Goal: Task Accomplishment & Management: Use online tool/utility

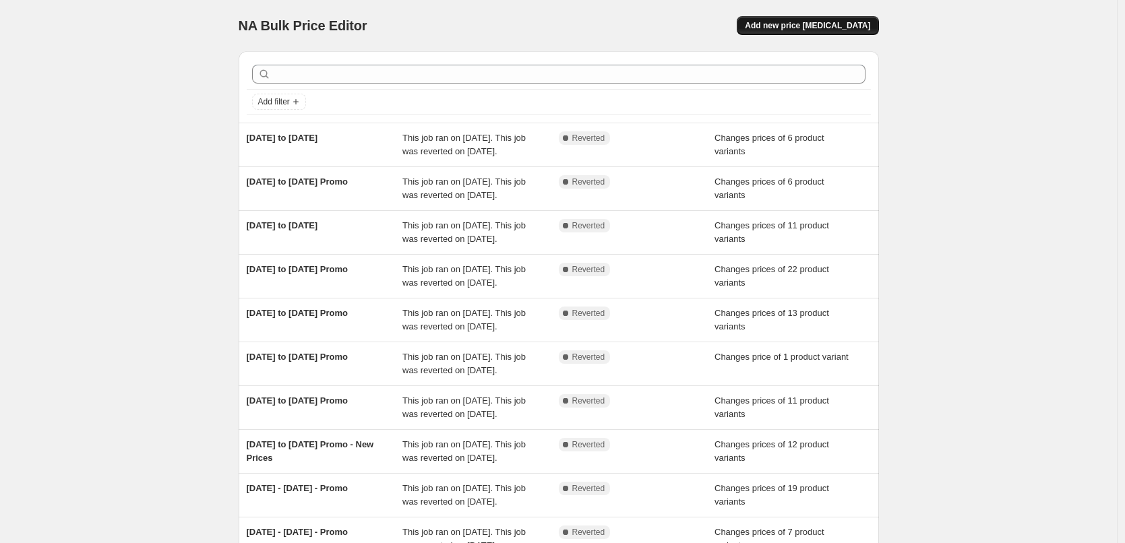
click at [794, 22] on span "Add new price [MEDICAL_DATA]" at bounding box center [807, 25] width 125 height 11
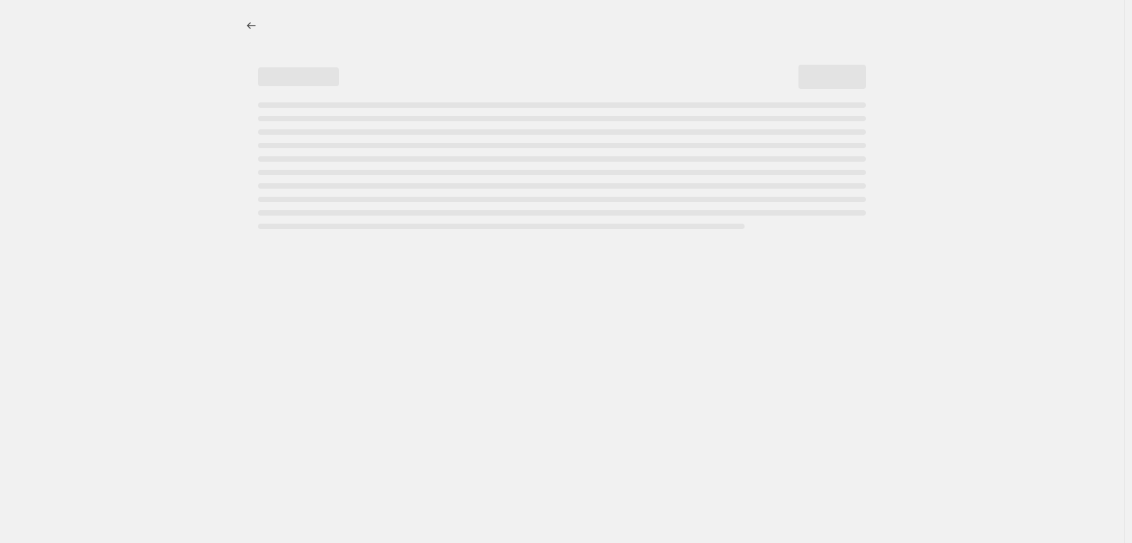
select select "percentage"
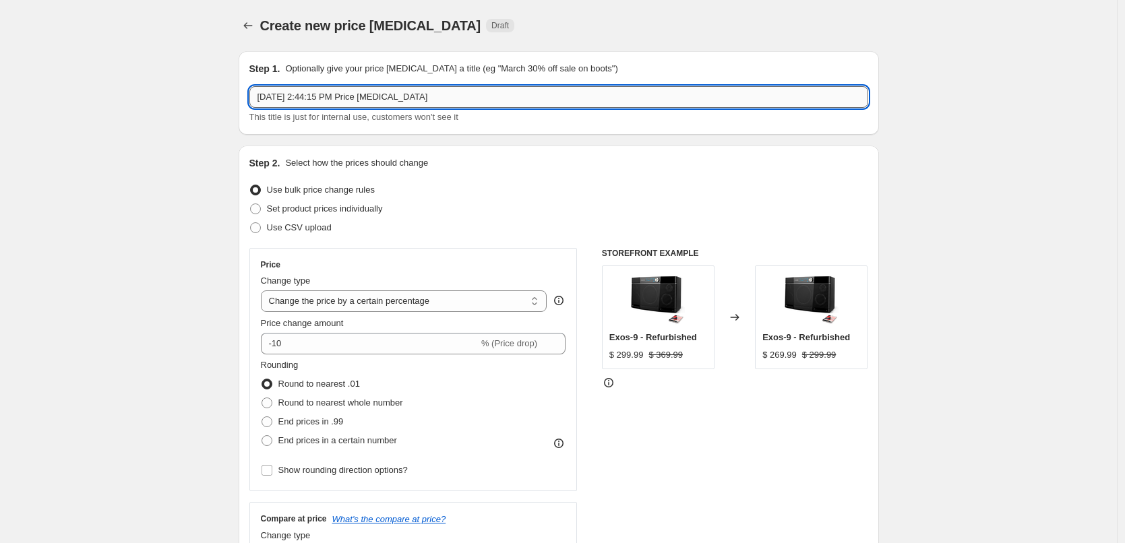
click at [445, 101] on input "[DATE] 2:44:15 PM Price [MEDICAL_DATA]" at bounding box center [558, 97] width 619 height 22
type input "[DATE] to [DATE] Promo"
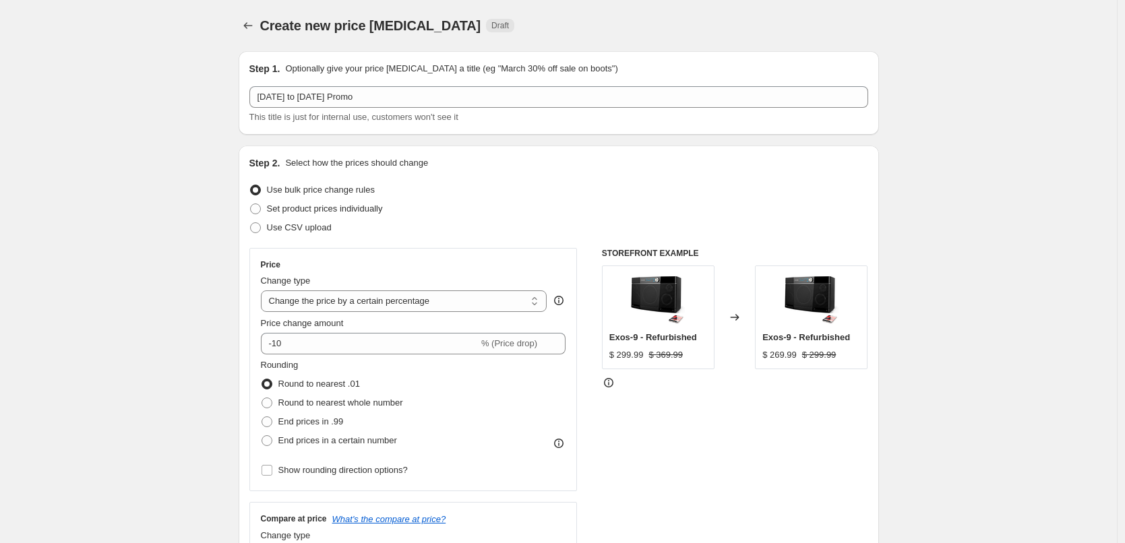
click at [453, 132] on div "Step 1. Optionally give your price [MEDICAL_DATA] a title (eg "March 30% off sa…" at bounding box center [559, 93] width 640 height 84
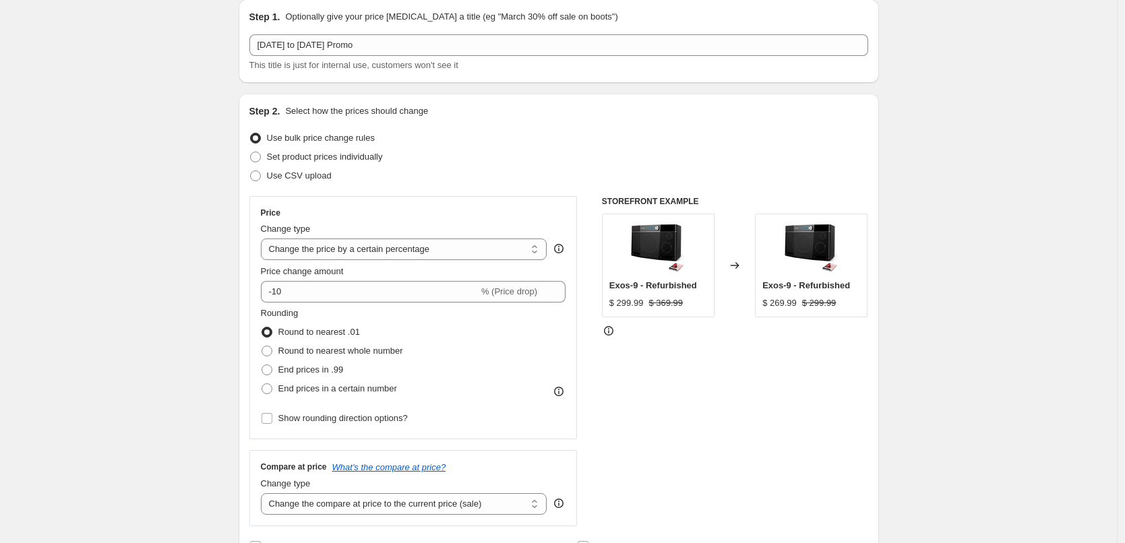
scroll to position [67, 0]
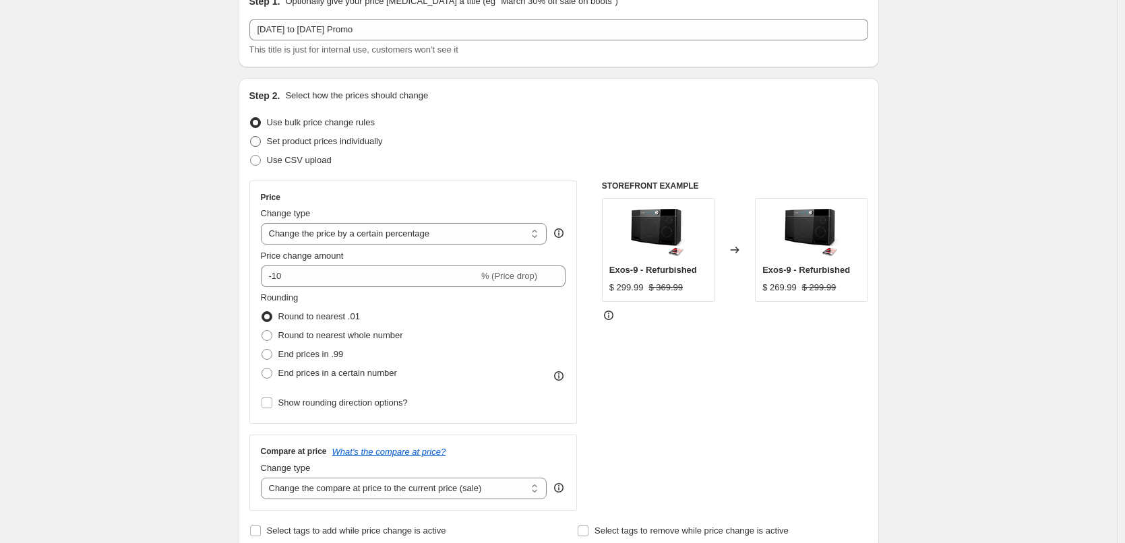
click at [361, 142] on span "Set product prices individually" at bounding box center [325, 141] width 116 height 10
click at [251, 137] on input "Set product prices individually" at bounding box center [250, 136] width 1 height 1
radio input "true"
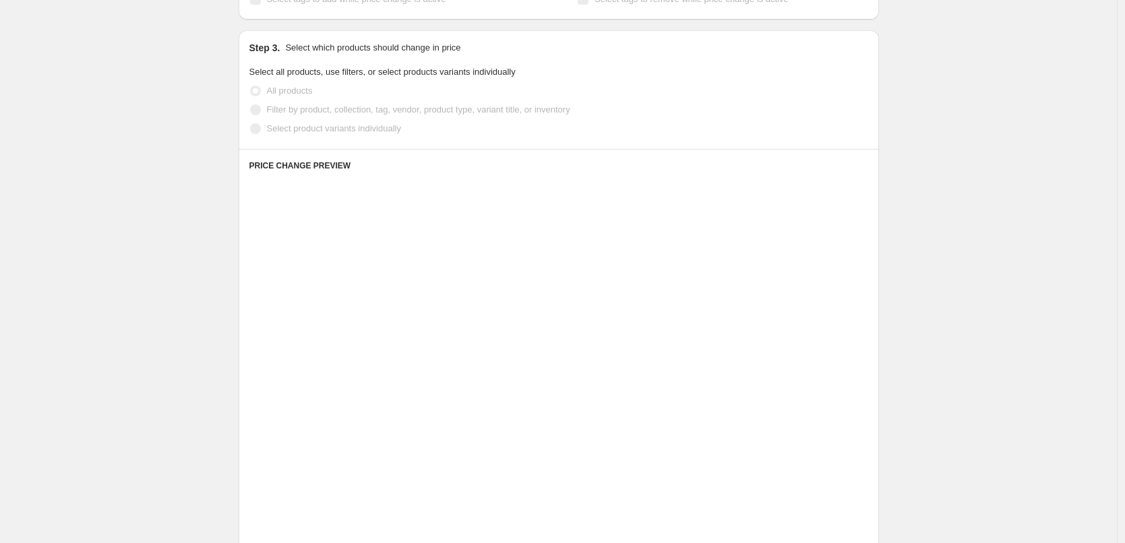
scroll to position [270, 0]
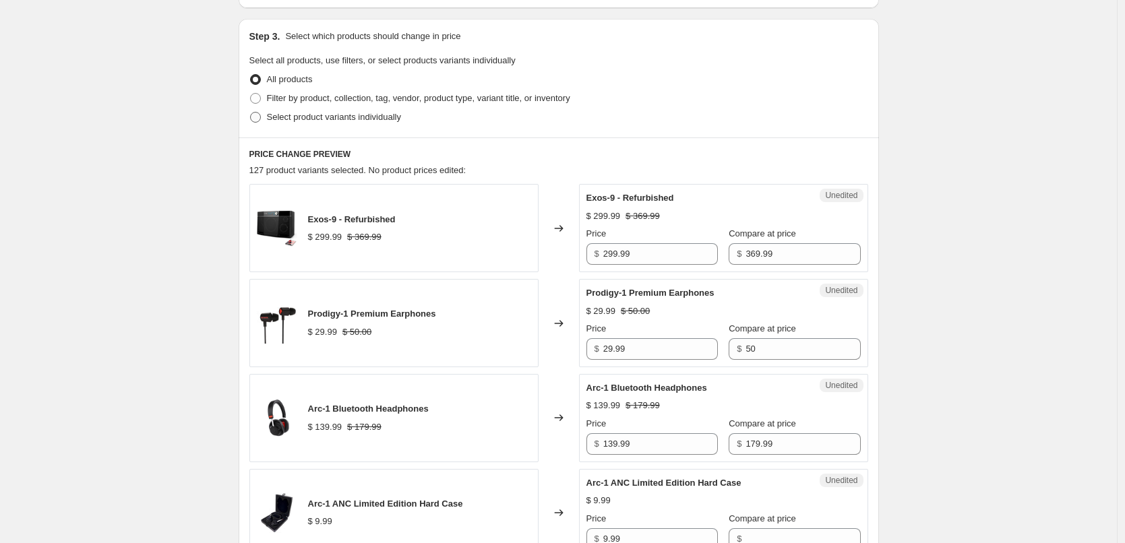
click at [385, 116] on span "Select product variants individually" at bounding box center [334, 117] width 134 height 10
click at [251, 113] on input "Select product variants individually" at bounding box center [250, 112] width 1 height 1
radio input "true"
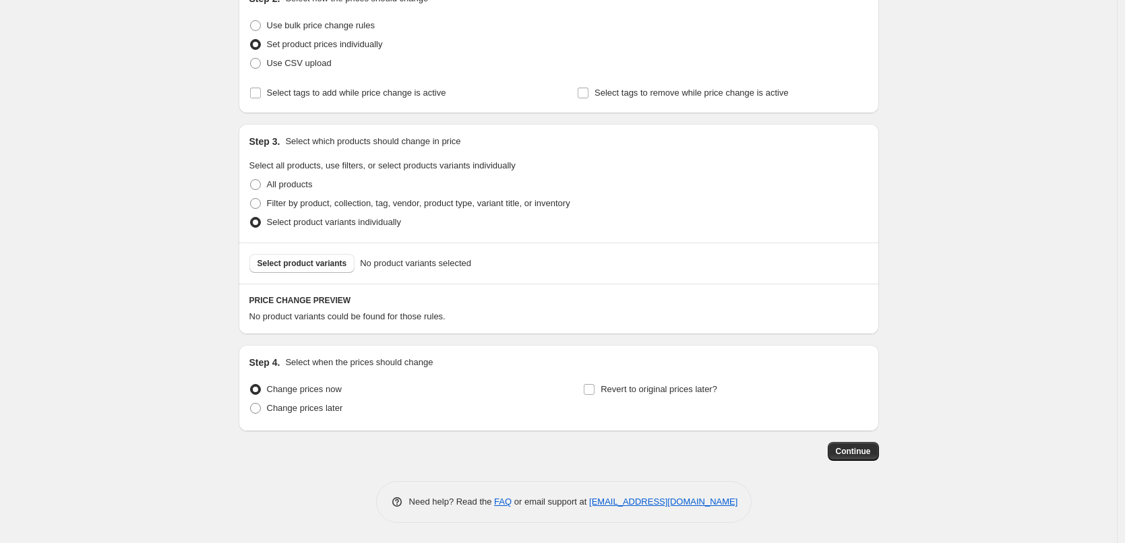
scroll to position [164, 0]
click at [309, 263] on span "Select product variants" at bounding box center [302, 263] width 90 height 11
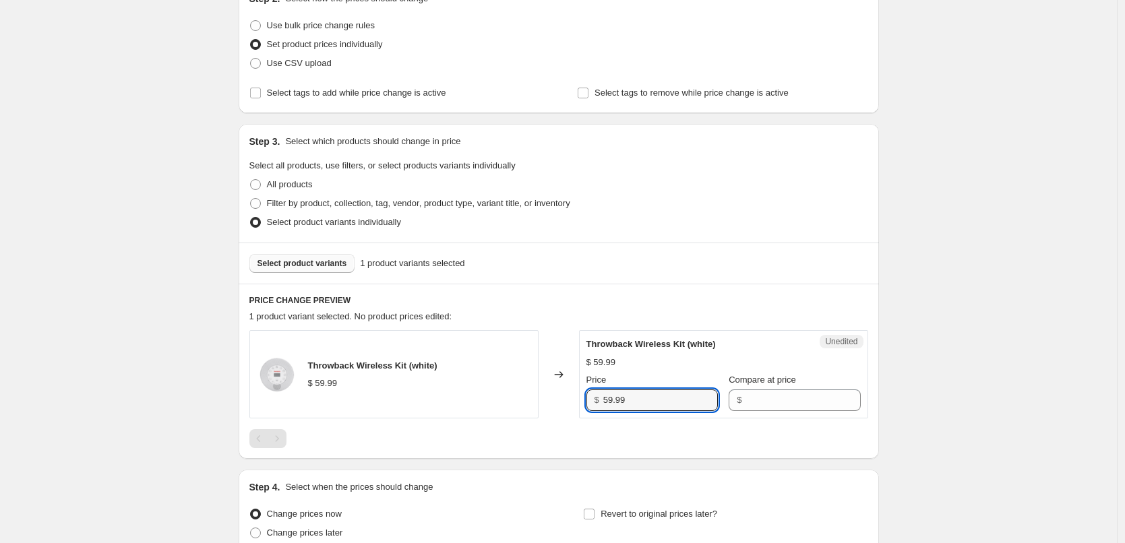
drag, startPoint x: 664, startPoint y: 398, endPoint x: 591, endPoint y: 408, distance: 73.5
click at [591, 408] on div "$ 59.99" at bounding box center [651, 400] width 131 height 22
click at [772, 405] on input "Compare at price" at bounding box center [802, 400] width 115 height 22
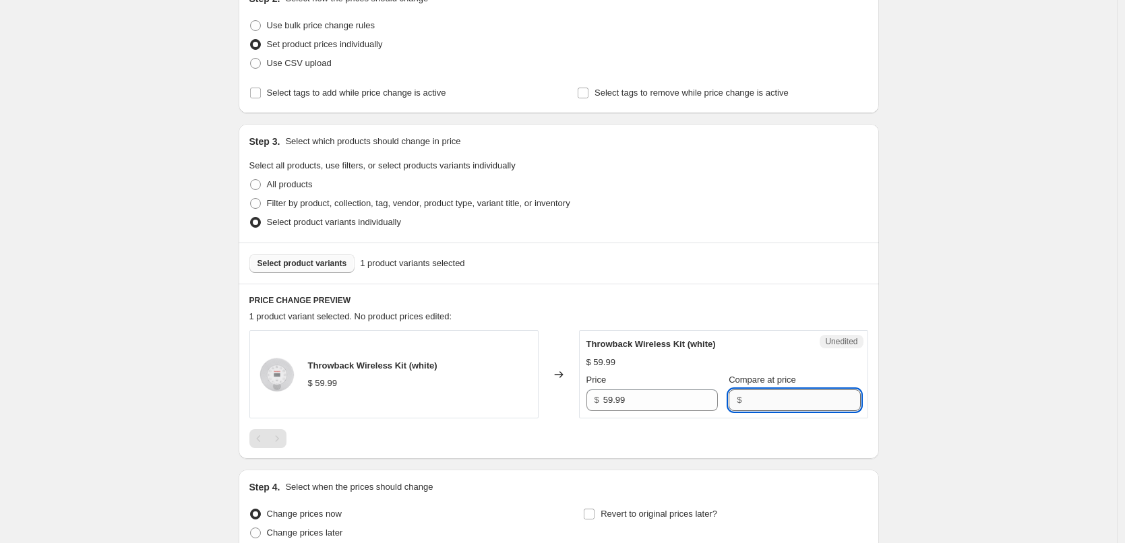
paste input "59.99"
type input "59.99"
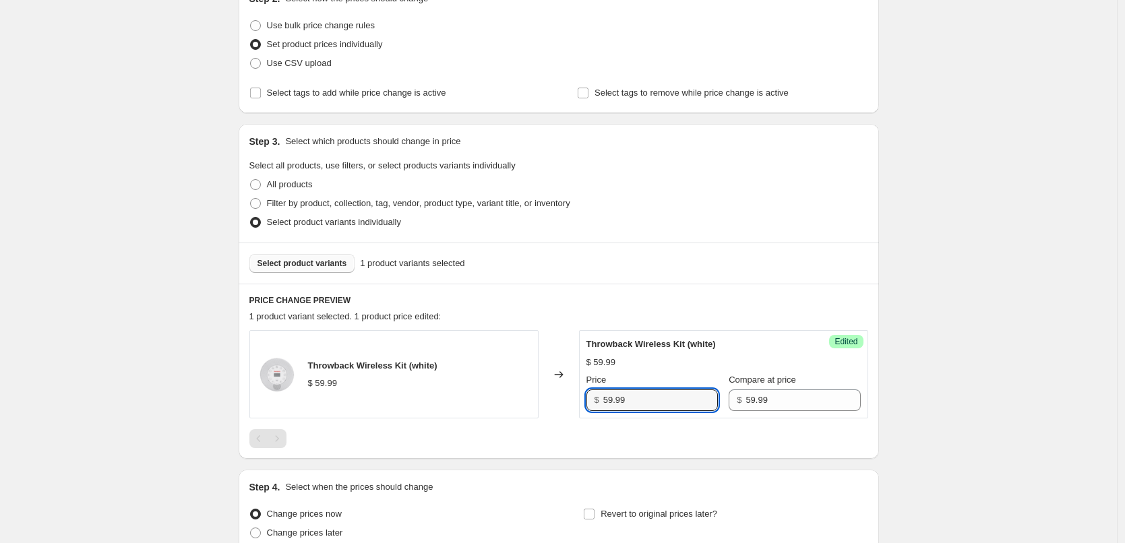
drag, startPoint x: 658, startPoint y: 401, endPoint x: 587, endPoint y: 403, distance: 71.5
click at [587, 403] on div "Success Edited Throwback Wireless Kit (white) $ 59.99 Price $ 59.99 Compare at …" at bounding box center [723, 374] width 289 height 88
type input "23.99"
click at [655, 366] on div "$ 59.99" at bounding box center [723, 362] width 274 height 13
click at [689, 449] on div "PRICE CHANGE PREVIEW 1 product variant selected. 1 product price edited: Throwb…" at bounding box center [559, 371] width 640 height 175
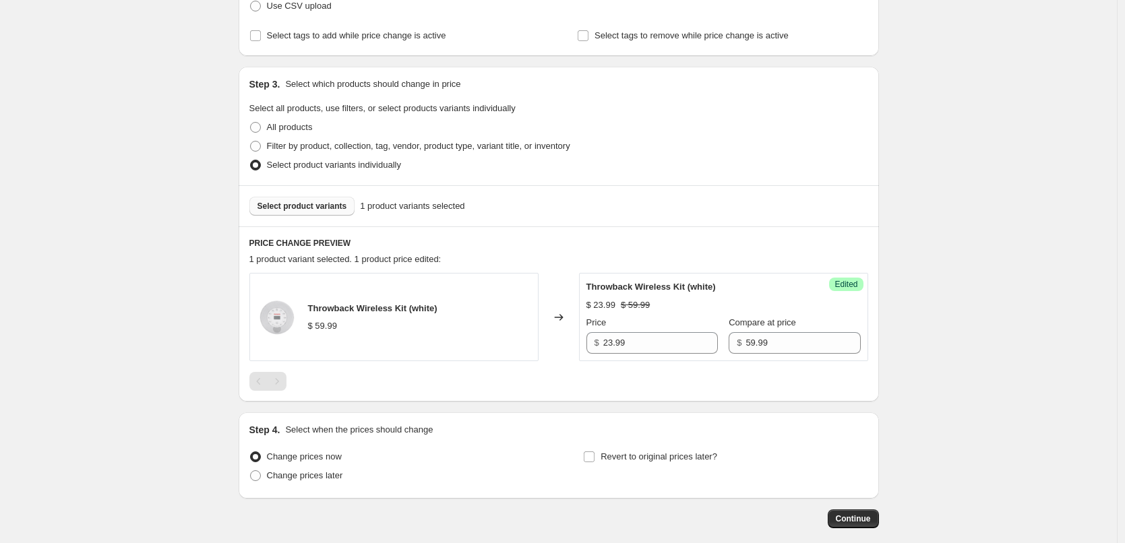
scroll to position [289, 0]
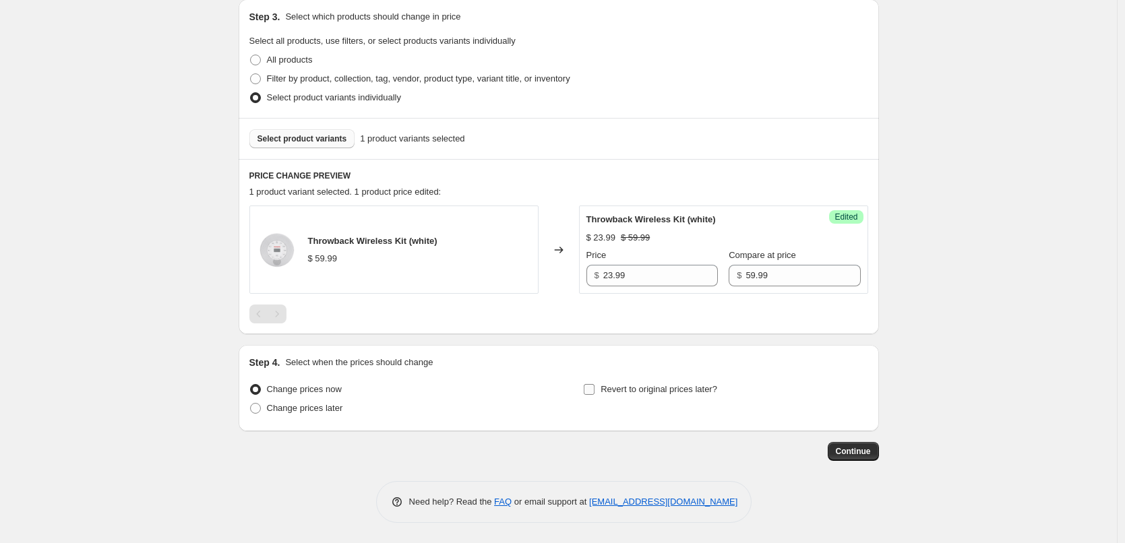
click at [594, 392] on input "Revert to original prices later?" at bounding box center [589, 389] width 11 height 11
checkbox input "true"
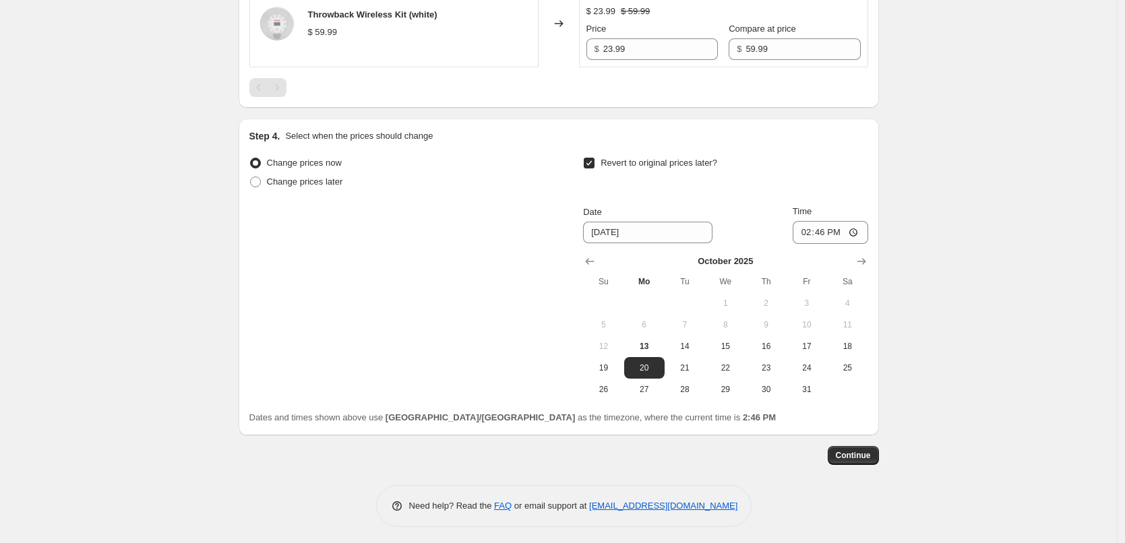
scroll to position [520, 0]
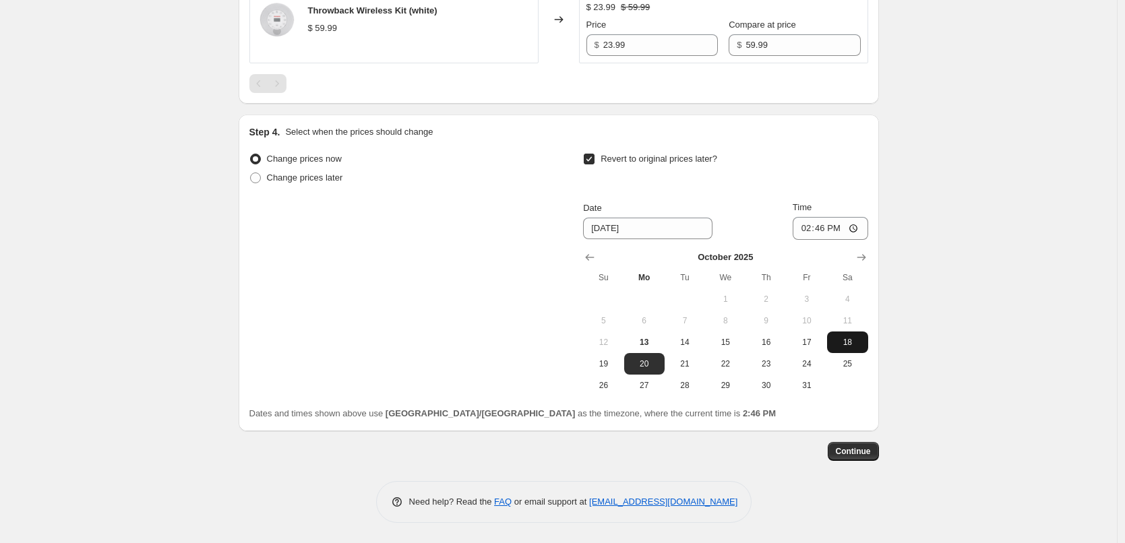
click at [853, 342] on span "18" at bounding box center [847, 342] width 30 height 11
type input "[DATE]"
click at [825, 226] on input "14:46" at bounding box center [829, 228] width 75 height 23
type input "23:55"
click at [787, 226] on div "Date [DATE] Time 23:55" at bounding box center [725, 220] width 284 height 39
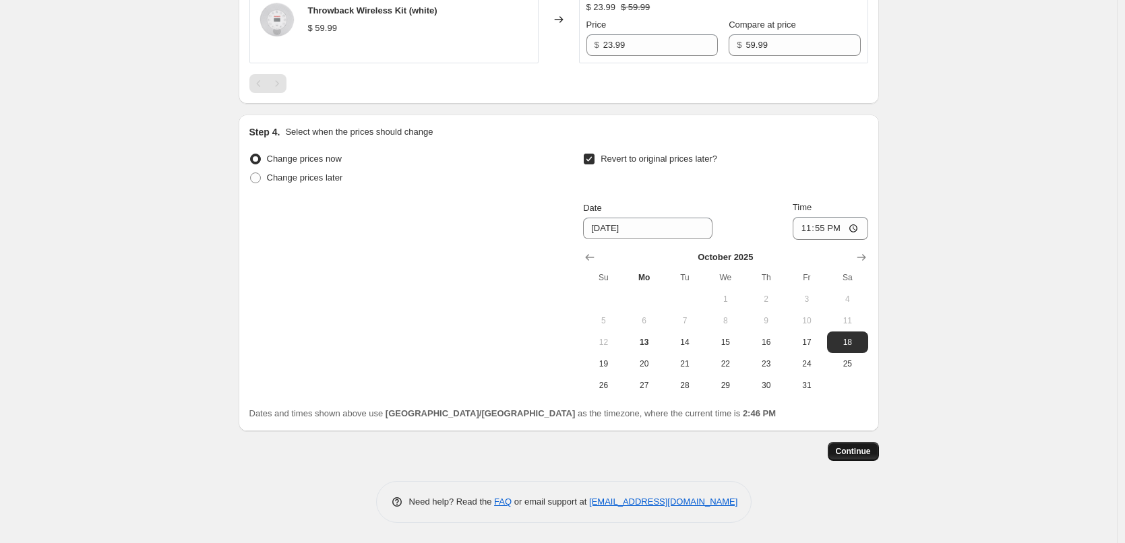
click at [861, 452] on span "Continue" at bounding box center [853, 451] width 35 height 11
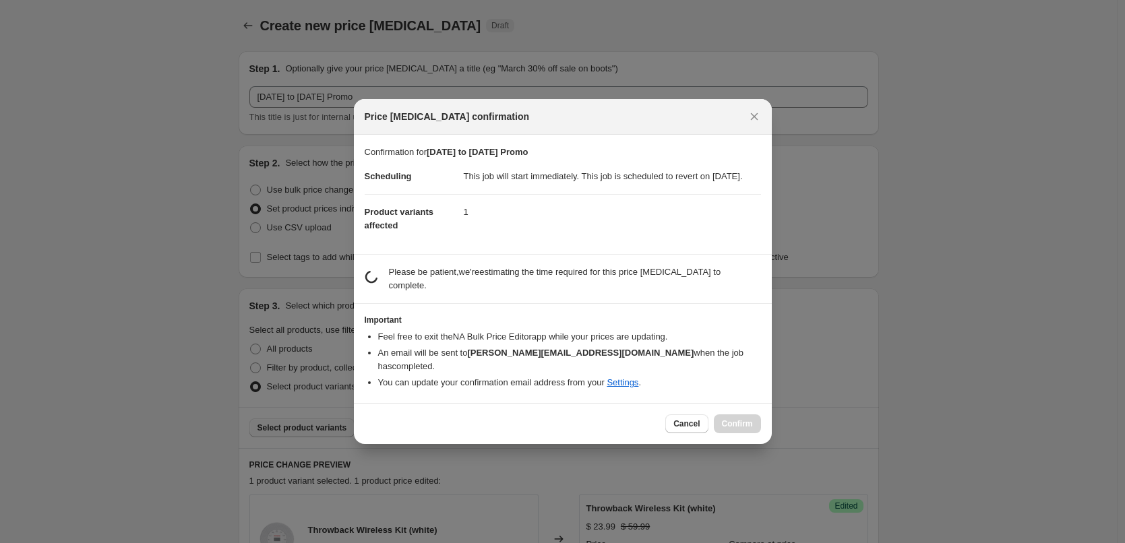
scroll to position [0, 0]
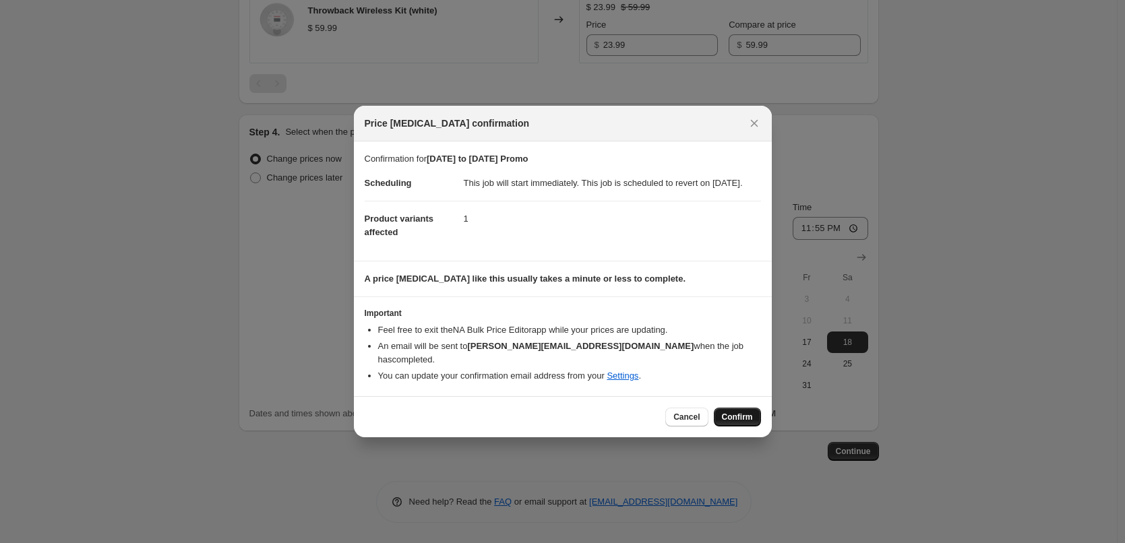
click at [742, 417] on span "Confirm" at bounding box center [737, 417] width 31 height 11
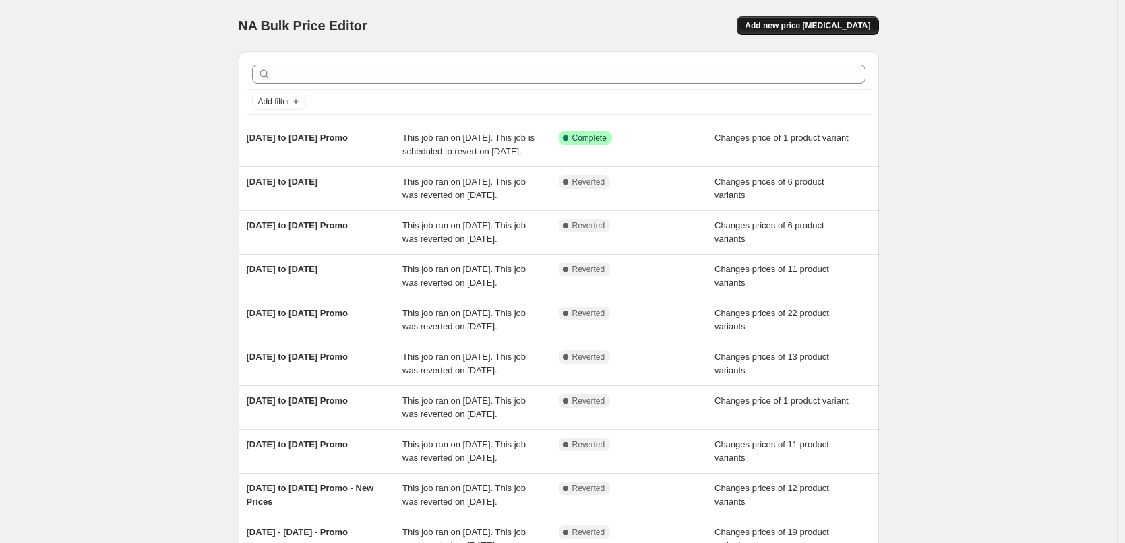
click at [827, 23] on span "Add new price [MEDICAL_DATA]" at bounding box center [807, 25] width 125 height 11
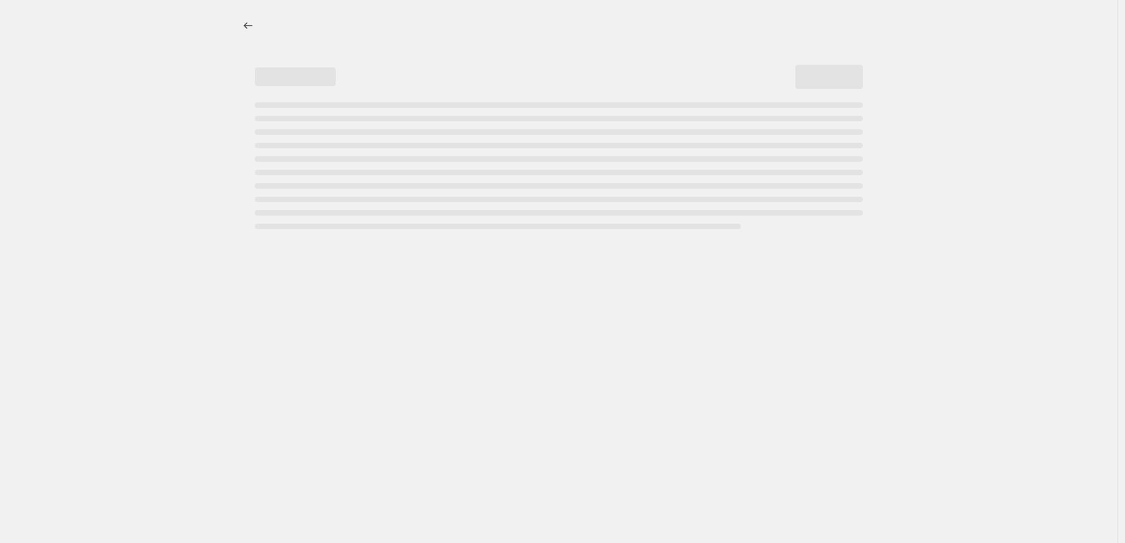
select select "percentage"
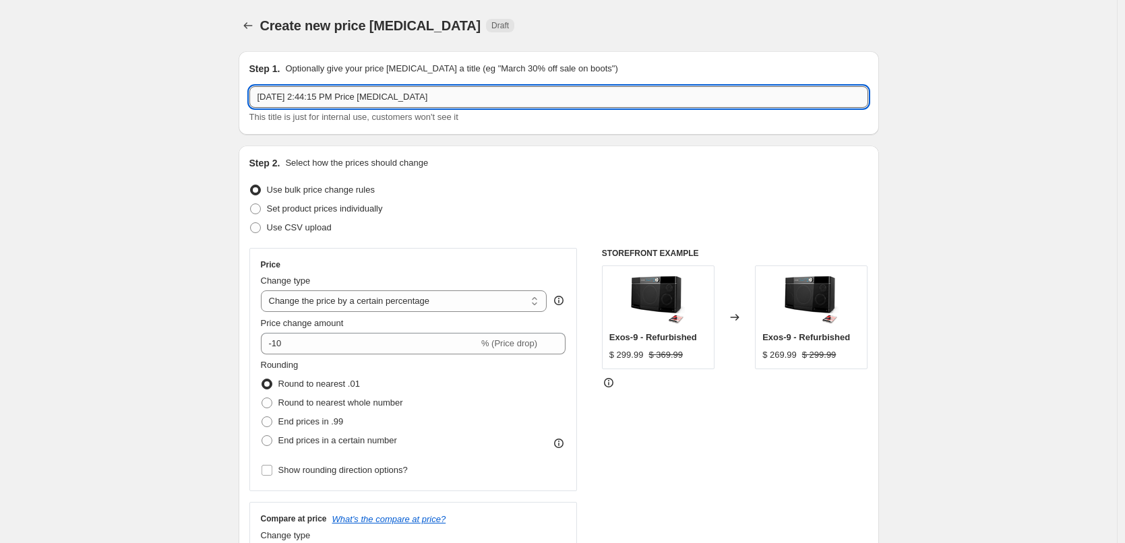
drag, startPoint x: 435, startPoint y: 98, endPoint x: 255, endPoint y: 94, distance: 179.3
click at [255, 94] on input "[DATE] 2:44:15 PM Price [MEDICAL_DATA]" at bounding box center [558, 97] width 619 height 22
type input "[DATE] to [DATE] Promo"
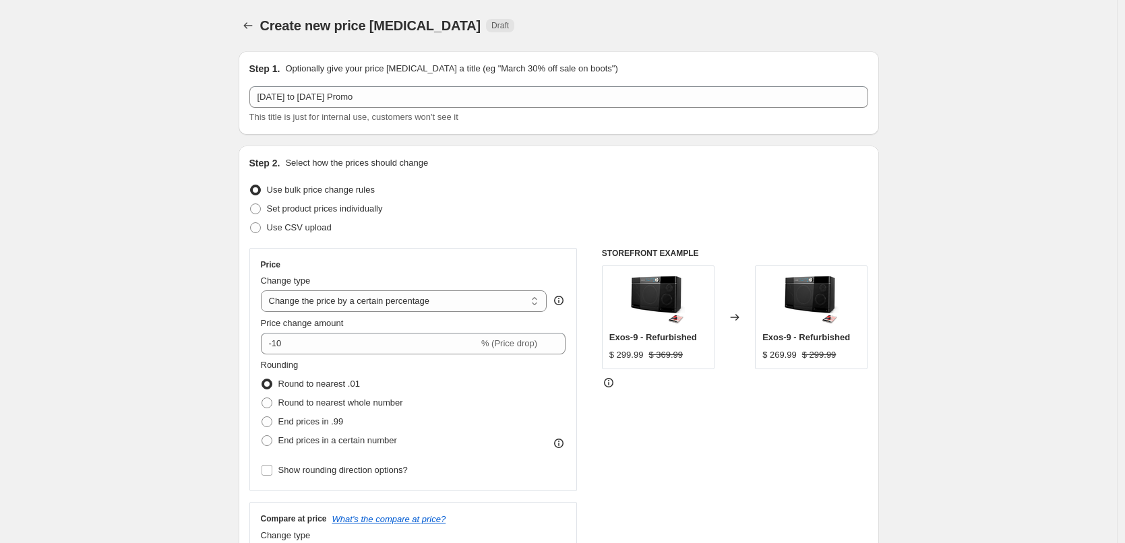
click at [343, 206] on span "Set product prices individually" at bounding box center [325, 209] width 116 height 10
click at [251, 204] on input "Set product prices individually" at bounding box center [250, 204] width 1 height 1
radio input "true"
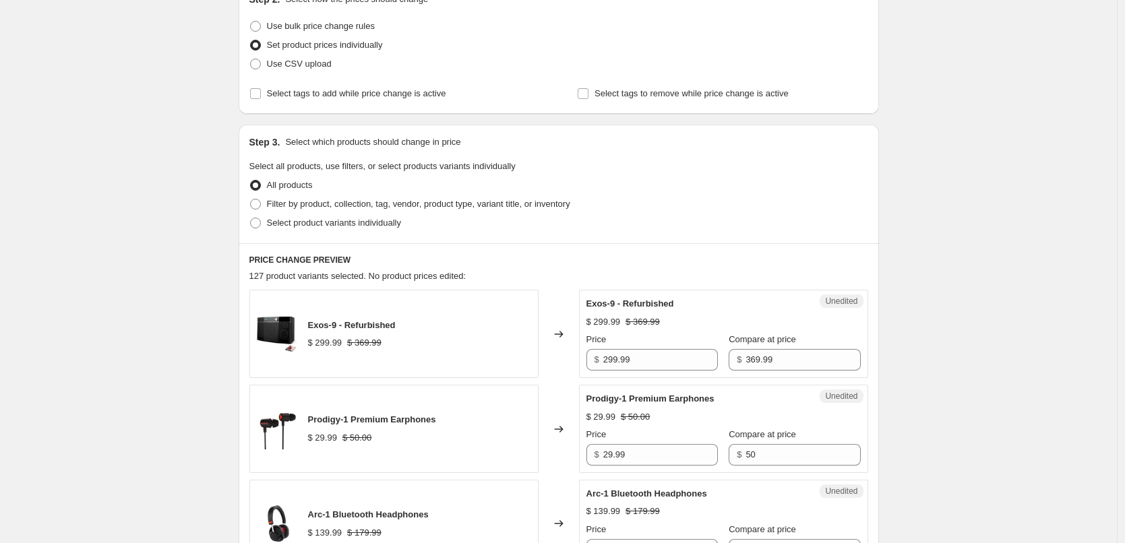
scroll to position [202, 0]
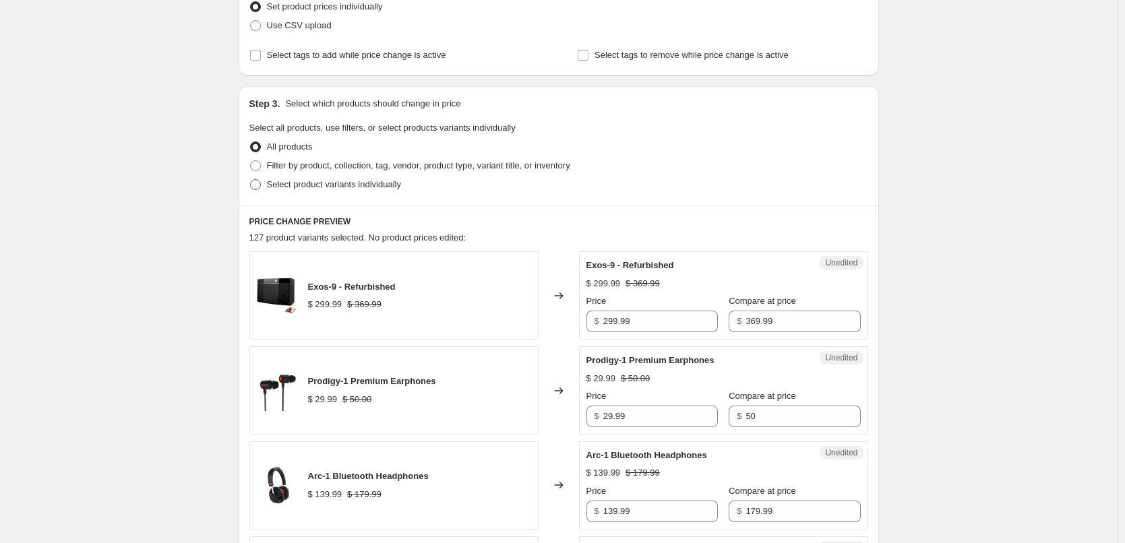
click at [323, 181] on span "Select product variants individually" at bounding box center [334, 184] width 134 height 10
click at [251, 180] on input "Select product variants individually" at bounding box center [250, 179] width 1 height 1
radio input "true"
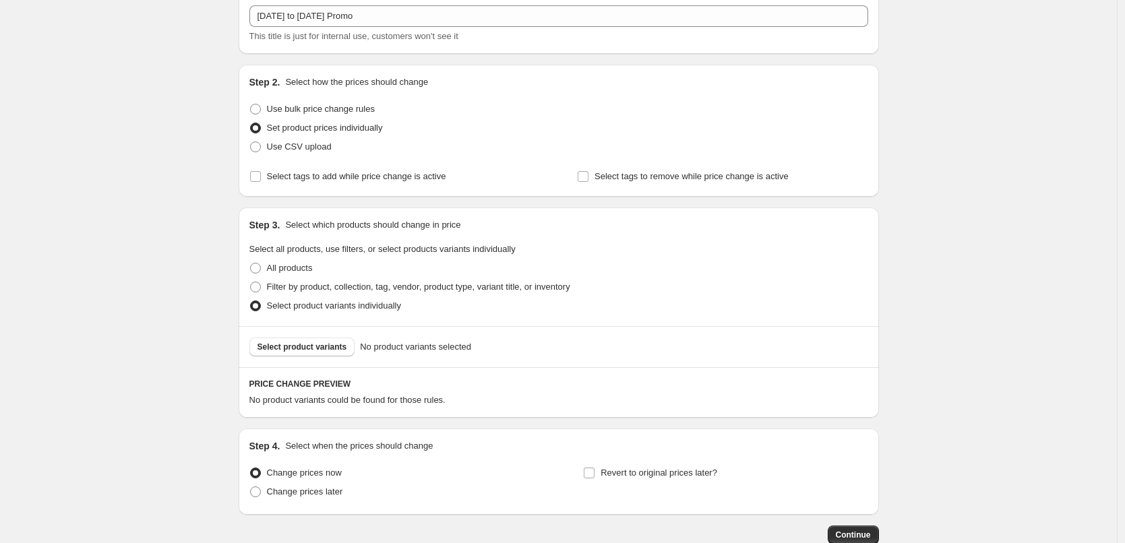
scroll to position [164, 0]
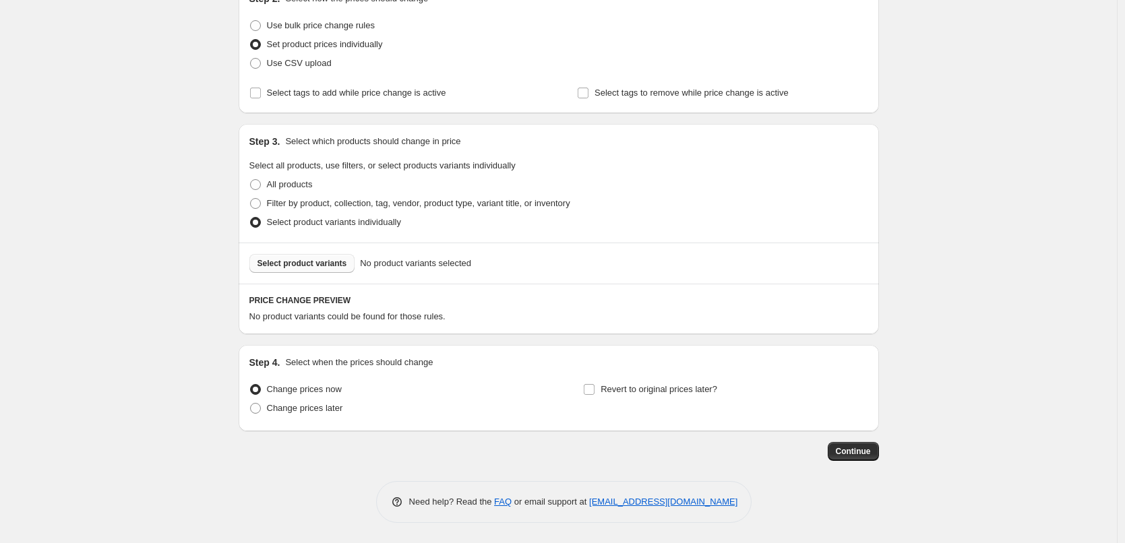
click at [313, 266] on span "Select product variants" at bounding box center [302, 263] width 90 height 11
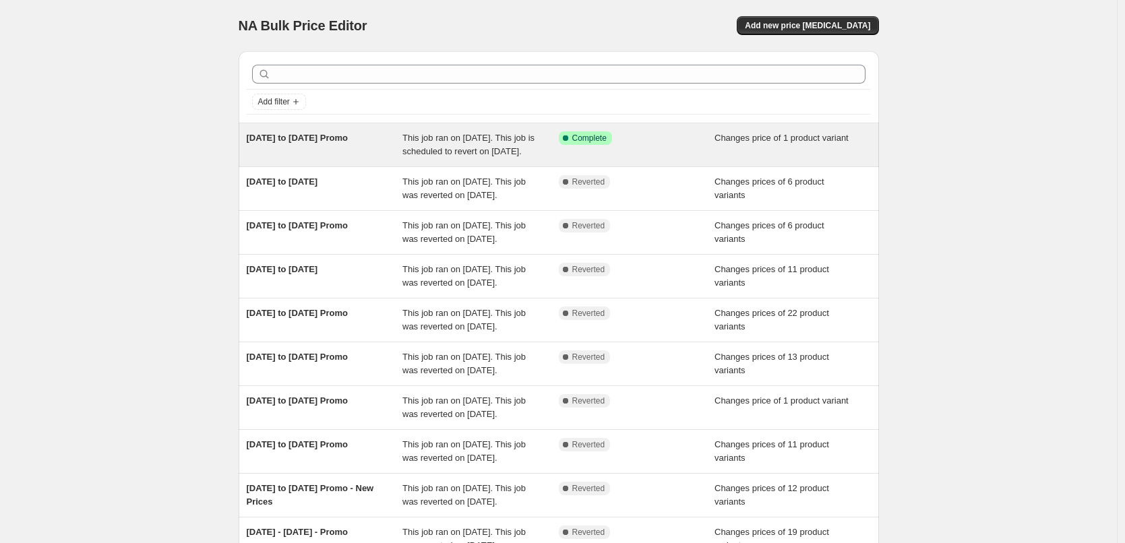
click at [465, 139] on span "This job ran on [DATE]. This job is scheduled to revert on [DATE]." at bounding box center [468, 145] width 132 height 24
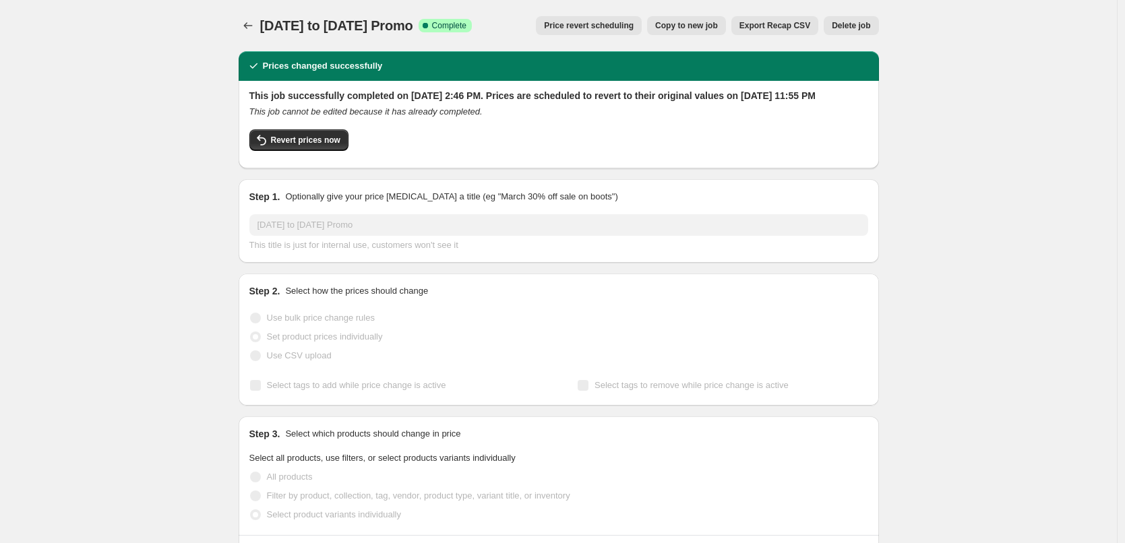
click at [863, 21] on span "Delete job" at bounding box center [851, 25] width 38 height 11
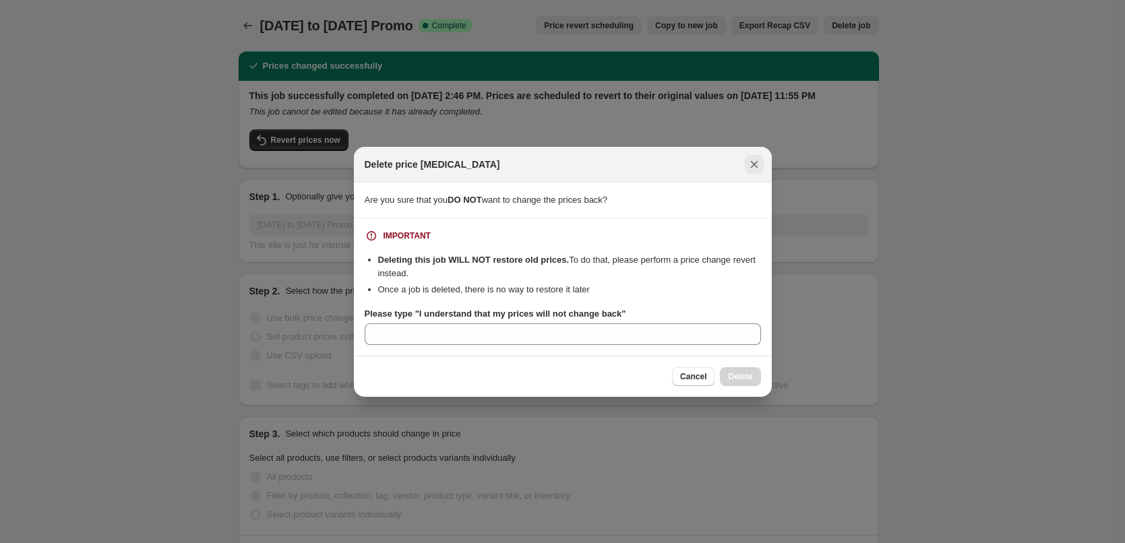
click at [755, 164] on icon "Close" at bounding box center [753, 163] width 7 height 7
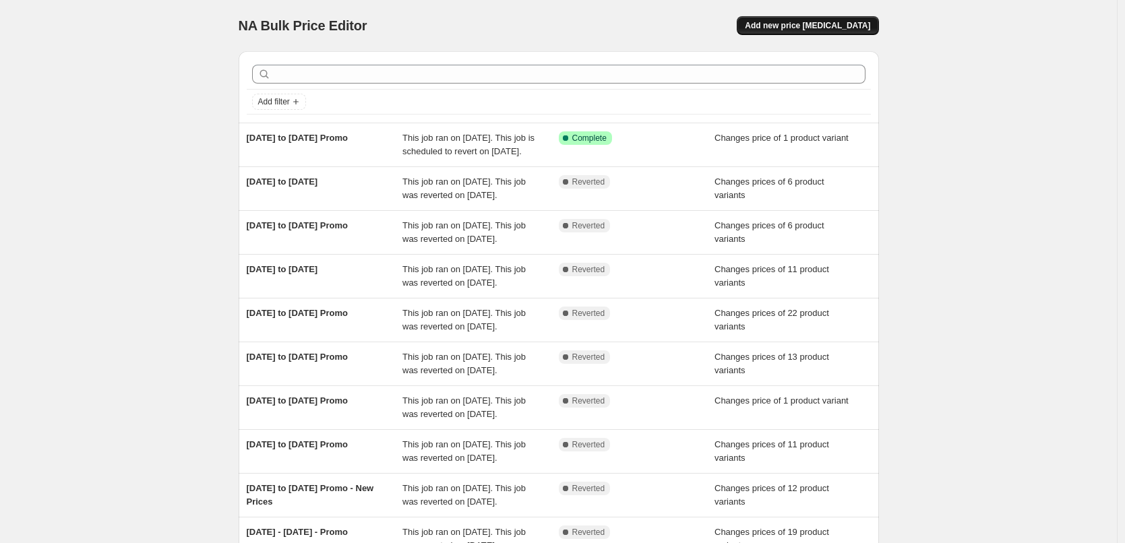
click at [803, 23] on span "Add new price [MEDICAL_DATA]" at bounding box center [807, 25] width 125 height 11
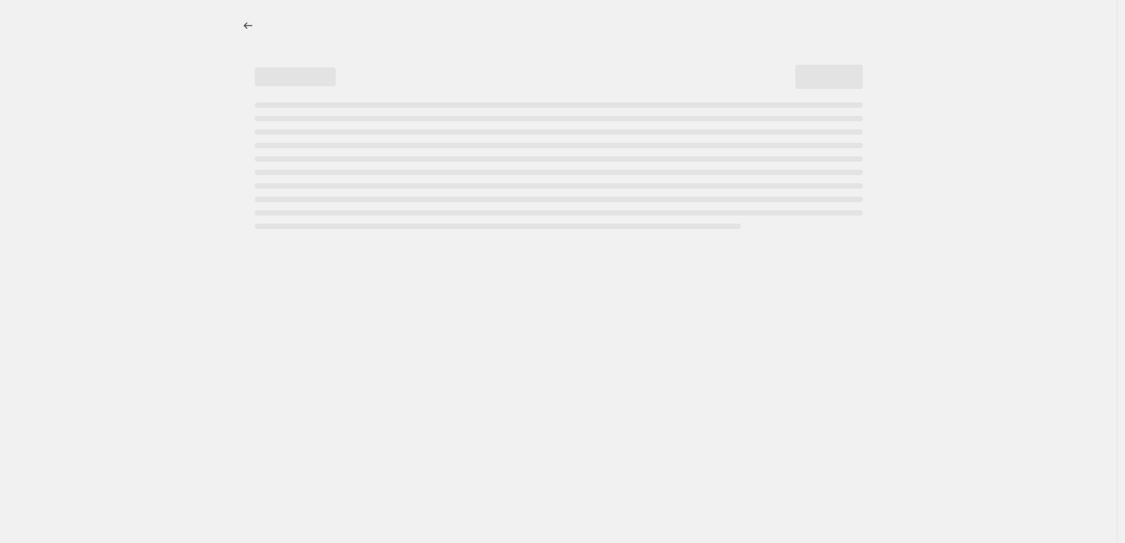
select select "percentage"
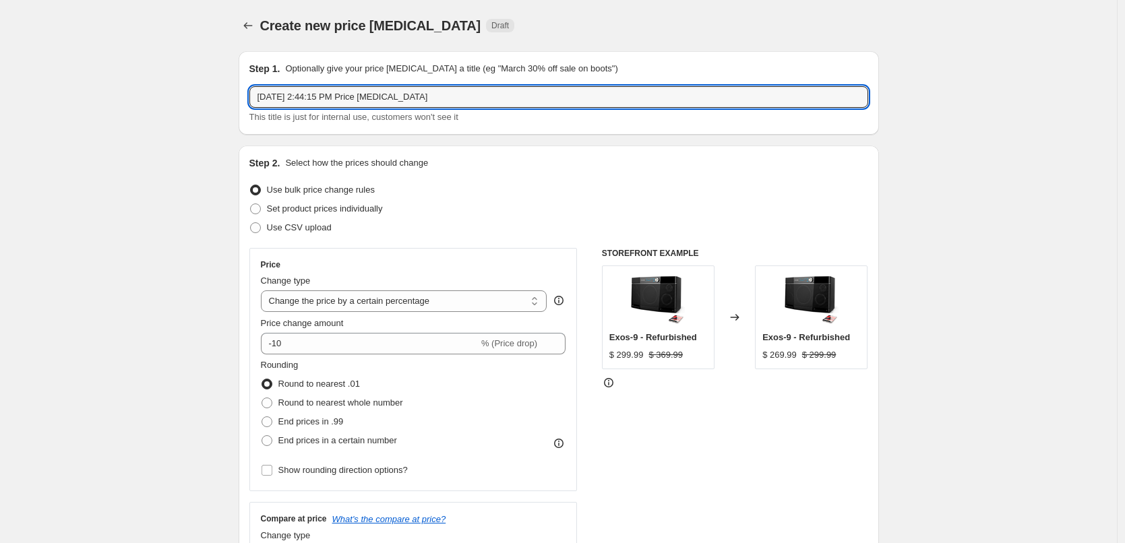
drag, startPoint x: 434, startPoint y: 99, endPoint x: 231, endPoint y: 106, distance: 203.0
type input "[DATE] to [DATE] Promo Speaker"
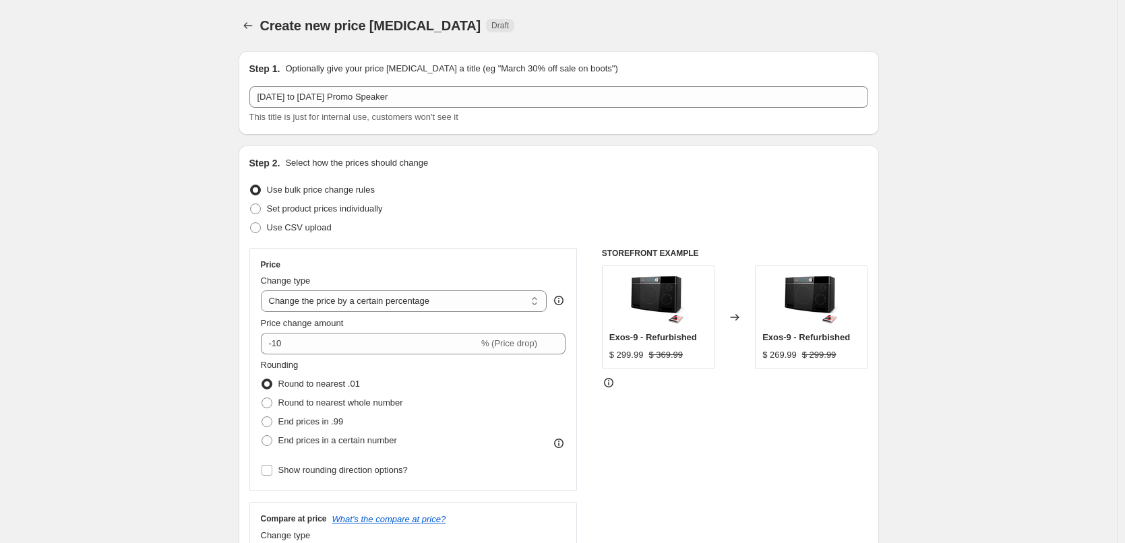
click at [472, 133] on div "Step 1. Optionally give your price [MEDICAL_DATA] a title (eg "March 30% off sa…" at bounding box center [559, 93] width 640 height 84
click at [350, 205] on span "Set product prices individually" at bounding box center [325, 209] width 116 height 10
click at [251, 204] on input "Set product prices individually" at bounding box center [250, 204] width 1 height 1
radio input "true"
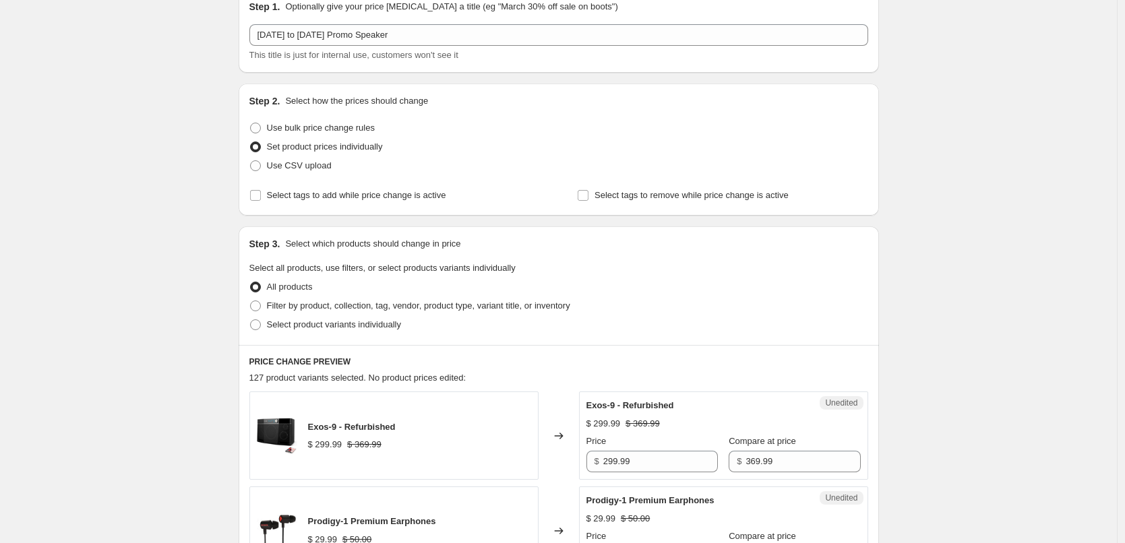
scroll to position [135, 0]
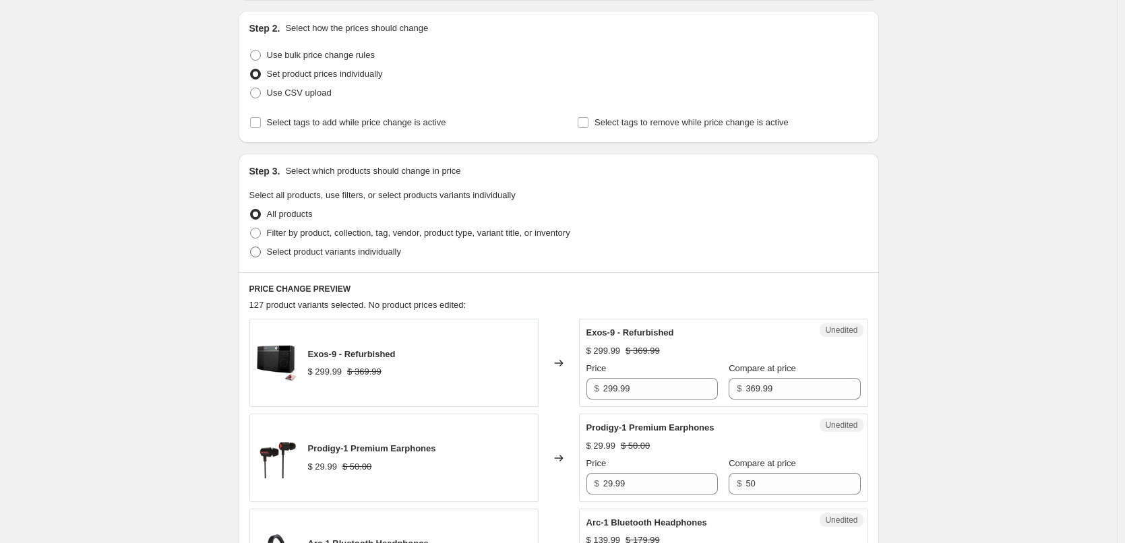
click at [374, 251] on span "Select product variants individually" at bounding box center [334, 252] width 134 height 10
click at [251, 247] on input "Select product variants individually" at bounding box center [250, 247] width 1 height 1
radio input "true"
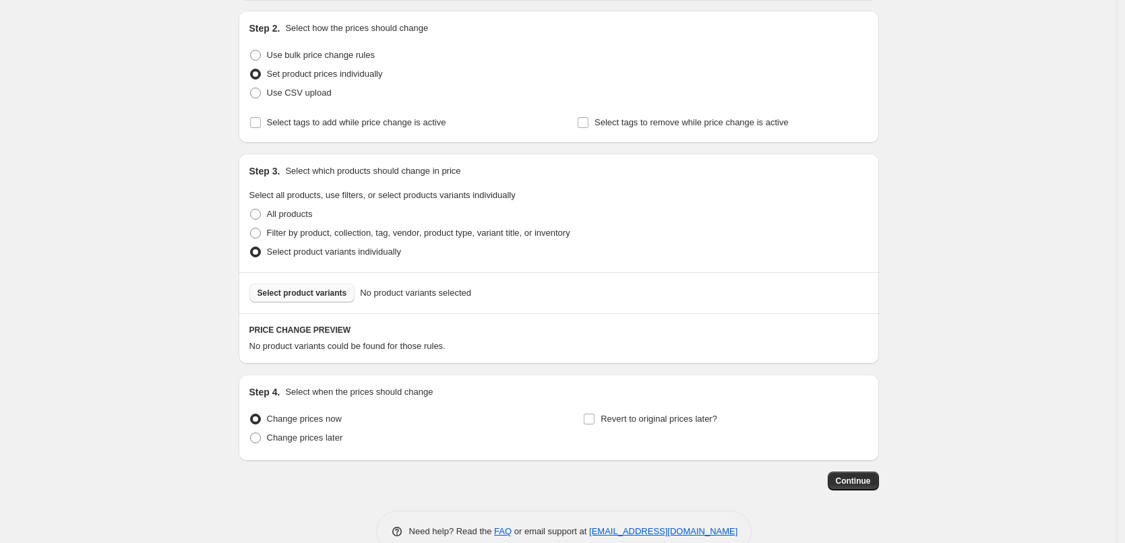
click at [315, 293] on span "Select product variants" at bounding box center [302, 293] width 90 height 11
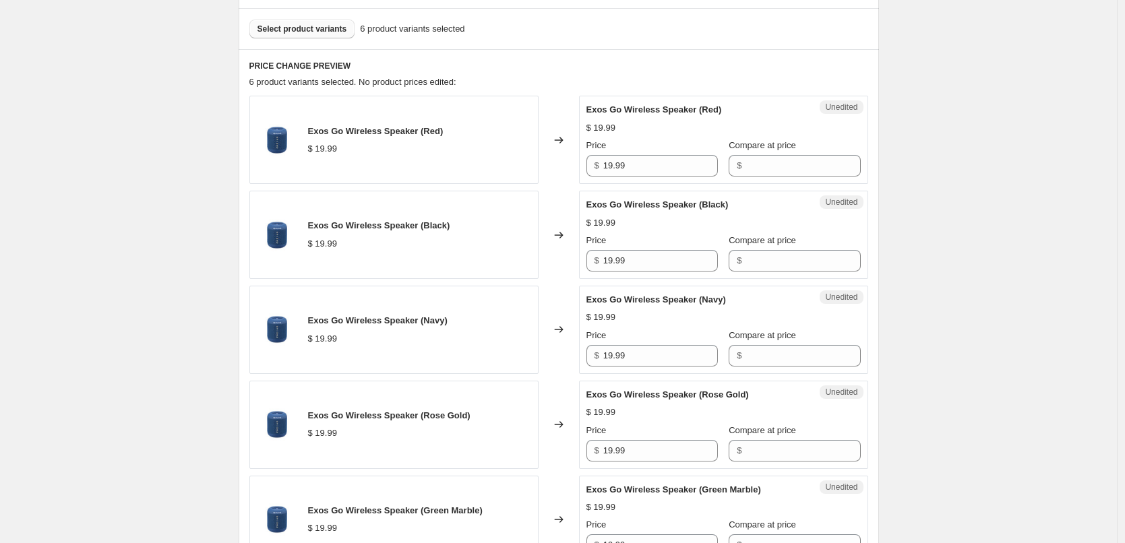
scroll to position [404, 0]
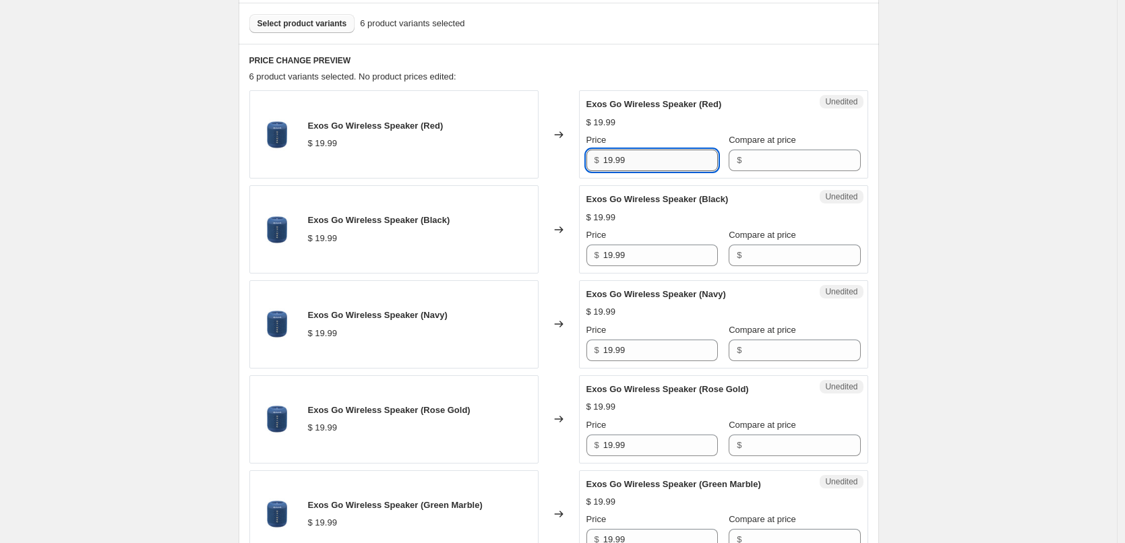
click at [662, 156] on input "19.99" at bounding box center [660, 161] width 115 height 22
click at [763, 168] on input "Compare at price" at bounding box center [802, 161] width 115 height 22
paste input "19.99"
type input "19.99"
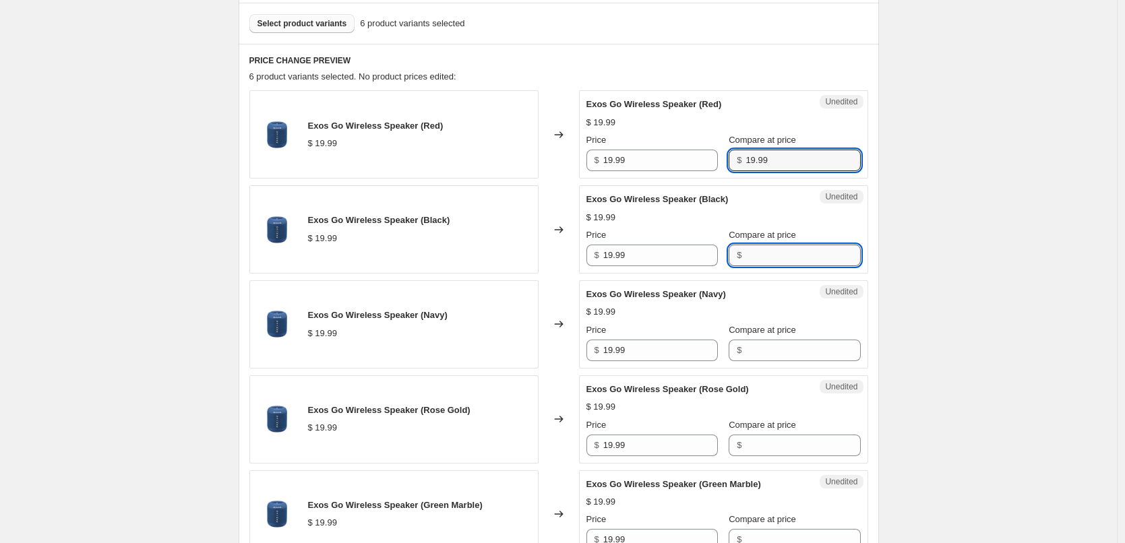
click at [768, 259] on input "Compare at price" at bounding box center [802, 256] width 115 height 22
paste input "19.99"
type input "19.99"
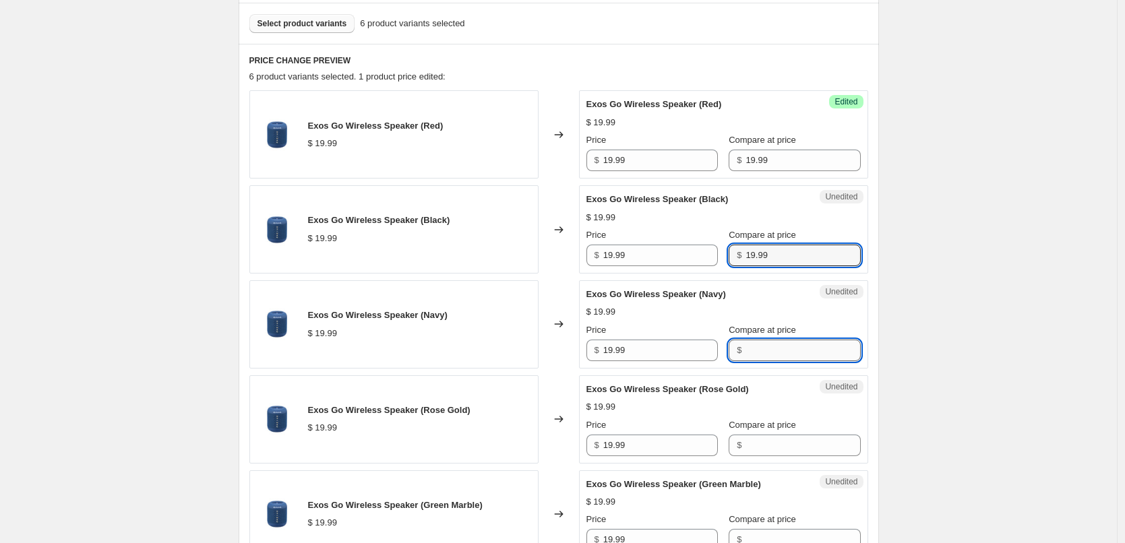
click at [770, 345] on input "Compare at price" at bounding box center [802, 351] width 115 height 22
paste input "19.99"
type input "19.99"
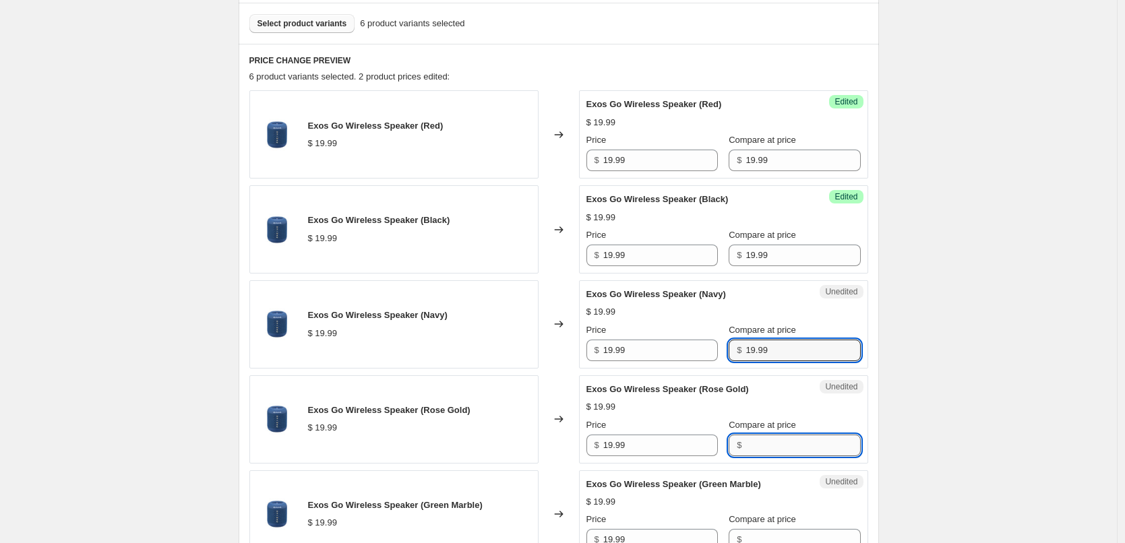
click at [763, 444] on input "Compare at price" at bounding box center [802, 446] width 115 height 22
paste input "19.99"
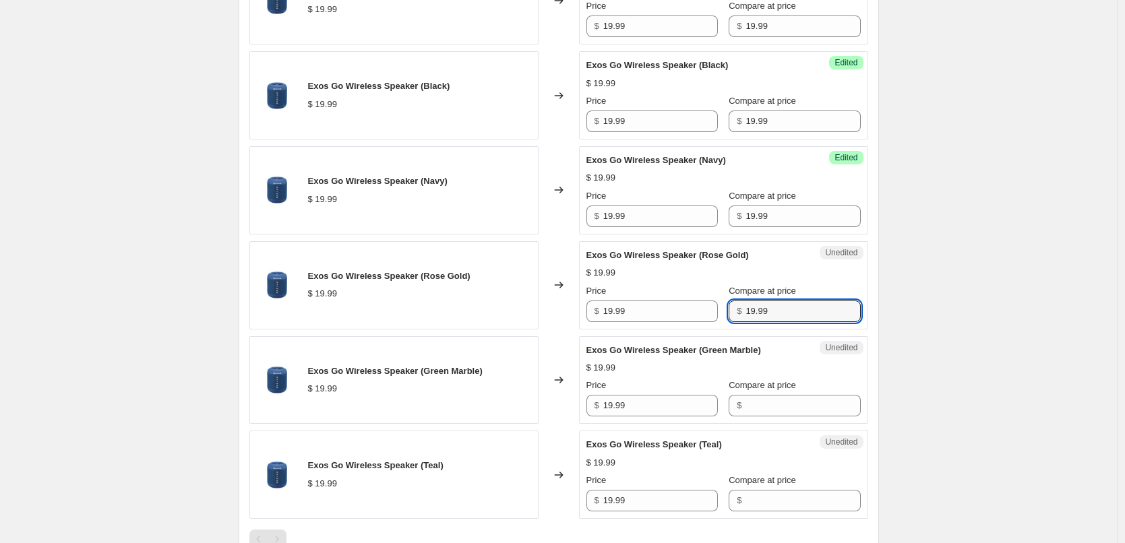
scroll to position [539, 0]
type input "19.99"
click at [772, 394] on input "Compare at price" at bounding box center [802, 405] width 115 height 22
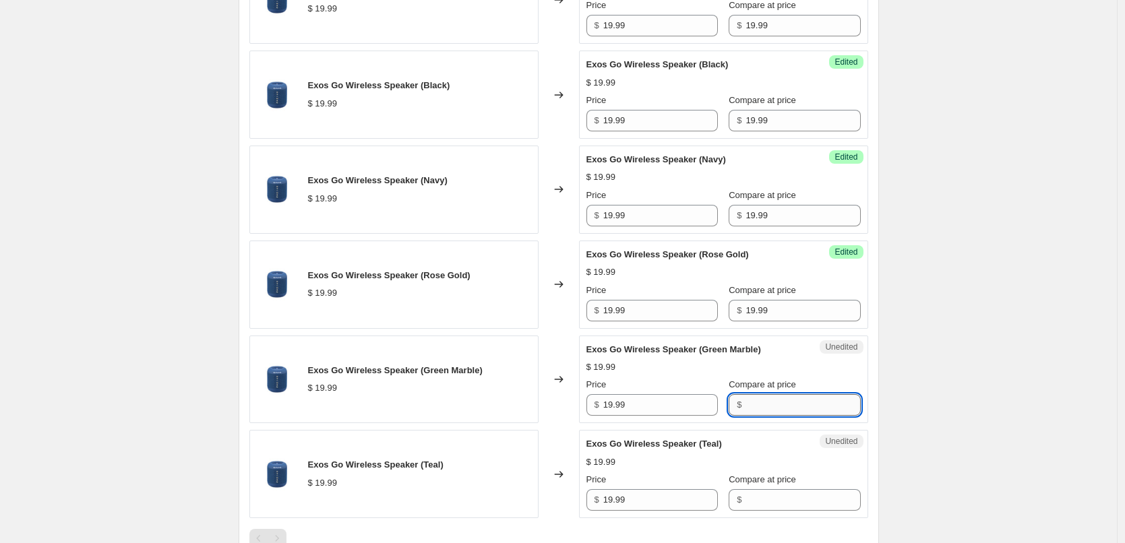
paste input "19.99"
type input "19.99"
click at [776, 489] on div "Compare at price $" at bounding box center [793, 492] width 131 height 38
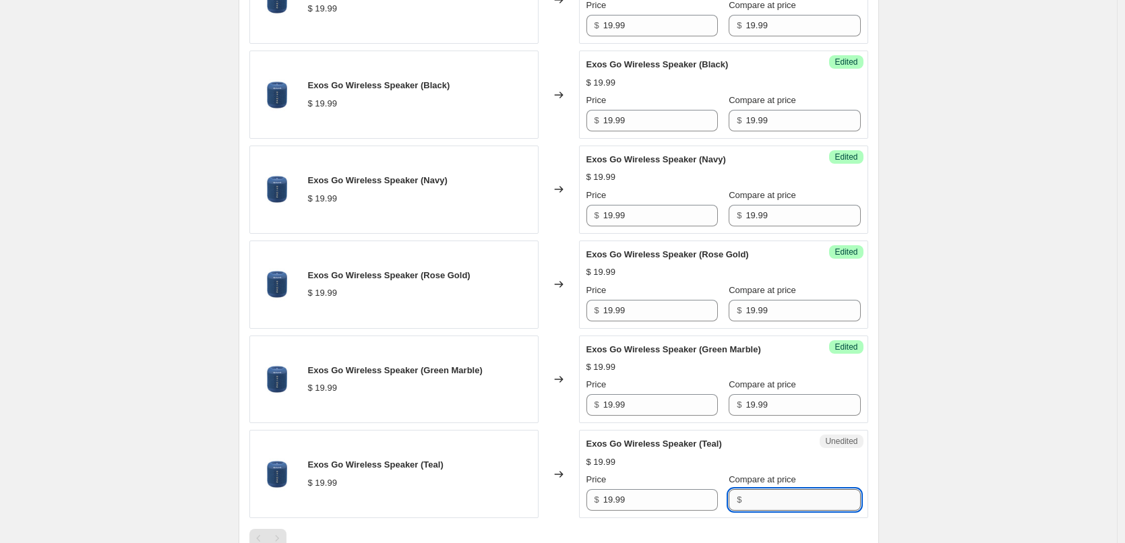
click at [775, 506] on input "Compare at price" at bounding box center [802, 500] width 115 height 22
paste input "19.99"
type input "19.99"
click at [786, 450] on div "Exos Go Wireless Speaker (Teal) $ 19.99 Price $ 19.99 Compare at price $ 19.99" at bounding box center [723, 473] width 274 height 73
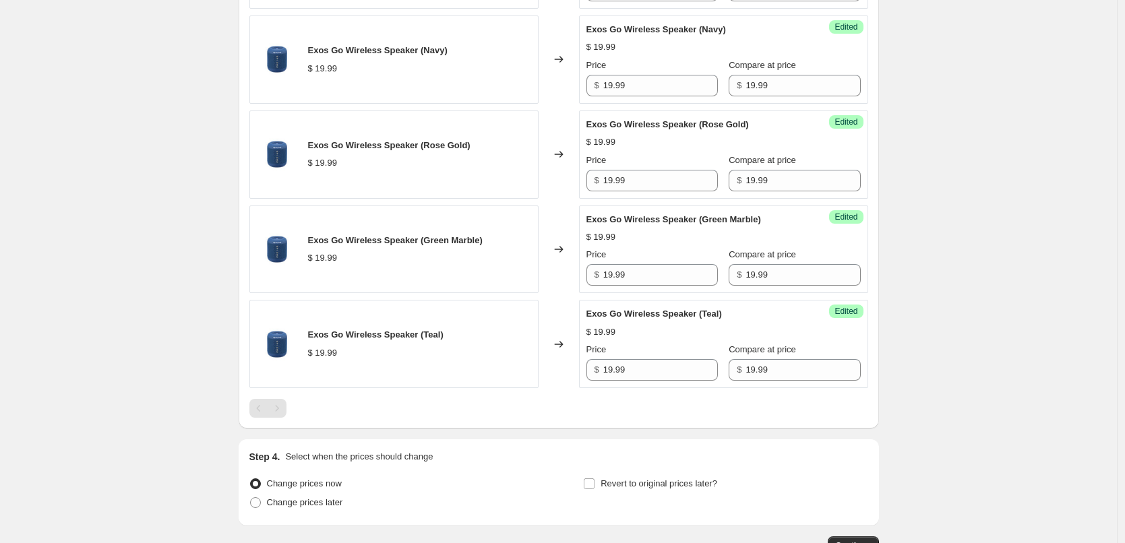
scroll to position [674, 0]
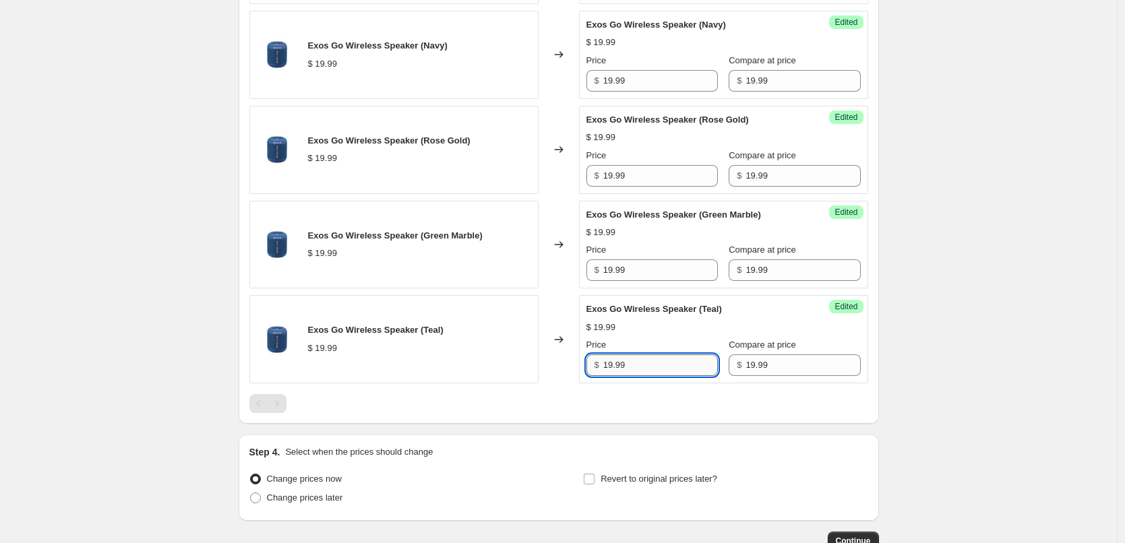
click at [664, 375] on input "19.99" at bounding box center [660, 365] width 115 height 22
type input "14.99"
click at [665, 393] on div "Exos Go Wireless Speaker (Red) $ 19.99 Changed to Success Edited Exos Go Wirele…" at bounding box center [558, 117] width 619 height 592
click at [658, 369] on input "14.99" at bounding box center [660, 365] width 115 height 22
click at [637, 272] on input "19.99" at bounding box center [660, 270] width 115 height 22
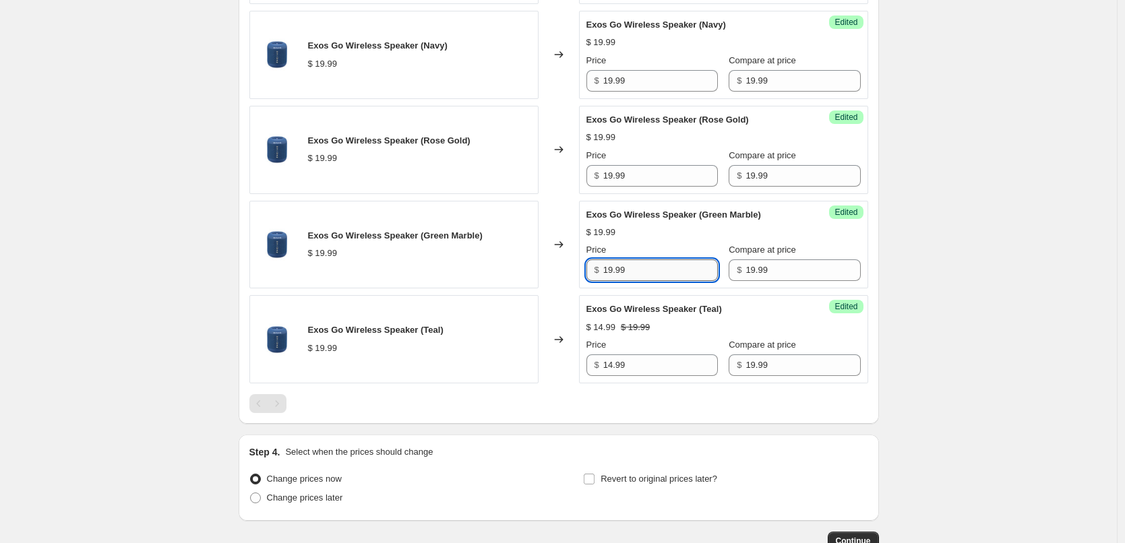
paste input "4"
type input "14.99"
click at [657, 243] on div "Exos Go Wireless Speaker (Green Marble) $ 14.99 $ 19.99 Price $ 14.99 Compare a…" at bounding box center [723, 244] width 274 height 73
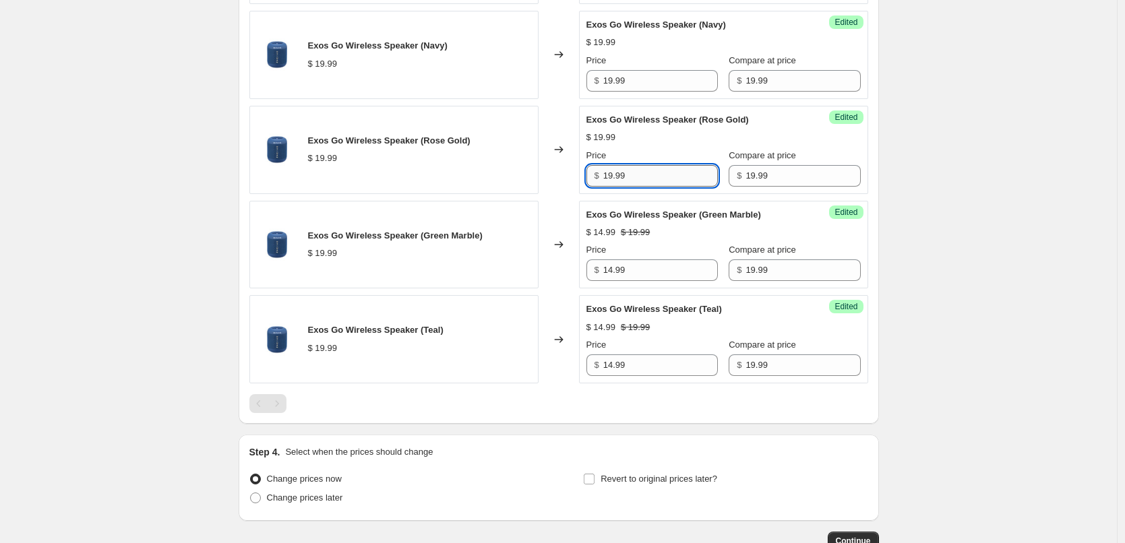
click at [635, 175] on input "19.99" at bounding box center [660, 176] width 115 height 22
paste input "4"
type input "14.99"
click at [674, 144] on div "$ 19.99" at bounding box center [723, 137] width 274 height 13
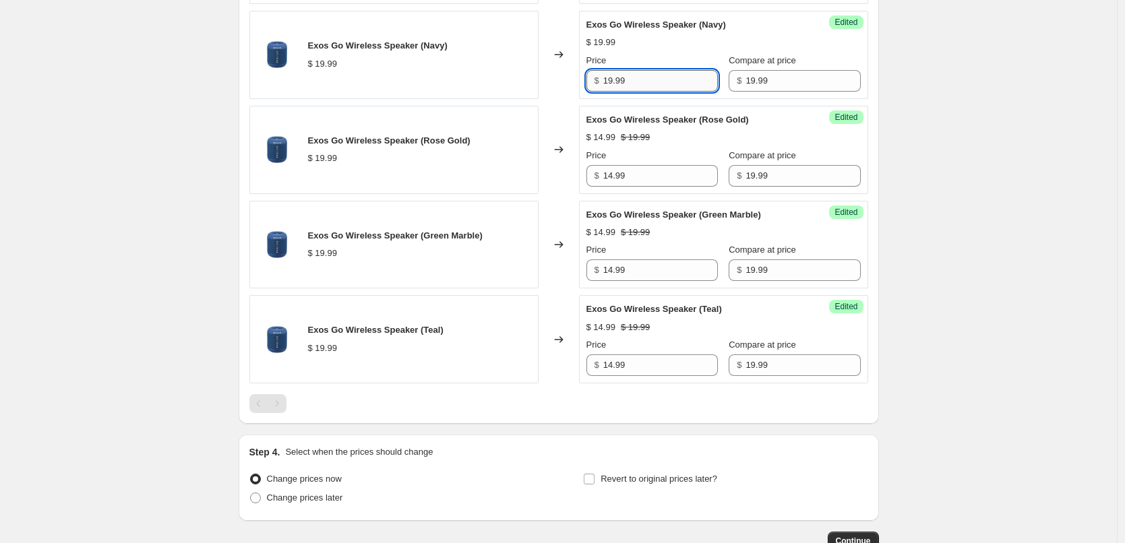
click at [648, 81] on input "19.99" at bounding box center [660, 81] width 115 height 22
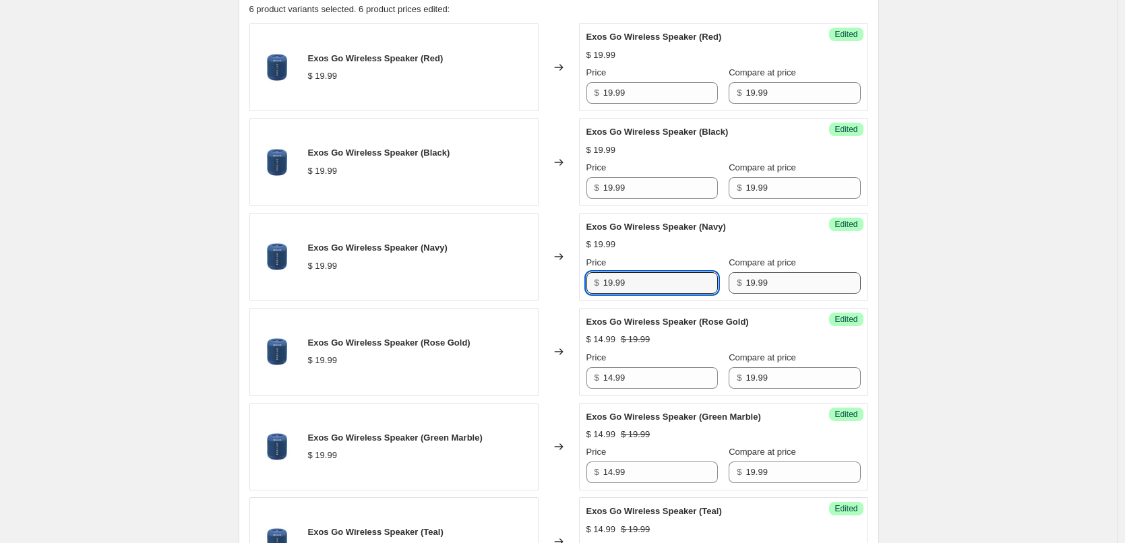
paste input "4"
type input "14.99"
click at [689, 247] on div "$ 19.99" at bounding box center [723, 244] width 274 height 13
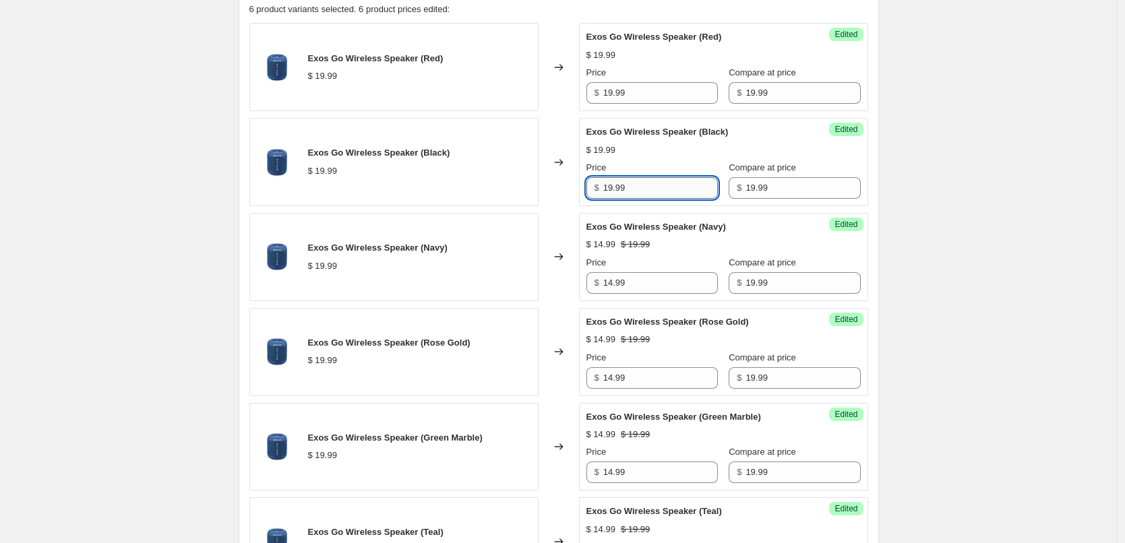
click at [636, 187] on input "19.99" at bounding box center [660, 188] width 115 height 22
paste input "4"
type input "14.99"
click at [666, 146] on div "$ 14.99 $ 19.99" at bounding box center [723, 150] width 274 height 13
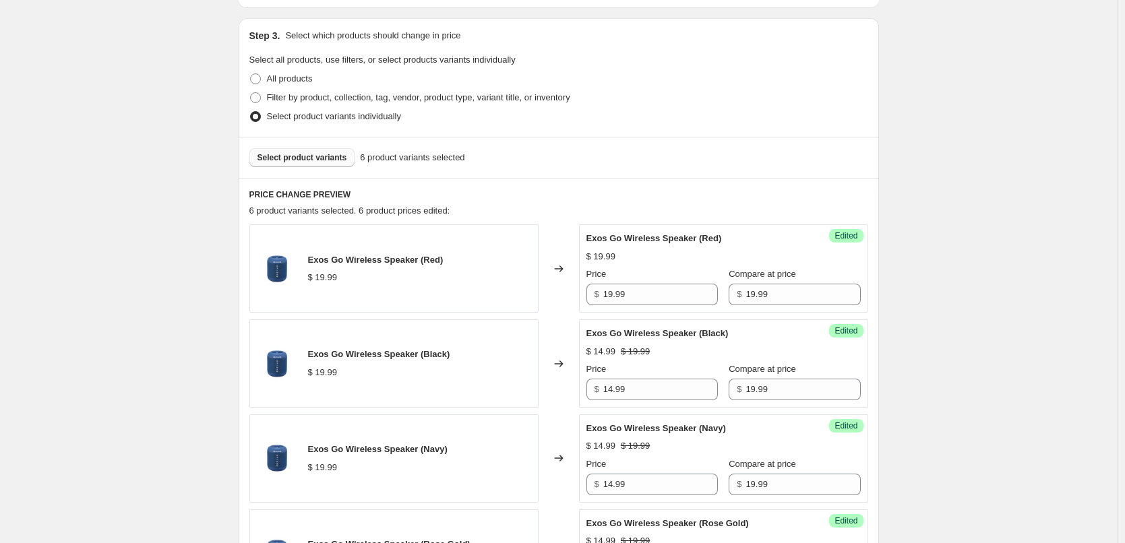
scroll to position [270, 0]
click at [631, 296] on input "19.99" at bounding box center [660, 295] width 115 height 22
paste input "4"
type input "14.99"
click at [661, 261] on div "$ 14.99 $ 19.99" at bounding box center [723, 257] width 274 height 13
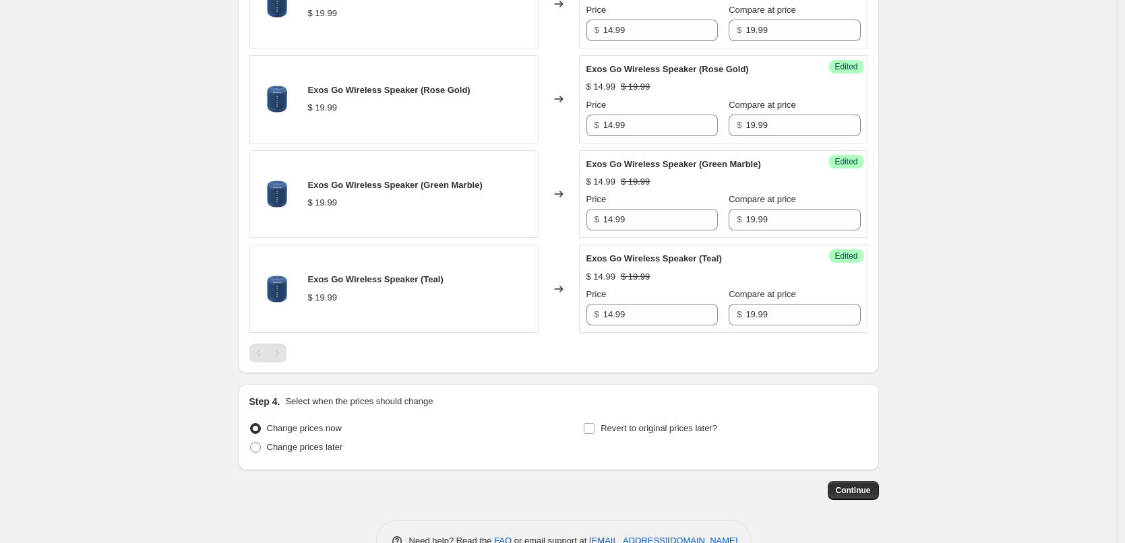
scroll to position [763, 0]
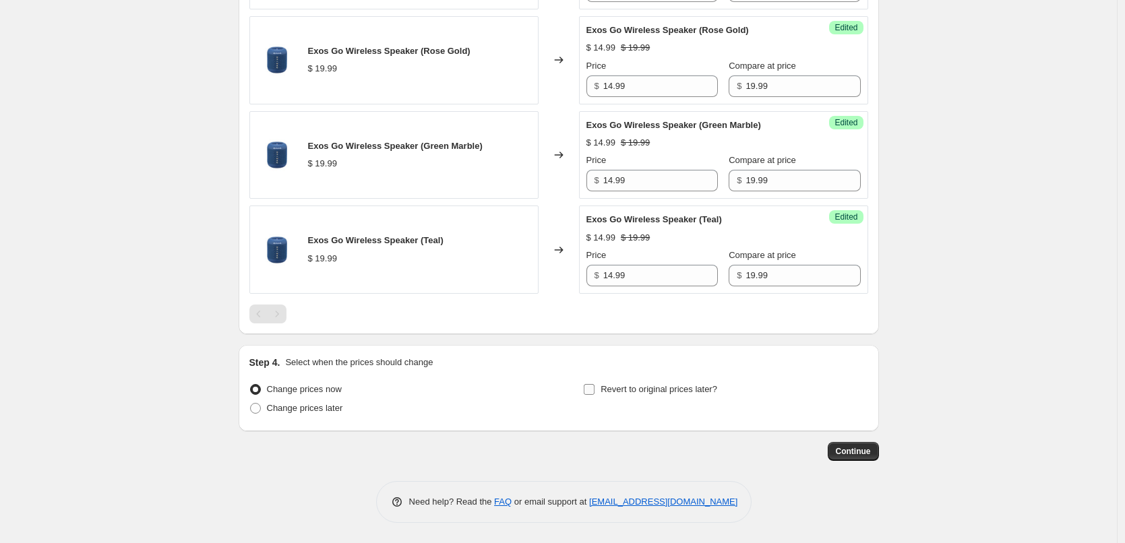
click at [594, 389] on input "Revert to original prices later?" at bounding box center [589, 389] width 11 height 11
checkbox input "true"
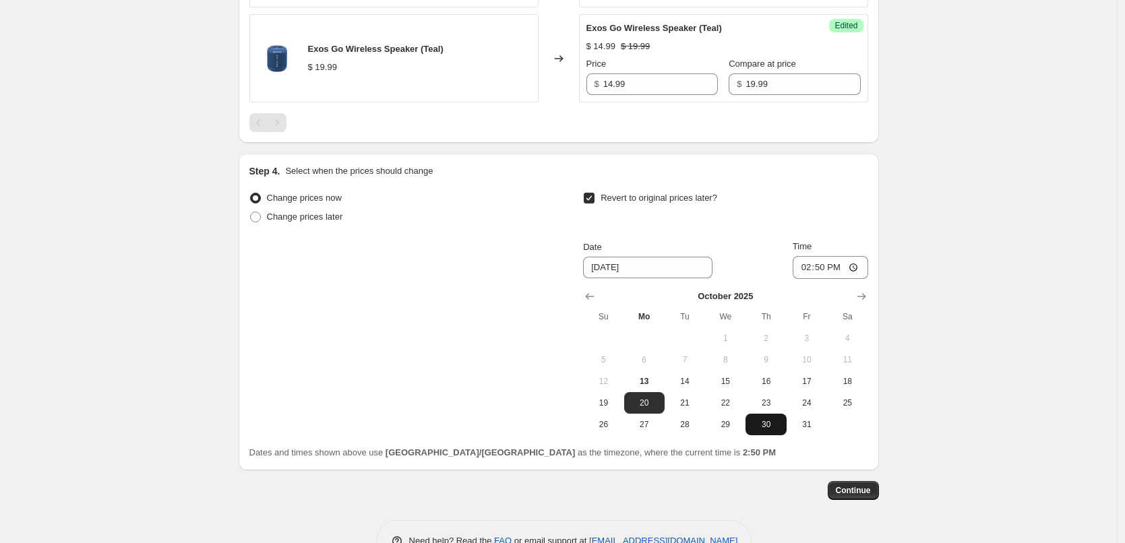
scroll to position [994, 0]
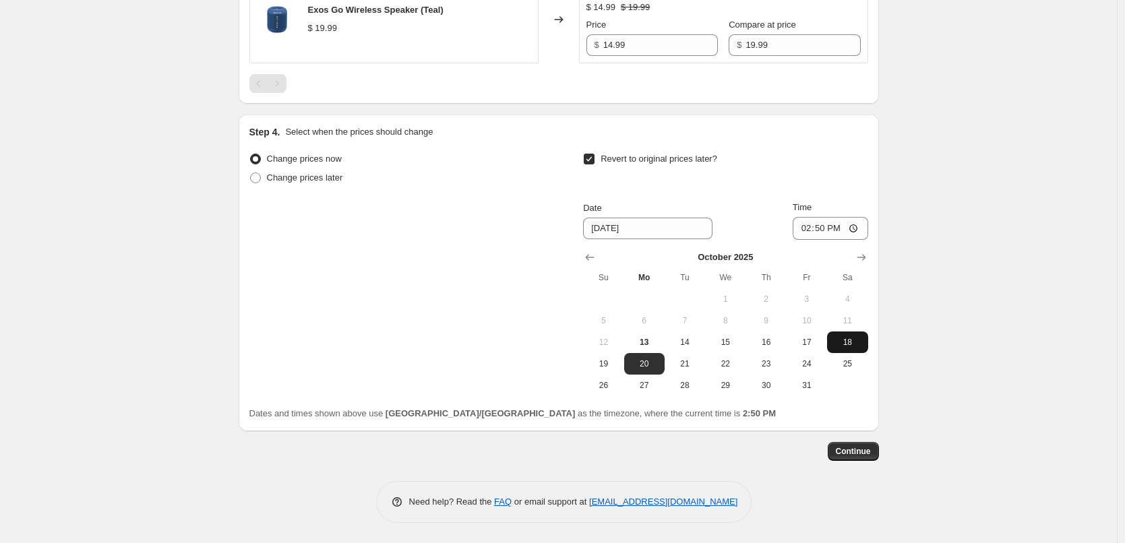
click at [844, 336] on button "18" at bounding box center [847, 343] width 40 height 22
type input "[DATE]"
click at [825, 229] on input "14:50" at bounding box center [829, 228] width 75 height 23
type input "23:55"
click at [870, 458] on button "Continue" at bounding box center [852, 451] width 51 height 19
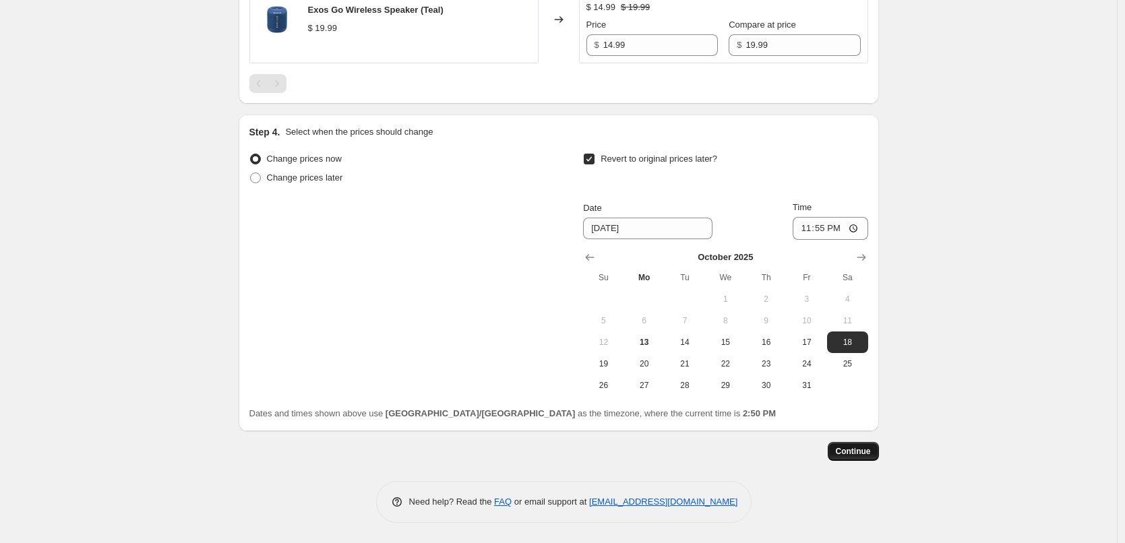
scroll to position [0, 0]
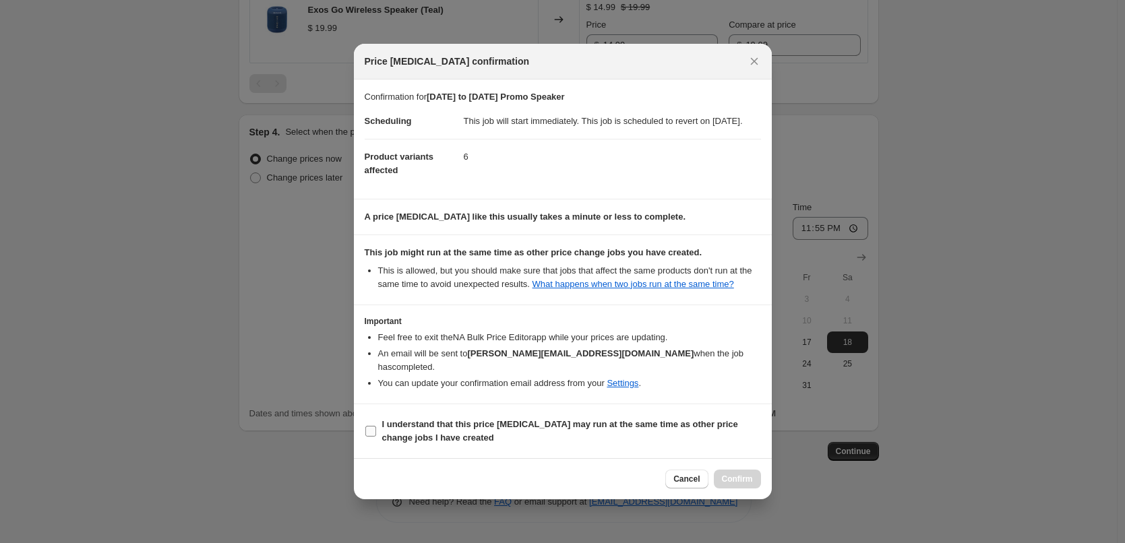
click at [376, 433] on span ":rle:" at bounding box center [371, 431] width 12 height 12
click at [376, 433] on input "I understand that this price [MEDICAL_DATA] may run at the same time as other p…" at bounding box center [370, 431] width 11 height 11
checkbox input "true"
click at [736, 477] on span "Confirm" at bounding box center [737, 479] width 31 height 11
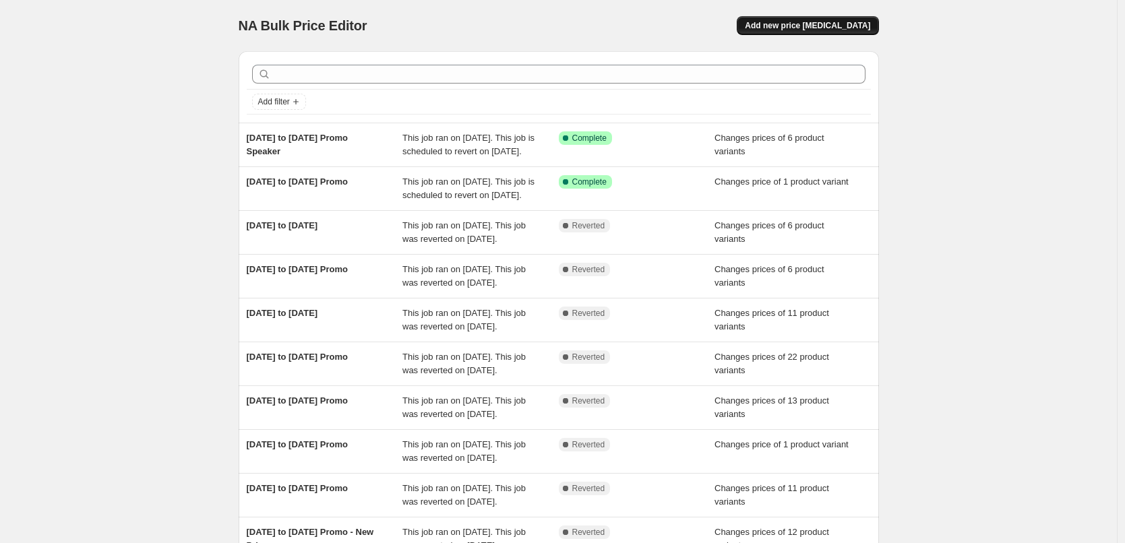
click at [836, 24] on span "Add new price [MEDICAL_DATA]" at bounding box center [807, 25] width 125 height 11
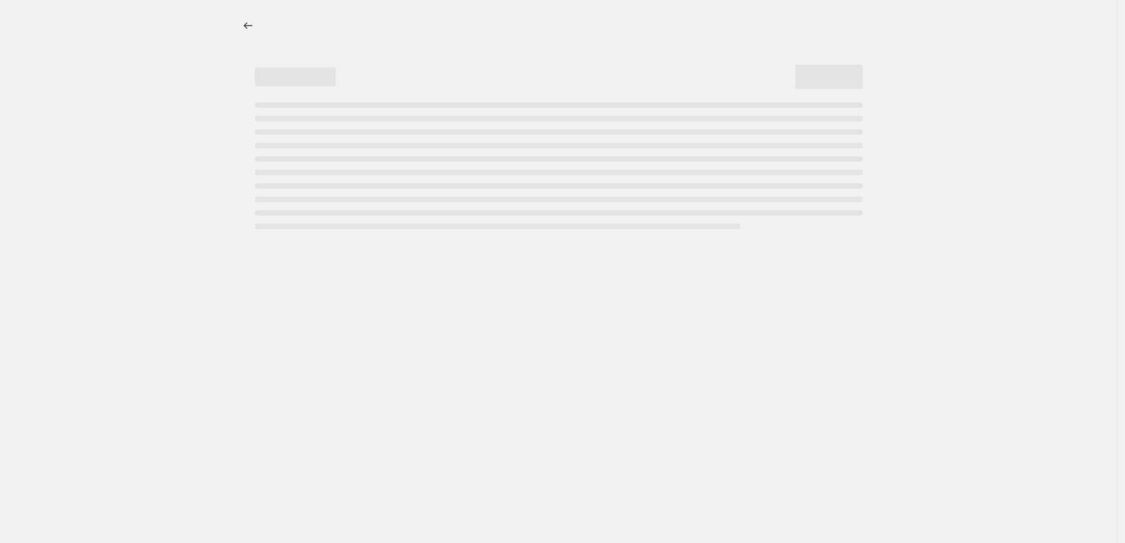
select select "percentage"
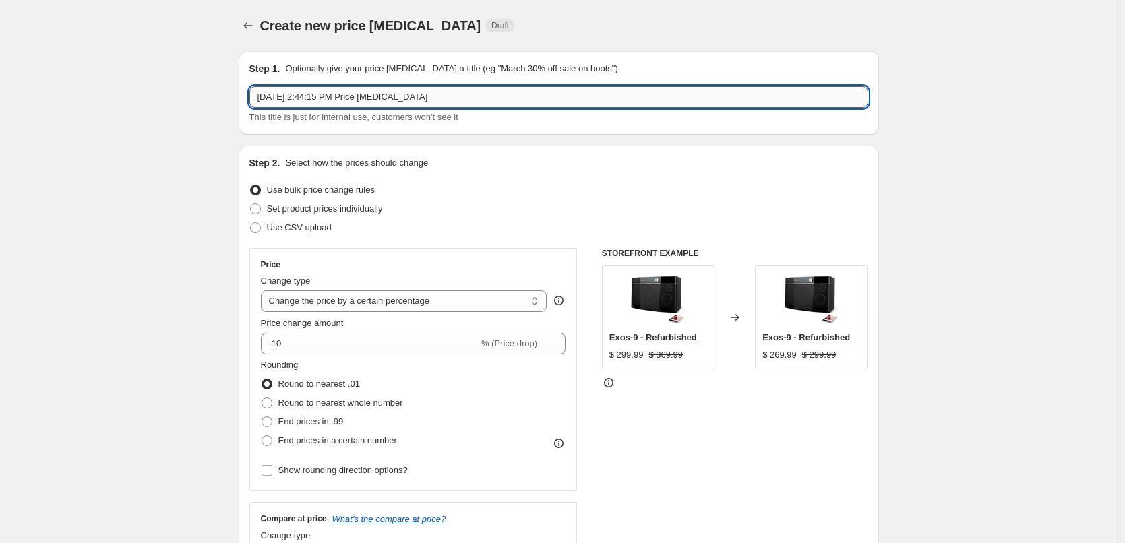
click at [439, 97] on input "[DATE] 2:44:15 PM Price [MEDICAL_DATA]" at bounding box center [558, 97] width 619 height 22
type input "[DATE] to [DATE] Promo"
click at [313, 206] on span "Set product prices individually" at bounding box center [325, 209] width 116 height 10
click at [251, 204] on input "Set product prices individually" at bounding box center [250, 204] width 1 height 1
radio input "true"
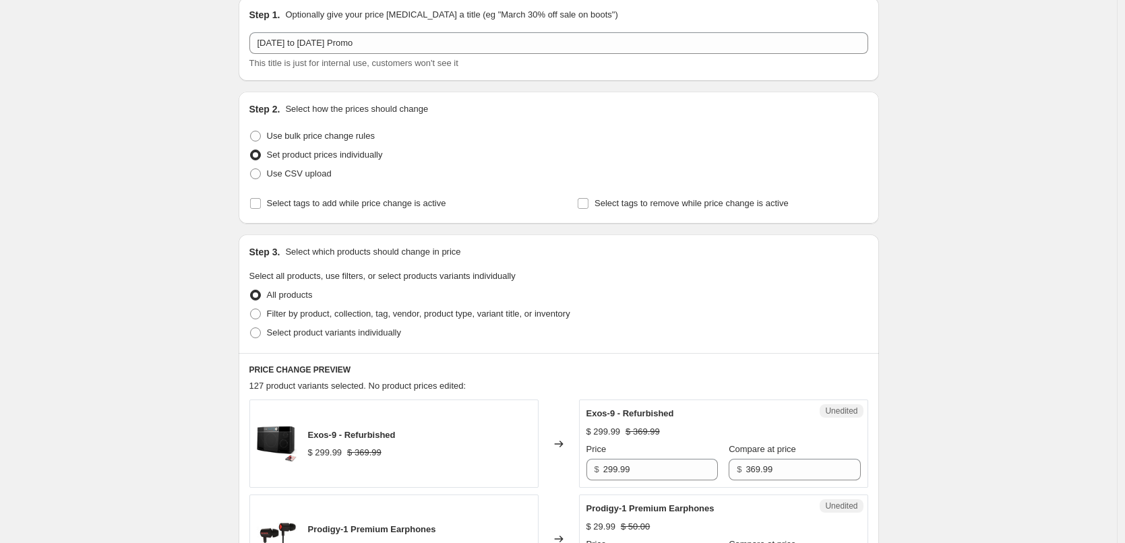
scroll to position [135, 0]
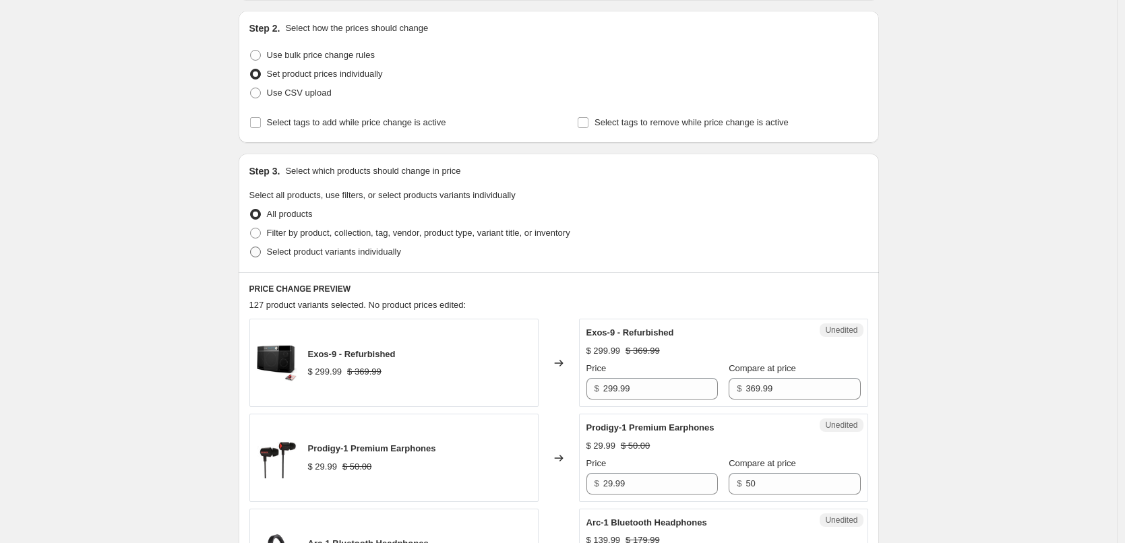
click at [327, 257] on span "Select product variants individually" at bounding box center [334, 252] width 134 height 10
click at [251, 247] on input "Select product variants individually" at bounding box center [250, 247] width 1 height 1
radio input "true"
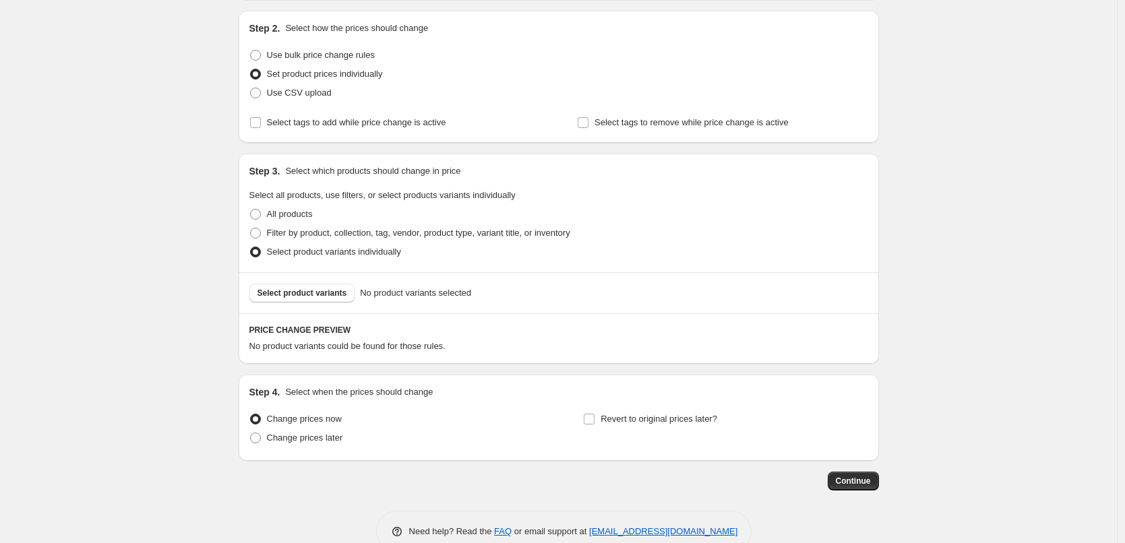
scroll to position [164, 0]
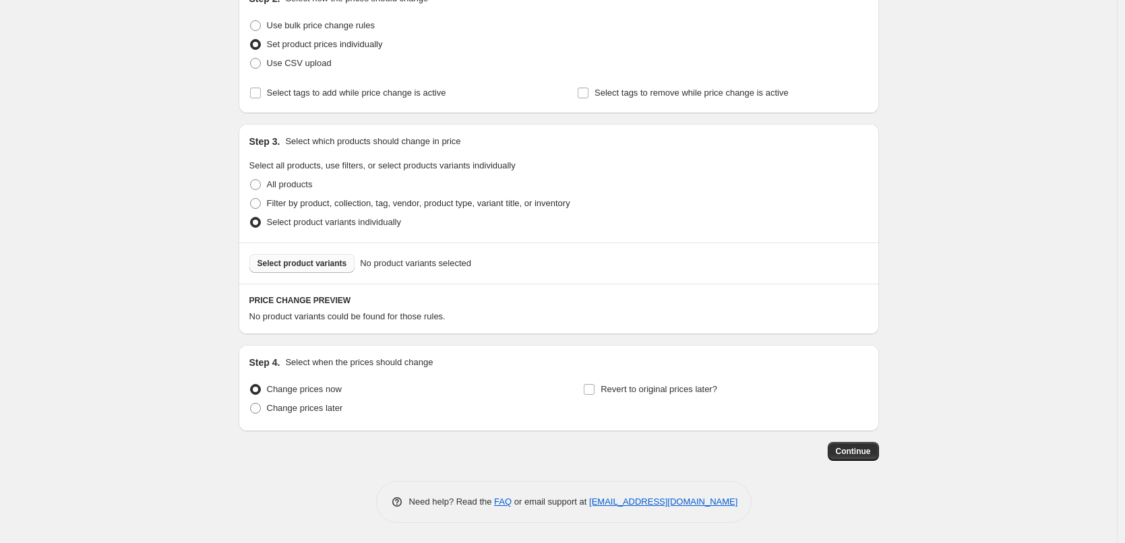
click at [290, 265] on span "Select product variants" at bounding box center [302, 263] width 90 height 11
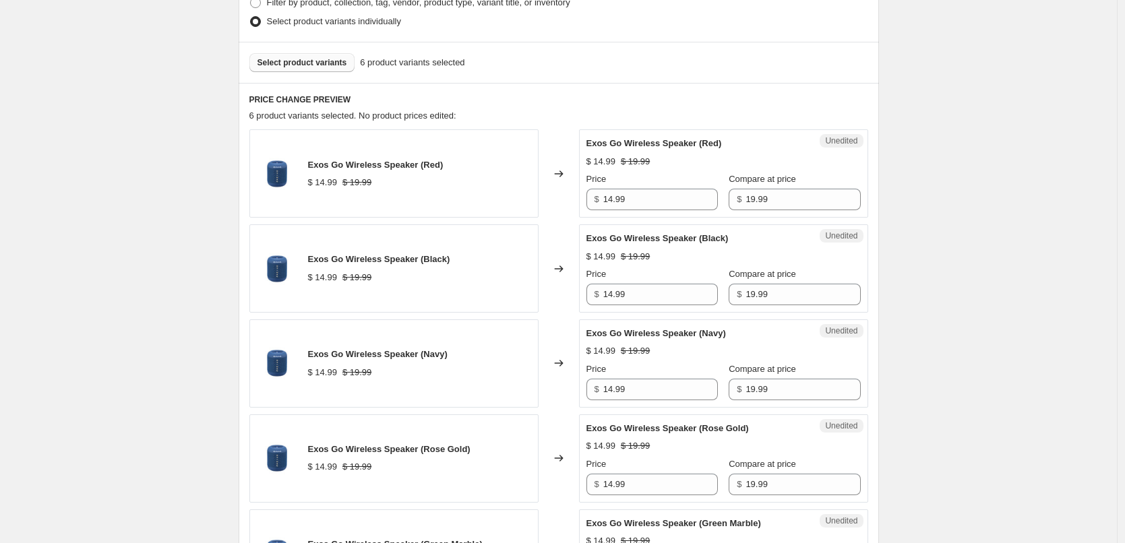
scroll to position [367, 0]
click at [778, 203] on input "19.99" at bounding box center [802, 198] width 115 height 22
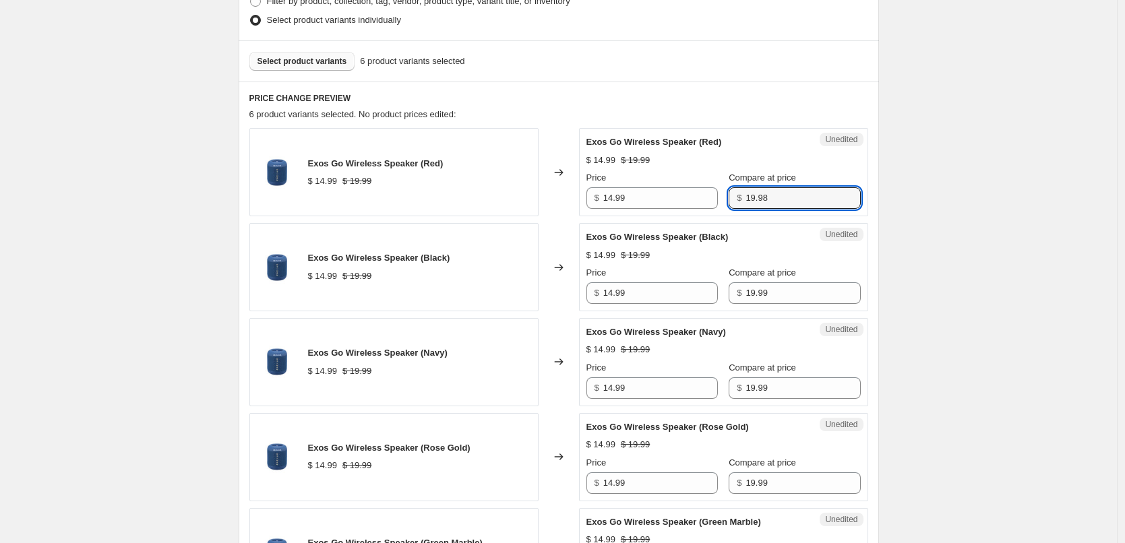
type input "19.98"
click at [810, 165] on div "$ 14.99 $ 19.99" at bounding box center [723, 160] width 274 height 13
click at [787, 198] on input "19.98" at bounding box center [802, 198] width 115 height 22
click at [780, 304] on div "Unedited Exos Go Wireless Speaker (Black) $ 14.99 $ 19.99 Price $ 14.99 Compare…" at bounding box center [723, 267] width 289 height 88
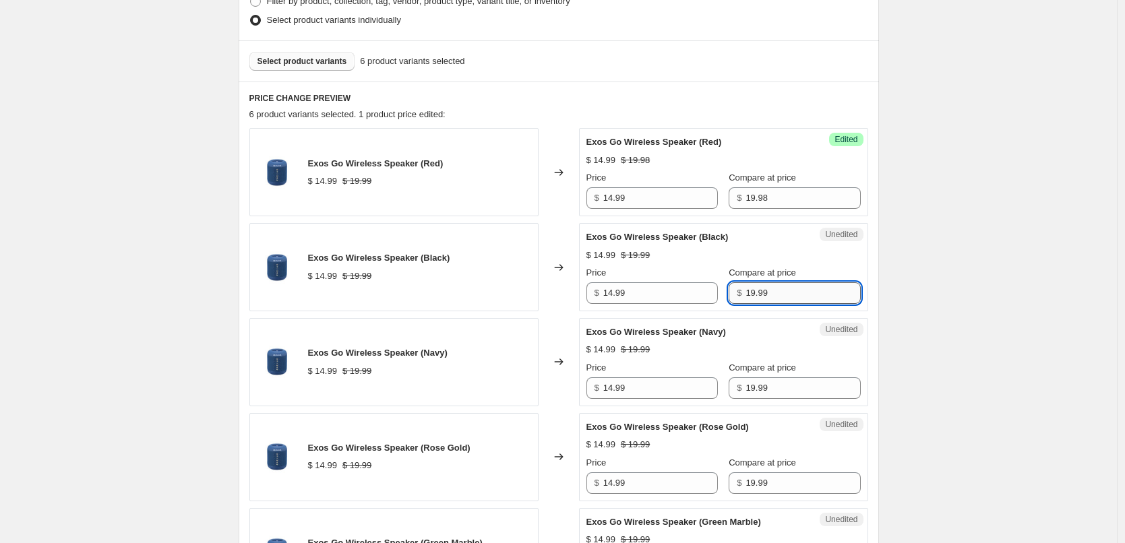
click at [786, 293] on input "19.99" at bounding box center [802, 293] width 115 height 22
paste input "8"
type input "19.98"
click at [782, 323] on div "Unedited Exos Go Wireless Speaker (Navy) $ 14.99 $ 19.99 Price $ 14.99 Compare …" at bounding box center [723, 362] width 289 height 88
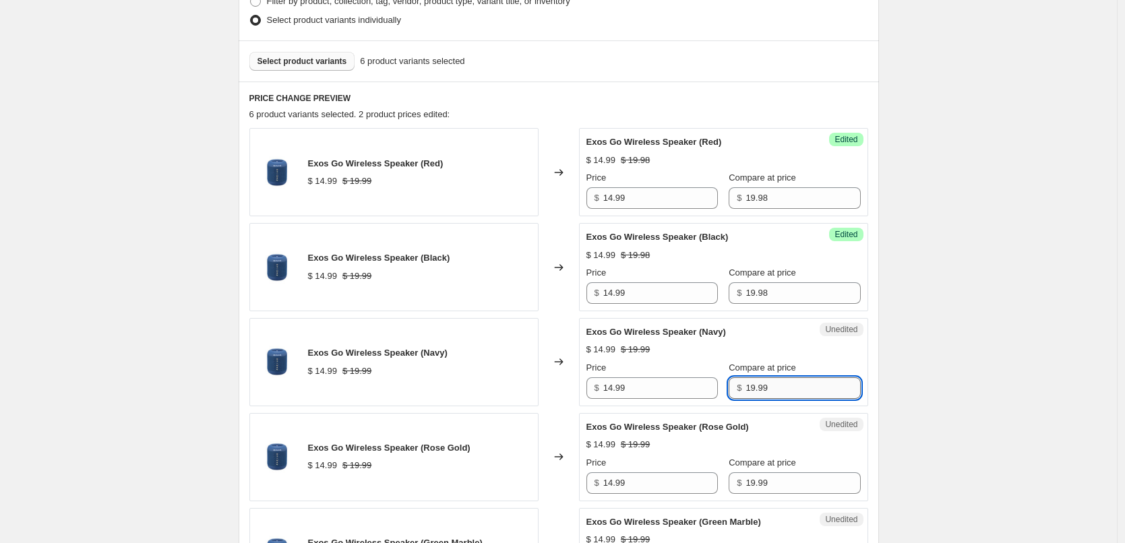
click at [781, 389] on input "19.99" at bounding box center [802, 388] width 115 height 22
paste input "8"
type input "19.98"
click at [795, 352] on div "$ 14.99 $ 19.98" at bounding box center [723, 349] width 274 height 13
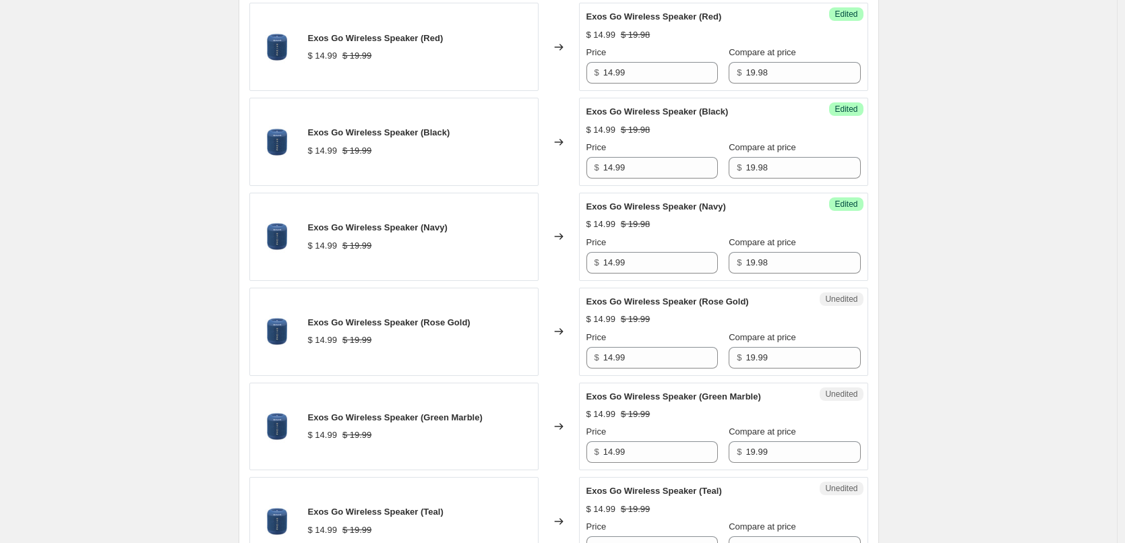
scroll to position [501, 0]
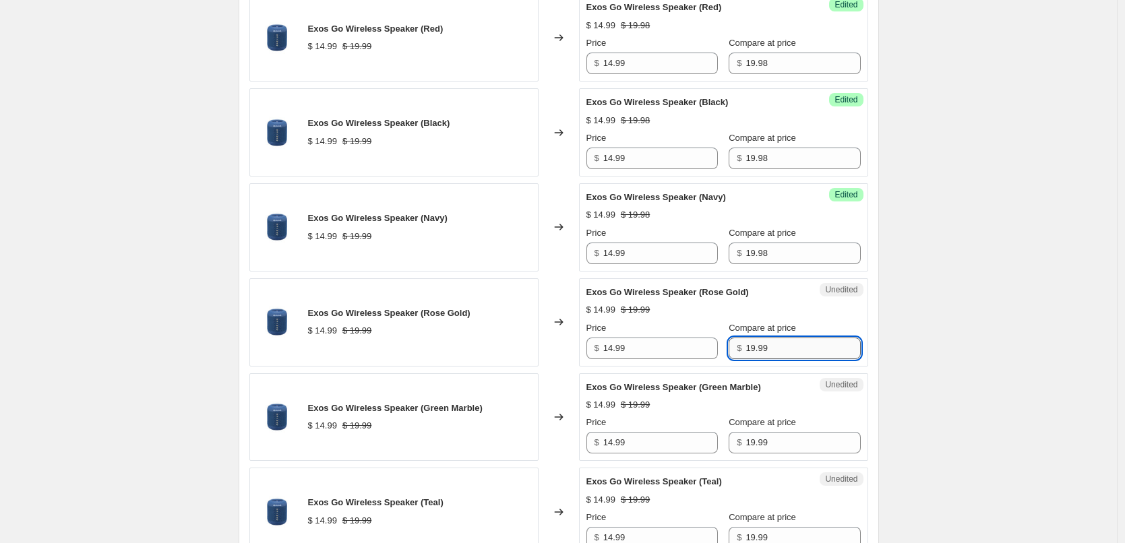
click at [774, 347] on input "19.99" at bounding box center [802, 349] width 115 height 22
paste input "8"
type input "19.98"
click at [787, 306] on div "$ 14.99 $ 19.98" at bounding box center [723, 309] width 274 height 13
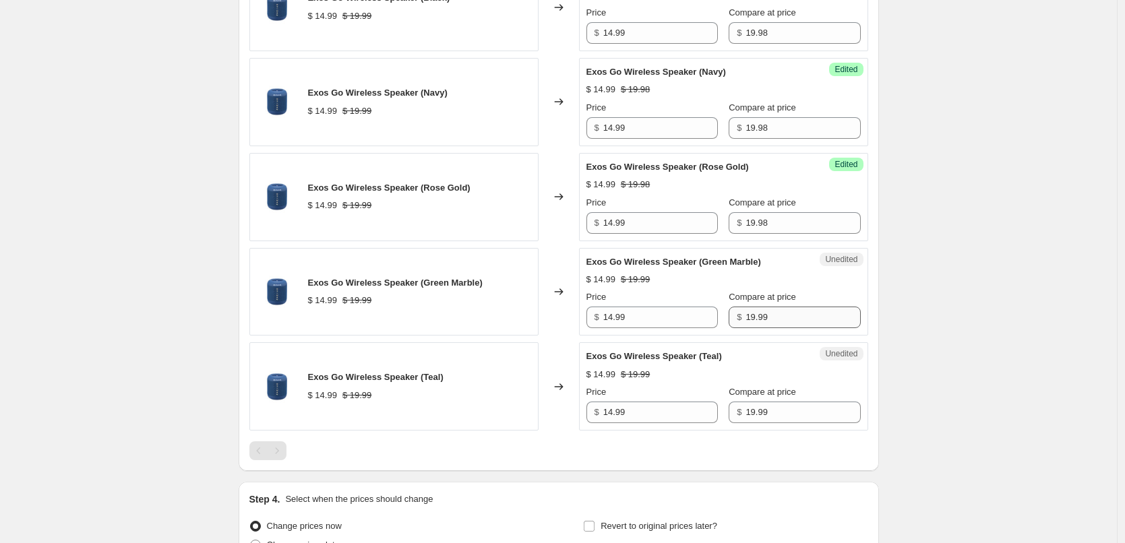
scroll to position [636, 0]
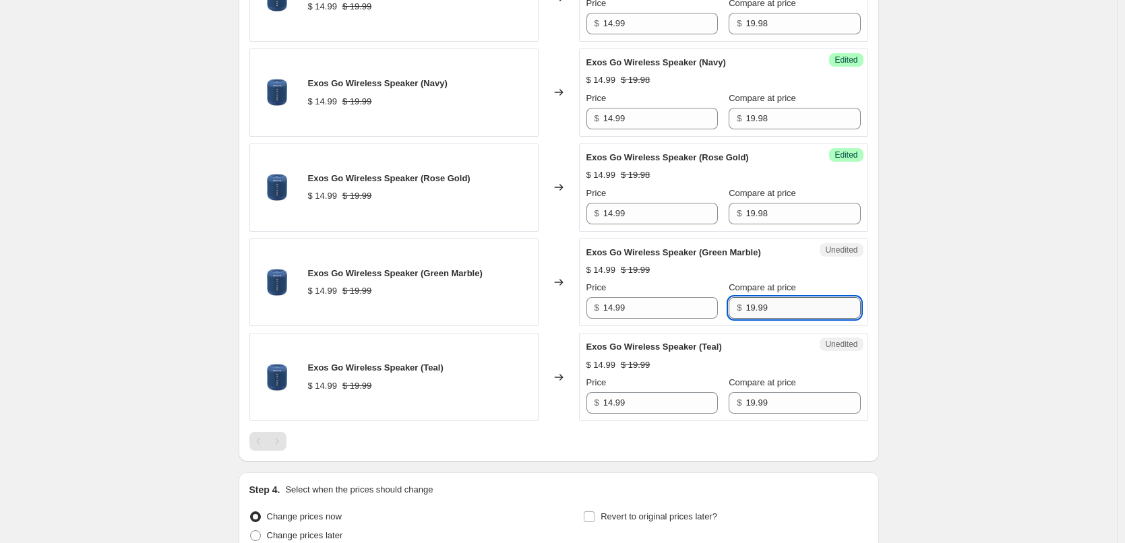
click at [779, 314] on input "19.99" at bounding box center [802, 308] width 115 height 22
paste input "8"
type input "19.98"
click at [798, 254] on div "Exos Go Wireless Speaker (Green Marble) $ 14.99 $ 19.98 Price $ 14.99 Compare a…" at bounding box center [723, 282] width 274 height 73
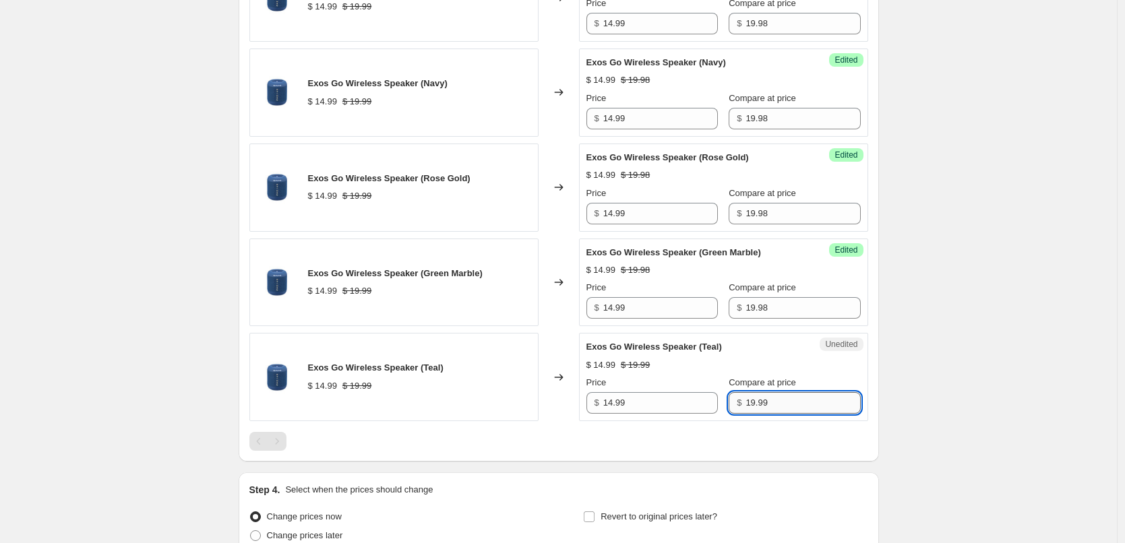
click at [762, 402] on input "19.99" at bounding box center [802, 403] width 115 height 22
paste input "8"
type input "19.98"
click at [803, 358] on div "$ 14.99 $ 19.98" at bounding box center [723, 364] width 274 height 13
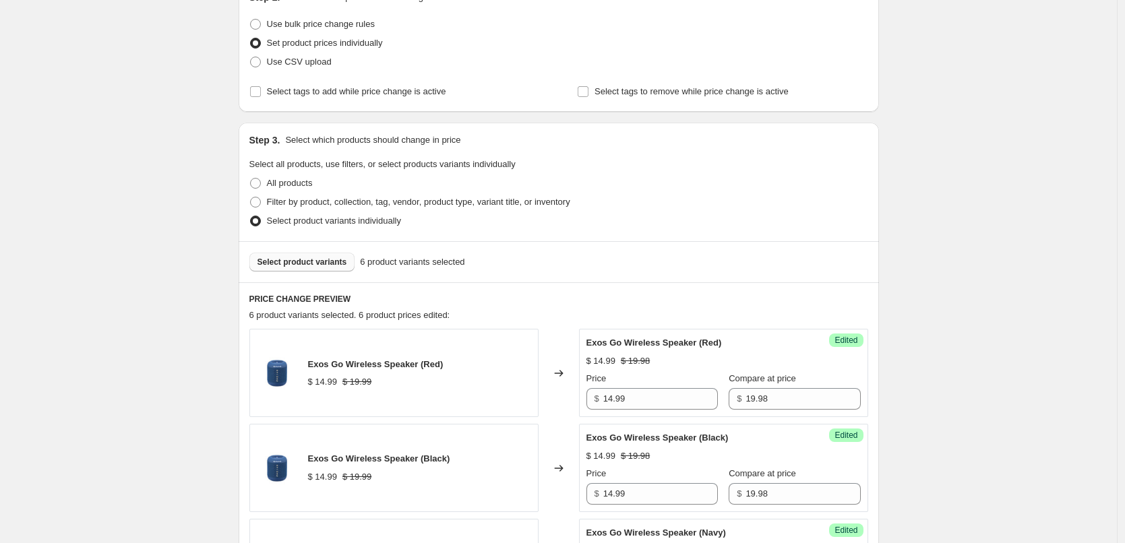
scroll to position [164, 0]
click at [313, 267] on span "Select product variants" at bounding box center [302, 263] width 90 height 11
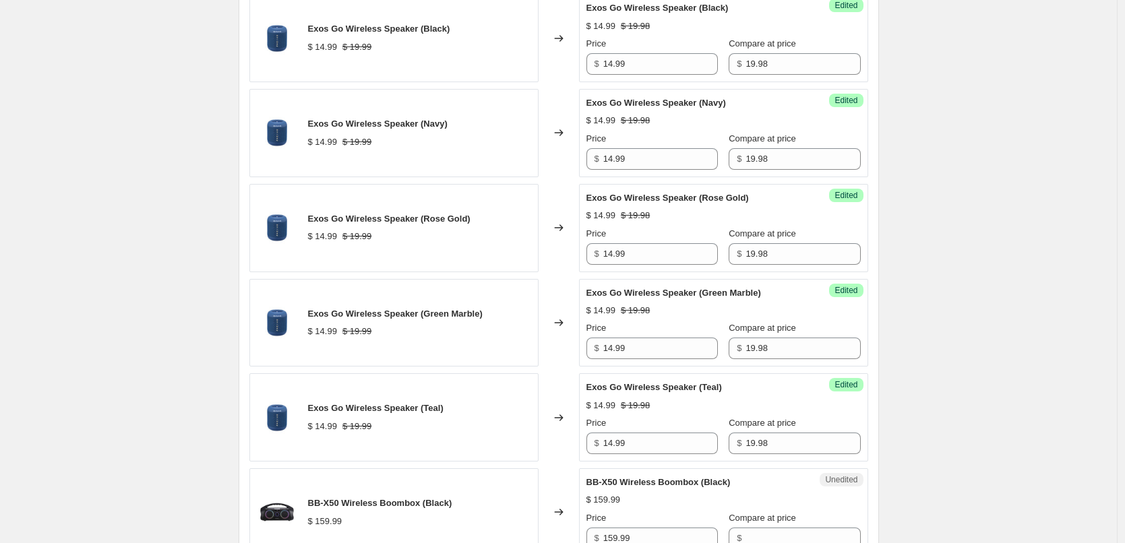
scroll to position [771, 0]
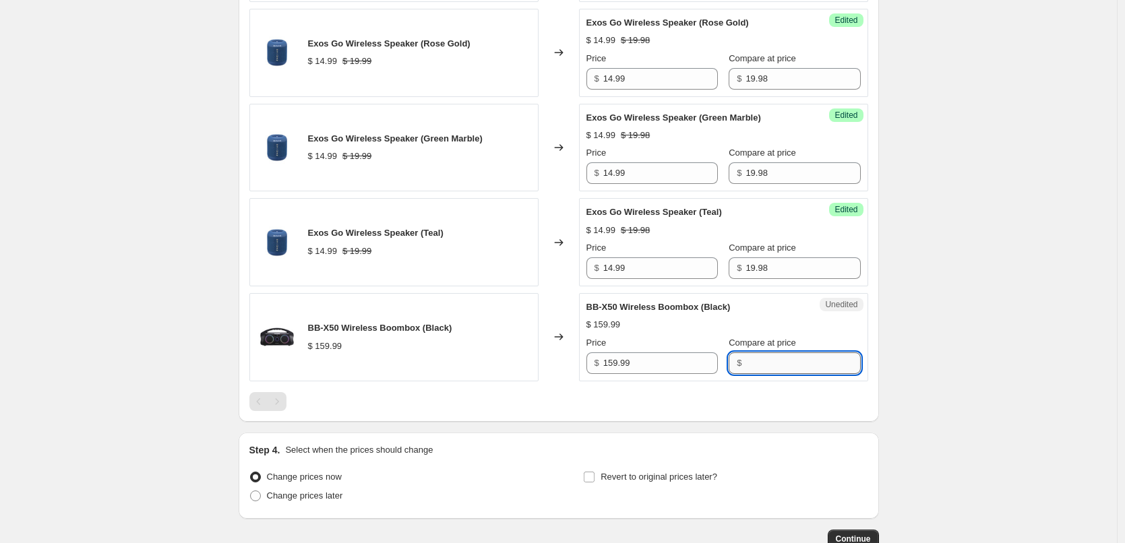
click at [746, 358] on input "Compare at price" at bounding box center [802, 363] width 115 height 22
type input "119.99"
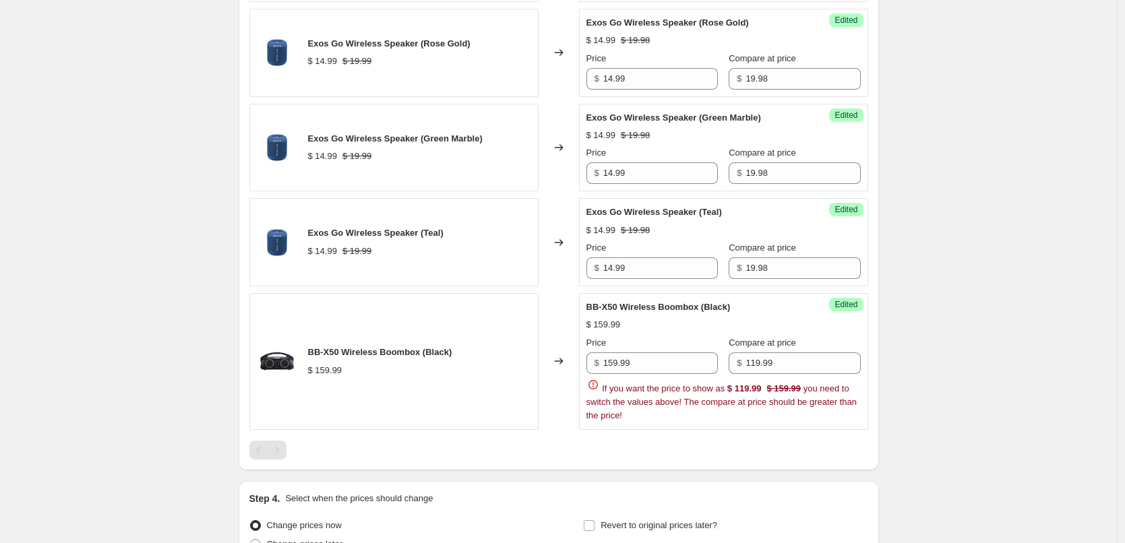
click at [733, 398] on div "Exos Go Wireless Speaker (Red) $ 14.99 $ 19.99 Changed to Success Edited Exos G…" at bounding box center [558, 91] width 619 height 735
click at [644, 365] on input "159.99" at bounding box center [660, 363] width 115 height 22
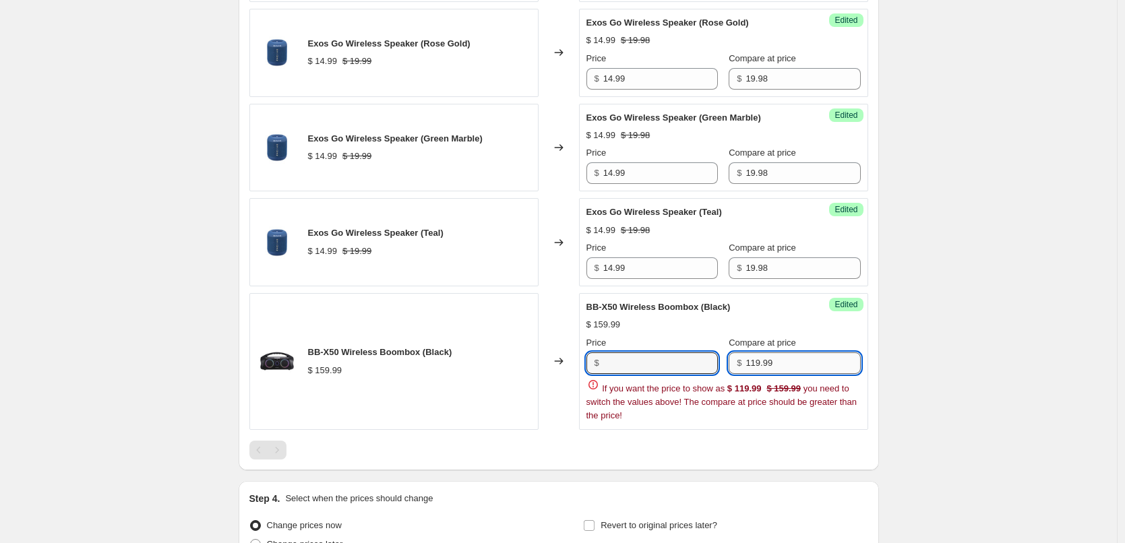
type input "159.99"
click at [811, 365] on input "119.99" at bounding box center [802, 363] width 115 height 22
paste input "5"
type input "159.99"
click at [650, 364] on input "159.99" at bounding box center [660, 363] width 115 height 22
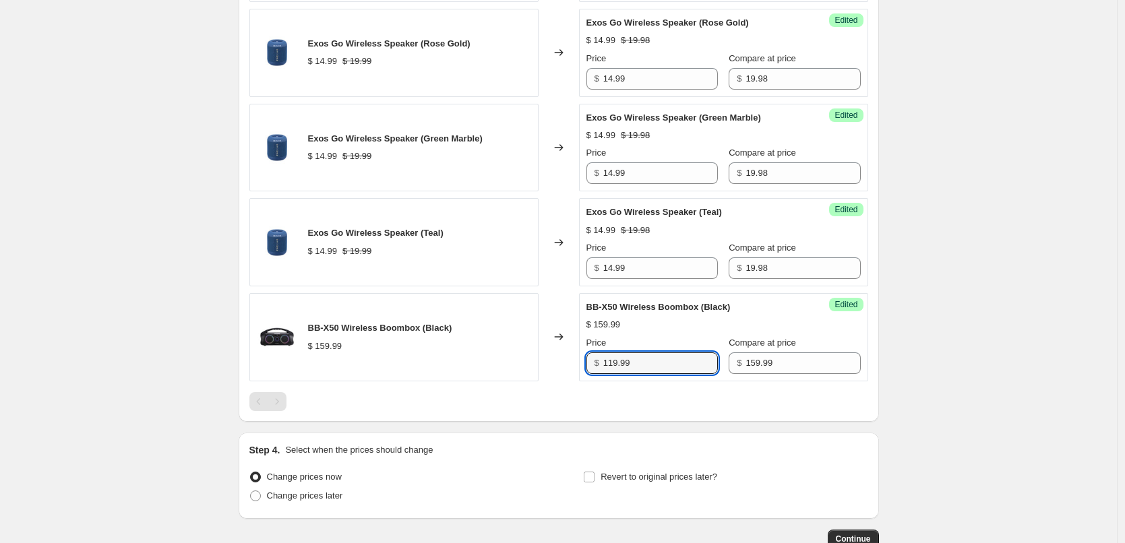
type input "119.99"
click at [712, 398] on div at bounding box center [558, 401] width 619 height 19
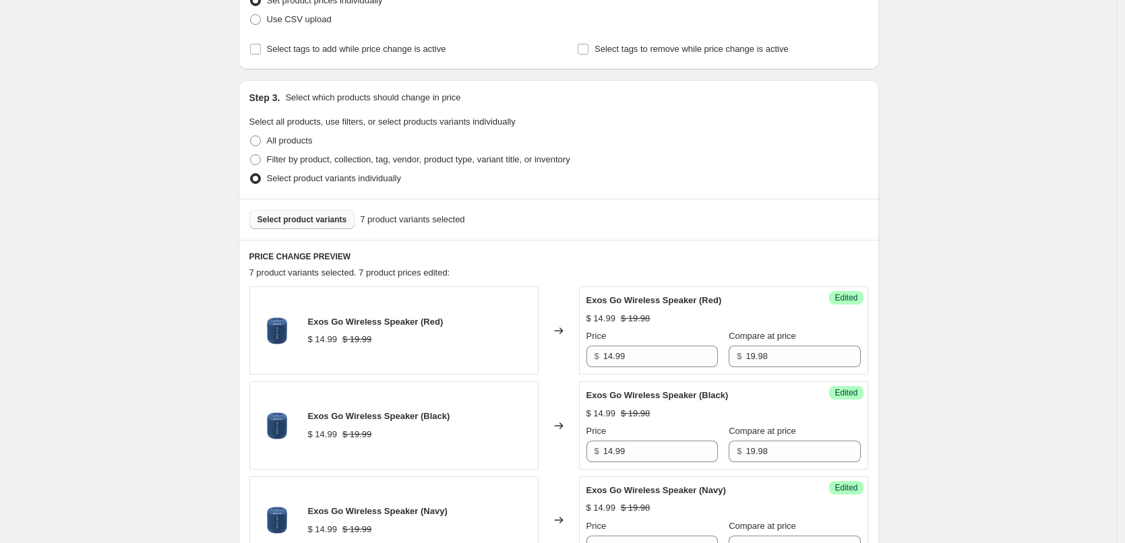
scroll to position [232, 0]
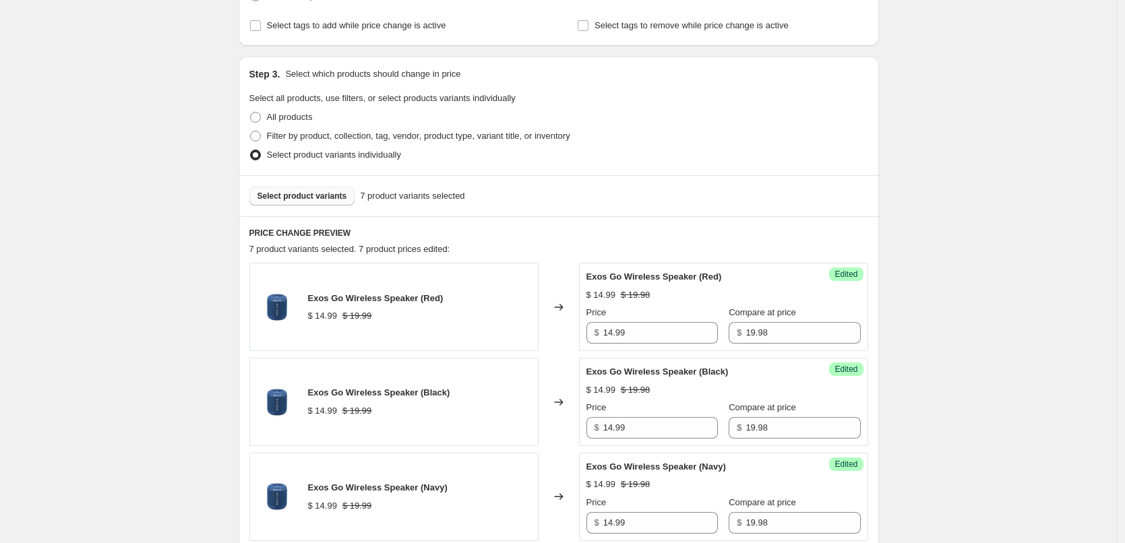
click at [311, 196] on span "Select product variants" at bounding box center [302, 196] width 90 height 11
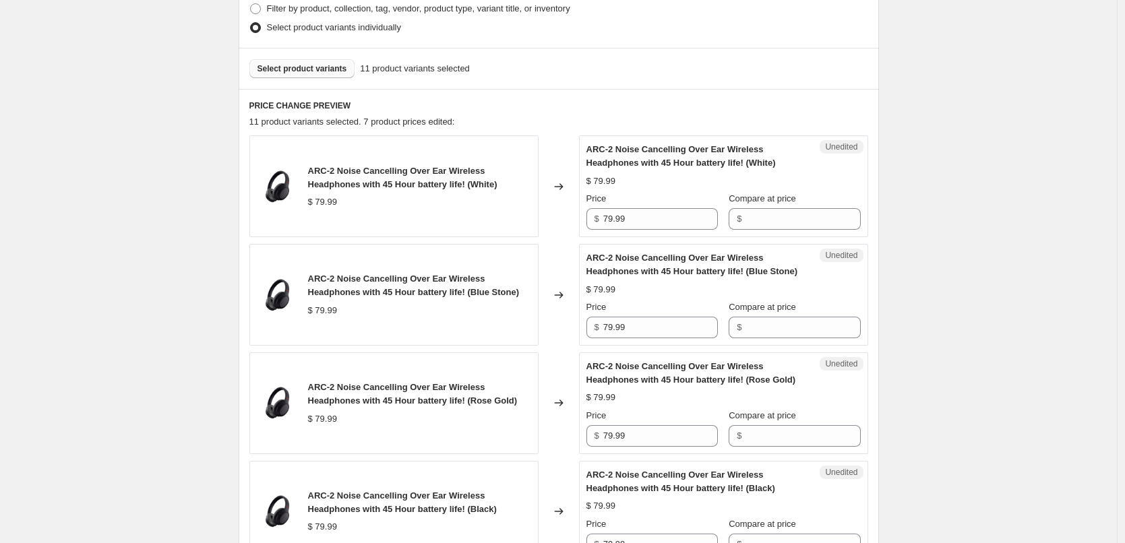
scroll to position [434, 0]
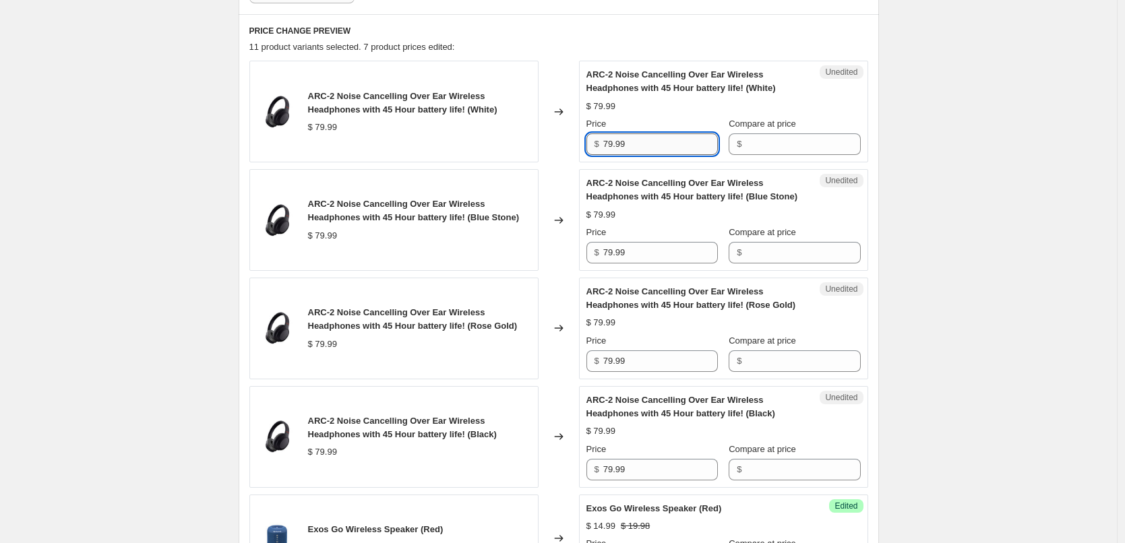
click at [646, 140] on input "79.99" at bounding box center [660, 144] width 115 height 22
click at [777, 145] on input "Compare at price" at bounding box center [802, 144] width 115 height 22
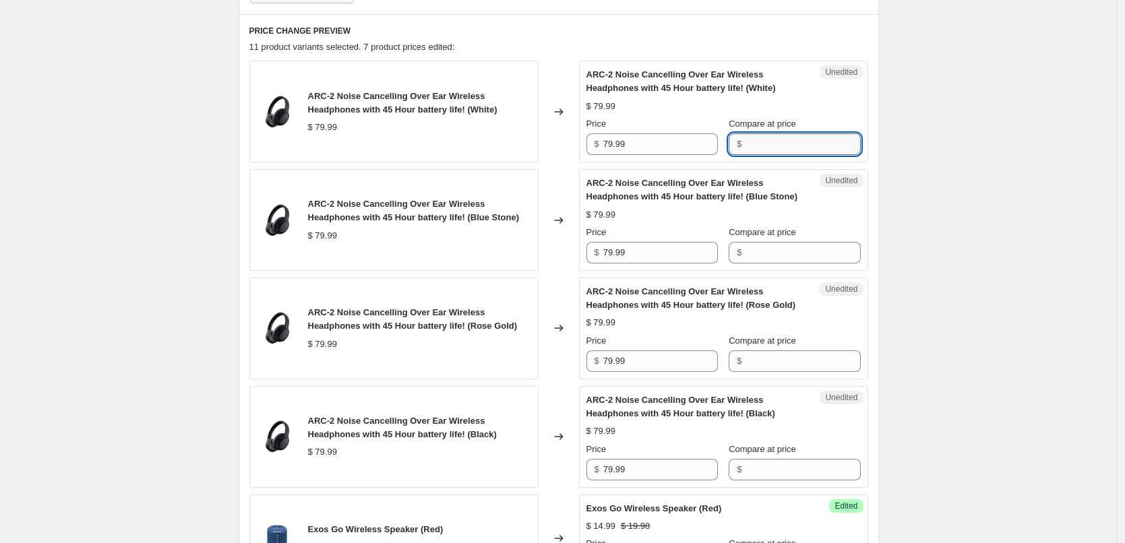
paste input "79.99"
type input "79.99"
click at [802, 252] on input "Compare at price" at bounding box center [802, 253] width 115 height 22
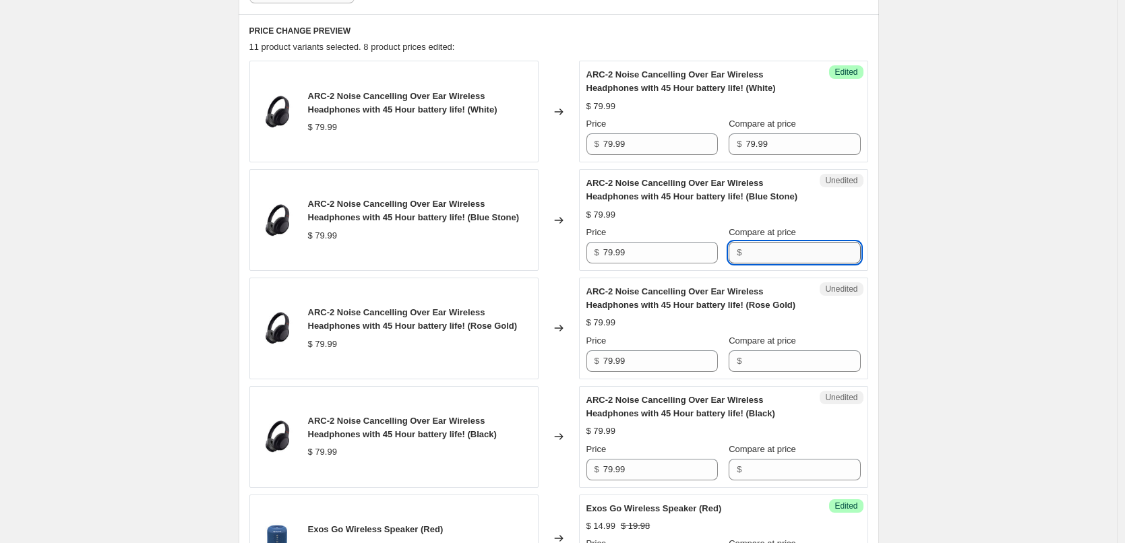
paste input "79.99"
type input "79.99"
click at [780, 369] on input "Compare at price" at bounding box center [802, 361] width 115 height 22
paste input "79.99"
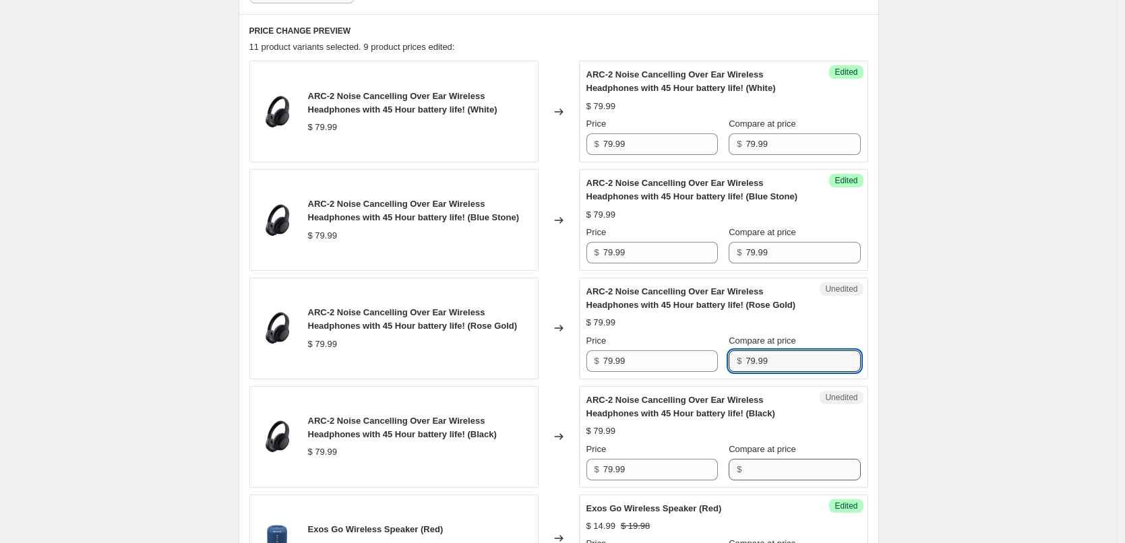
type input "79.99"
click at [796, 461] on input "Compare at price" at bounding box center [802, 470] width 115 height 22
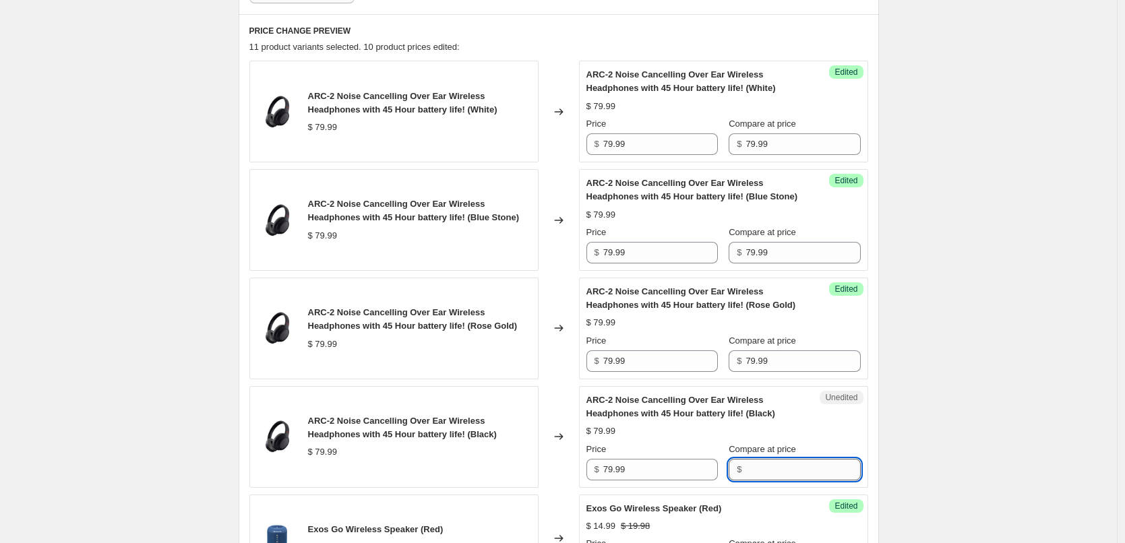
paste input "79.99"
type input "79.99"
click at [815, 437] on div "$ 79.99" at bounding box center [723, 431] width 274 height 13
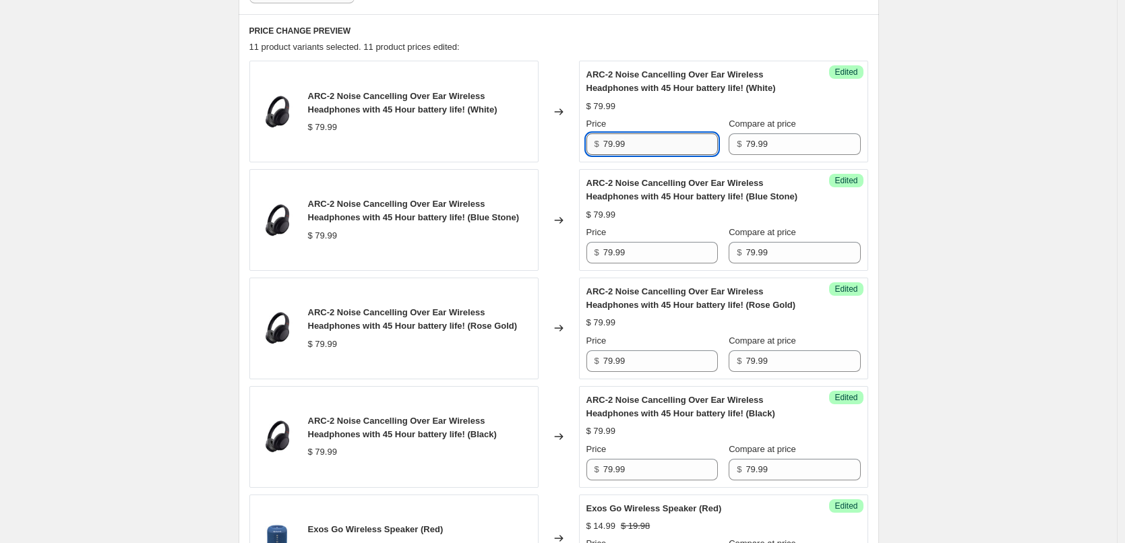
click at [643, 135] on input "79.99" at bounding box center [660, 144] width 115 height 22
type input "24.99"
click at [666, 116] on div "ARC-2 Noise Cancelling Over Ear Wireless Headphones with 45 Hour battery life! …" at bounding box center [723, 111] width 274 height 87
click at [652, 139] on input "24.99" at bounding box center [660, 144] width 115 height 22
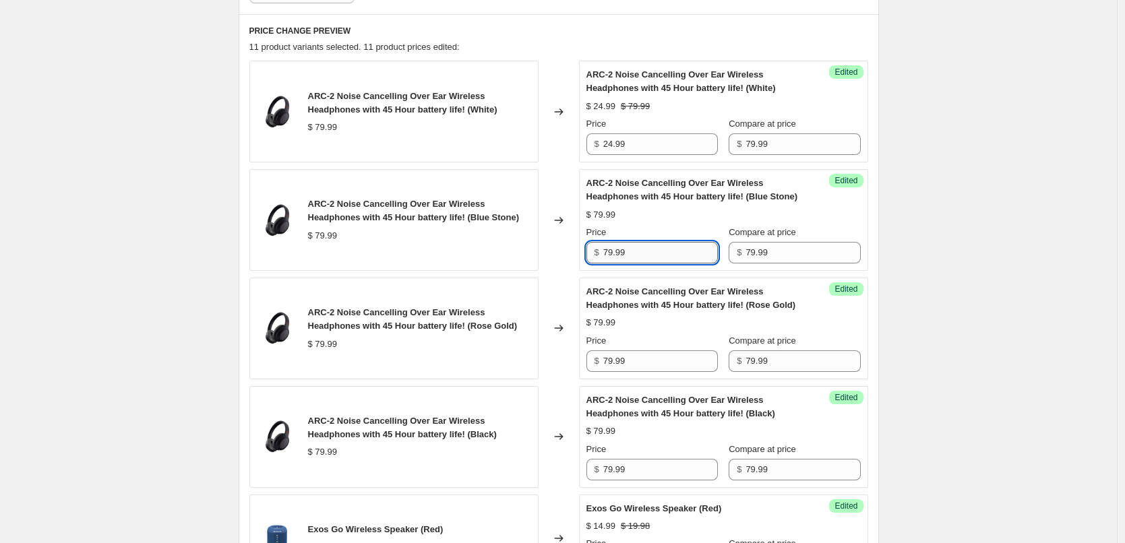
click at [646, 255] on input "79.99" at bounding box center [660, 253] width 115 height 22
paste input "24"
type input "24.99"
click at [693, 224] on div "ARC-2 Noise Cancelling Over Ear Wireless Headphones with 45 Hour battery life! …" at bounding box center [723, 220] width 274 height 87
click at [652, 364] on input "79.99" at bounding box center [660, 361] width 115 height 22
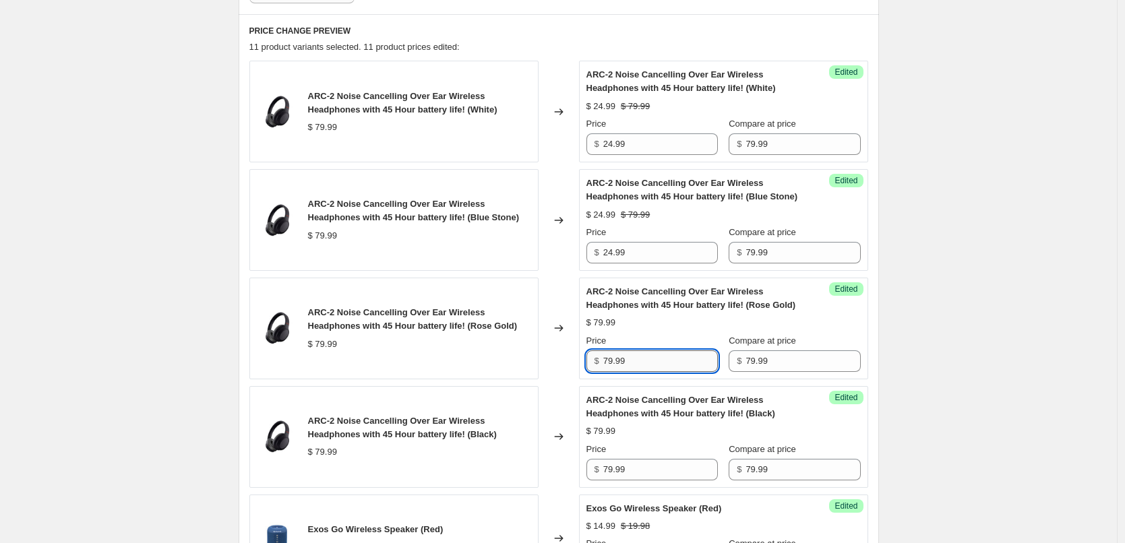
paste input "24"
type input "24.99"
click at [673, 326] on div "$ 79.99" at bounding box center [723, 322] width 274 height 13
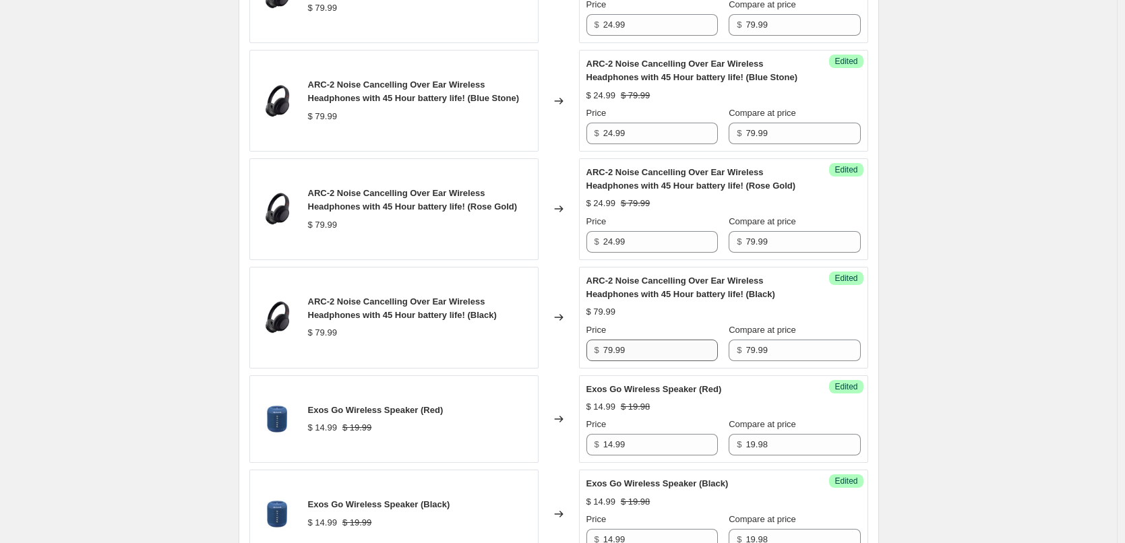
scroll to position [569, 0]
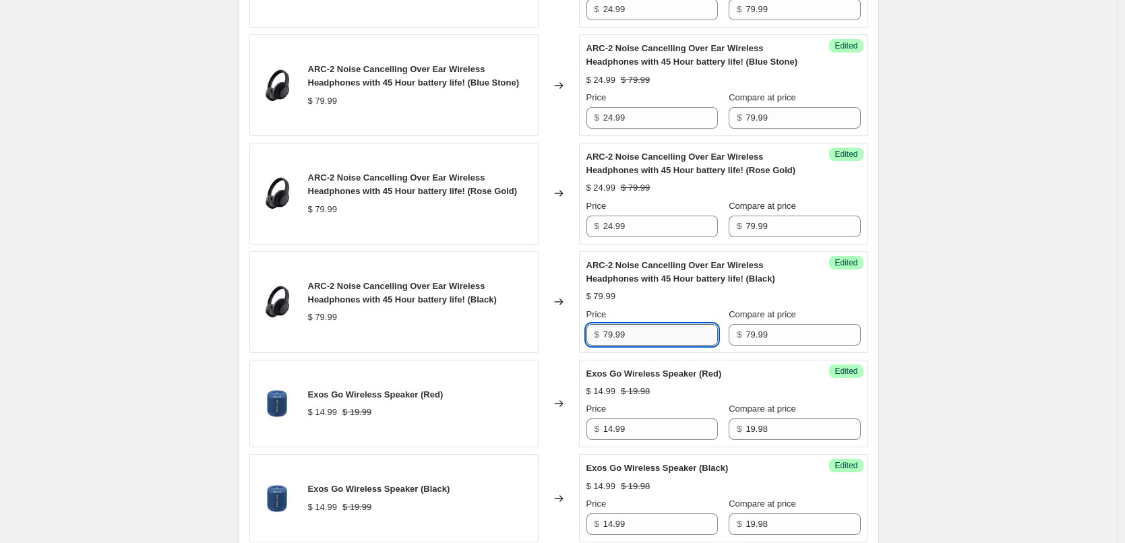
click at [656, 340] on input "79.99" at bounding box center [660, 335] width 115 height 22
paste input "24"
type input "24.99"
click at [687, 301] on div "$ 79.99" at bounding box center [723, 296] width 274 height 13
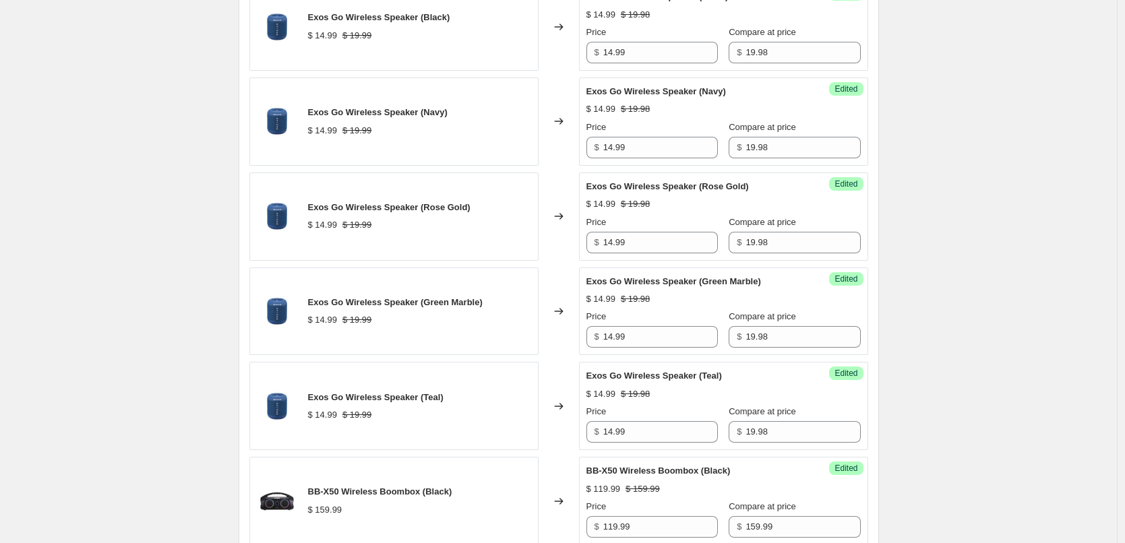
scroll to position [1292, 0]
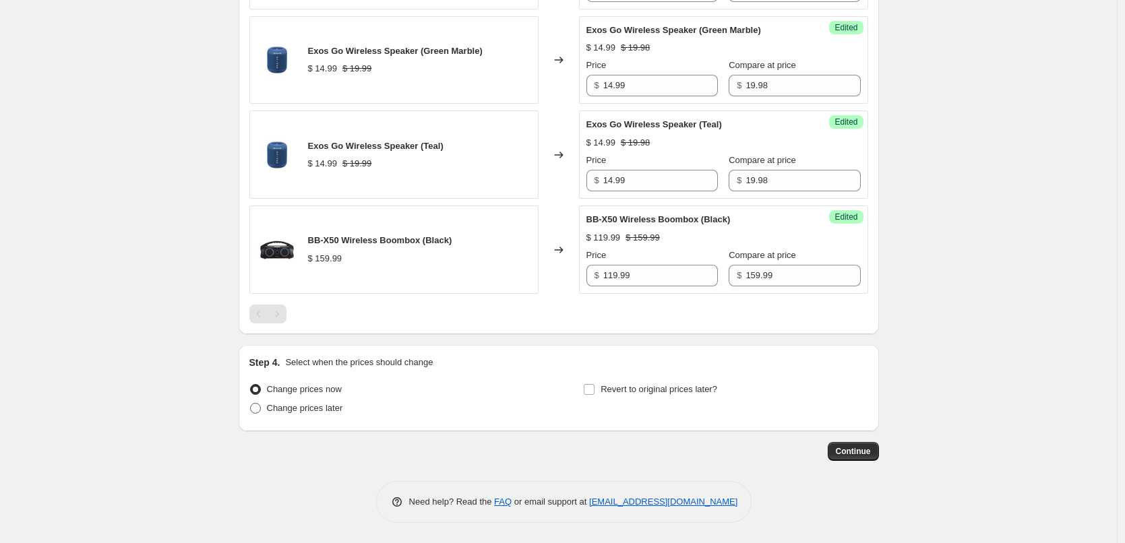
click at [261, 409] on span at bounding box center [255, 408] width 11 height 11
click at [251, 404] on input "Change prices later" at bounding box center [250, 403] width 1 height 1
radio input "true"
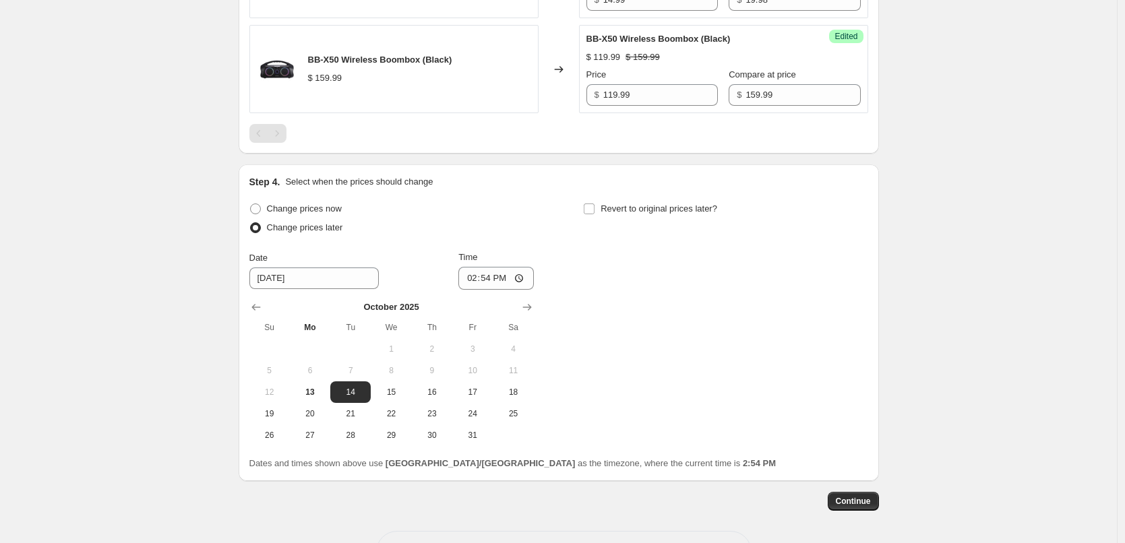
scroll to position [1494, 0]
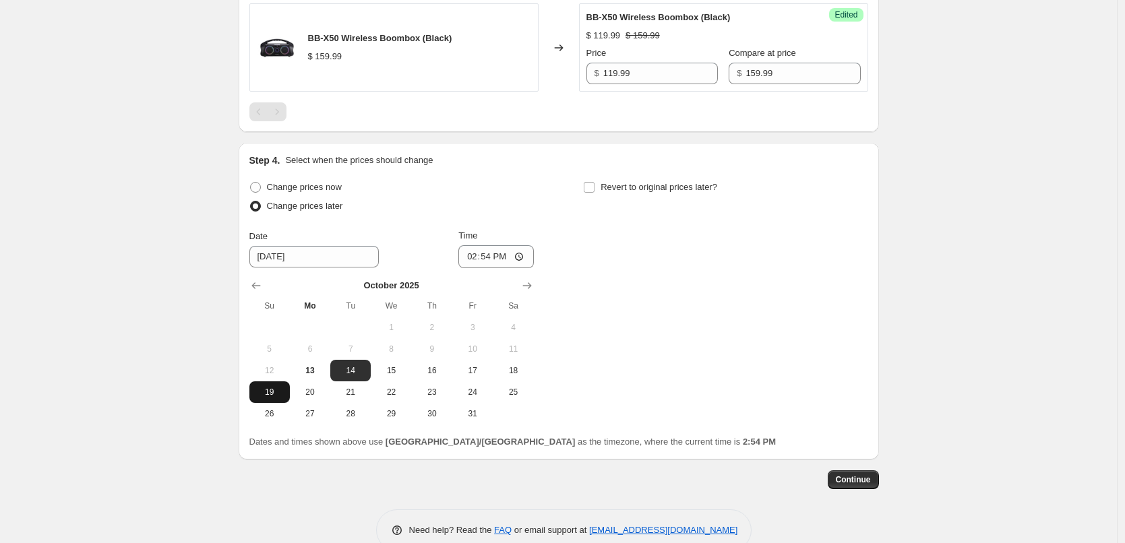
click at [278, 395] on span "19" at bounding box center [270, 392] width 30 height 11
type input "[DATE]"
click at [491, 259] on input "14:54" at bounding box center [495, 256] width 75 height 23
type input "00:05"
click at [599, 237] on div "Change prices now Change prices later Date [DATE] Time 00:[DATE] Mo Tu We Th Fr…" at bounding box center [558, 301] width 619 height 247
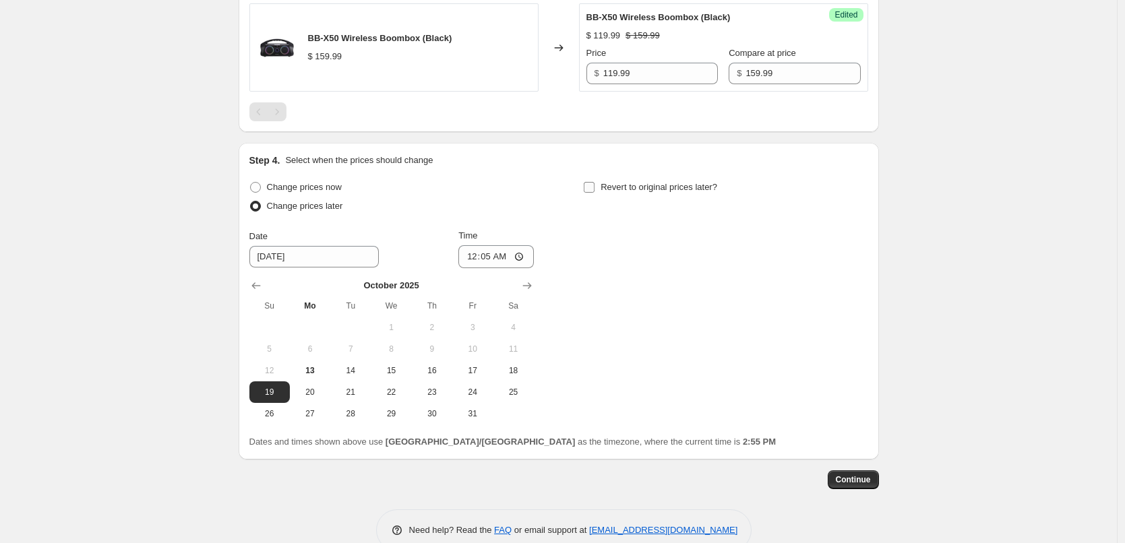
click at [592, 193] on label "Revert to original prices later?" at bounding box center [650, 187] width 134 height 19
click at [592, 193] on input "Revert to original prices later?" at bounding box center [589, 187] width 11 height 11
checkbox input "true"
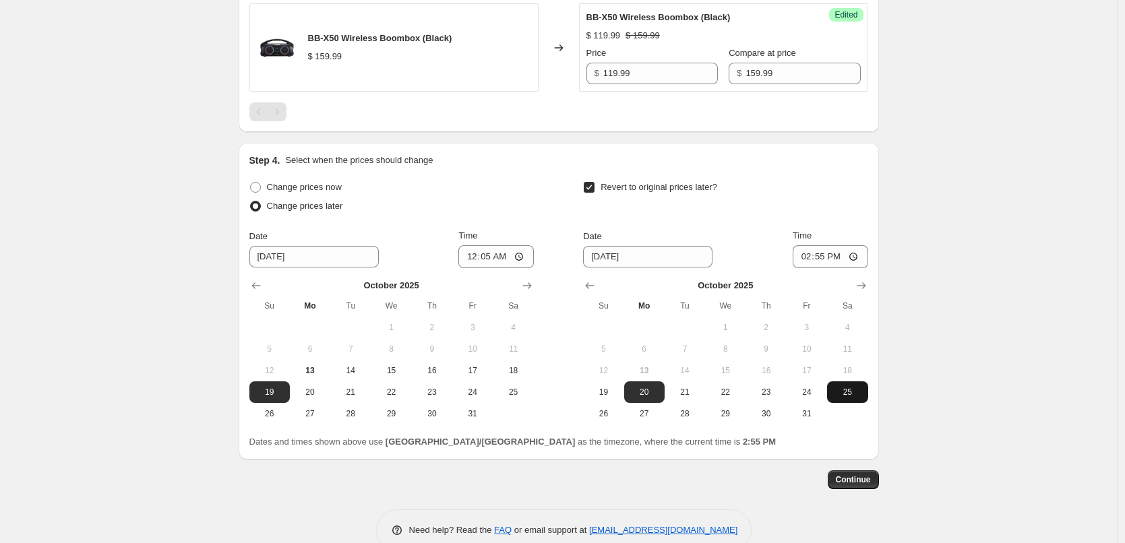
click at [859, 388] on span "25" at bounding box center [847, 392] width 30 height 11
type input "[DATE]"
click at [827, 258] on input "14:55" at bounding box center [829, 256] width 75 height 23
type input "23:55"
click at [807, 436] on div "Dates and times shown above use [GEOGRAPHIC_DATA]/[GEOGRAPHIC_DATA] as the time…" at bounding box center [558, 441] width 619 height 13
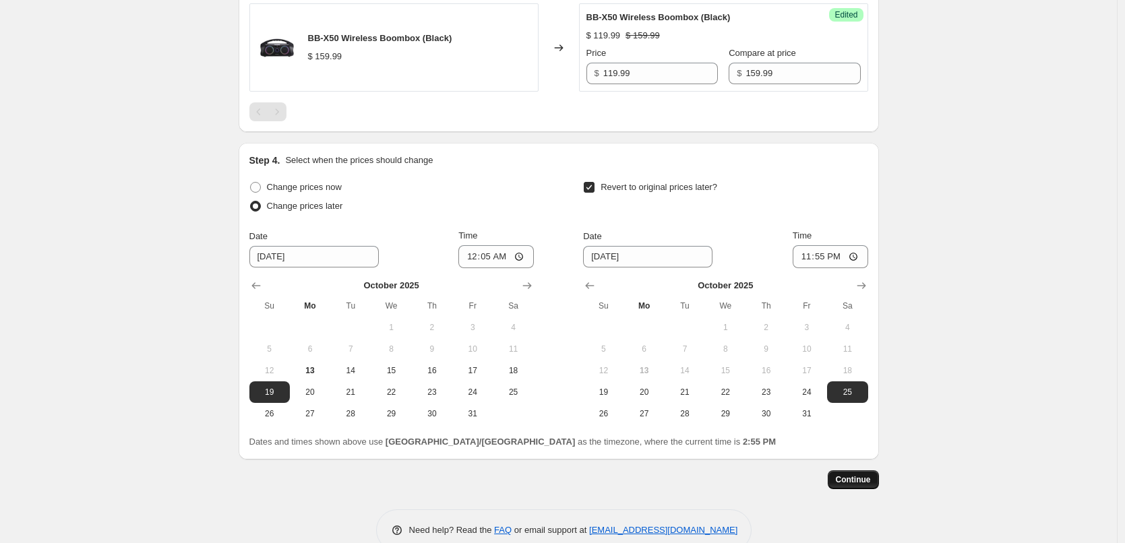
click at [863, 476] on span "Continue" at bounding box center [853, 479] width 35 height 11
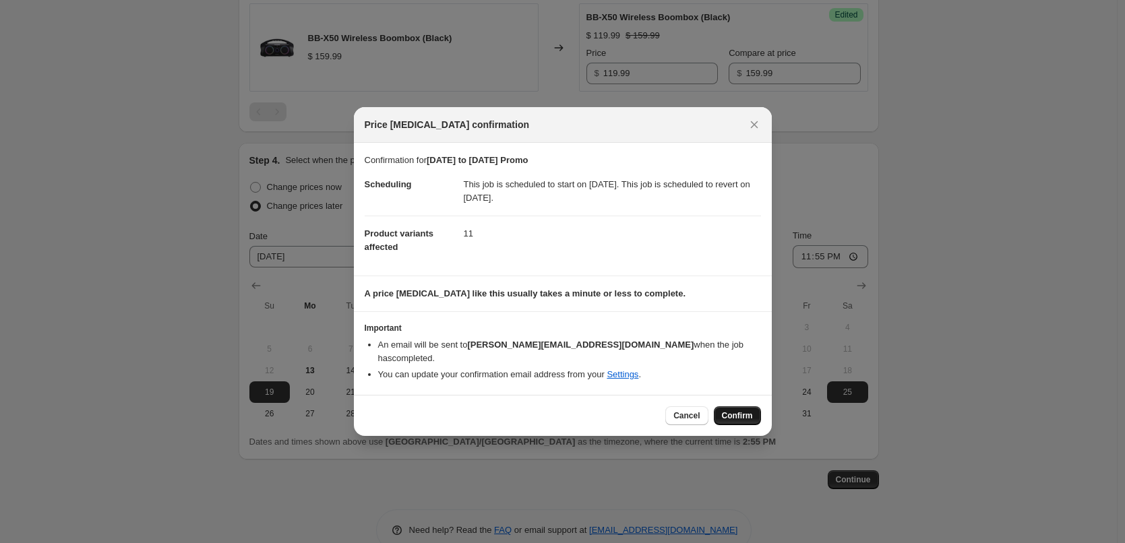
click at [752, 410] on span "Confirm" at bounding box center [737, 415] width 31 height 11
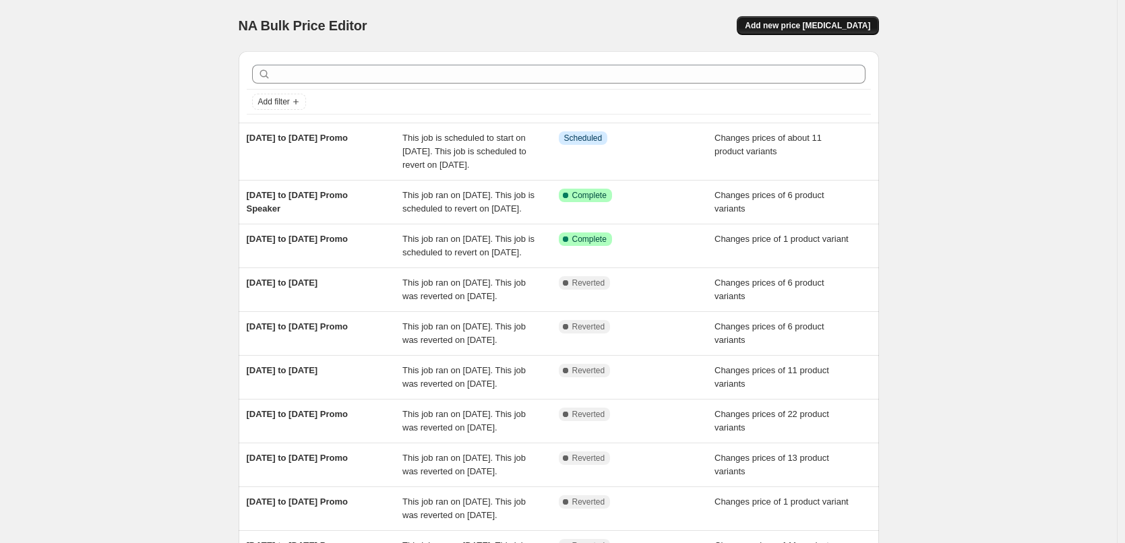
click at [814, 22] on span "Add new price [MEDICAL_DATA]" at bounding box center [807, 25] width 125 height 11
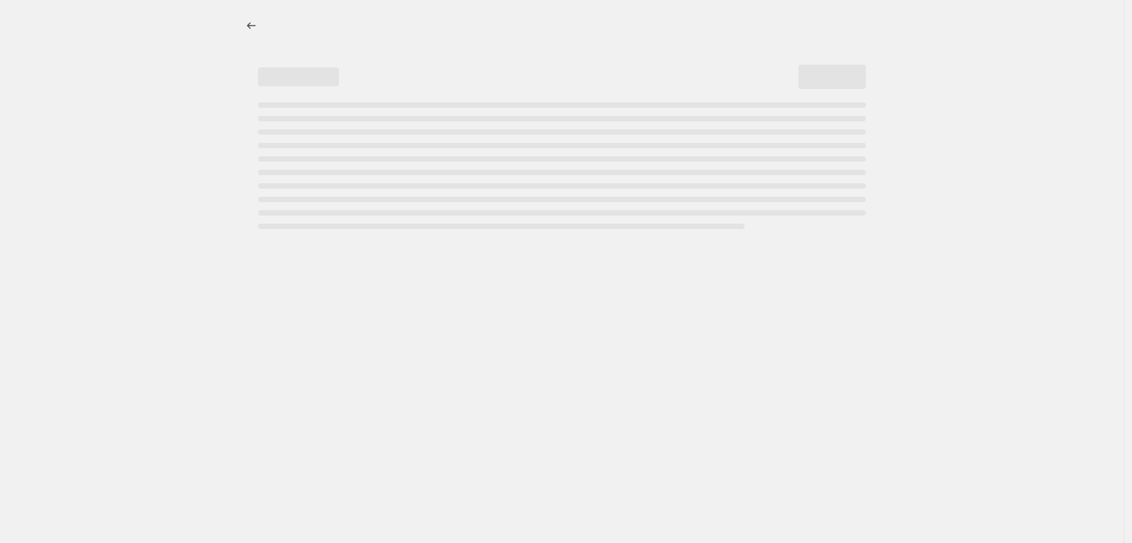
select select "percentage"
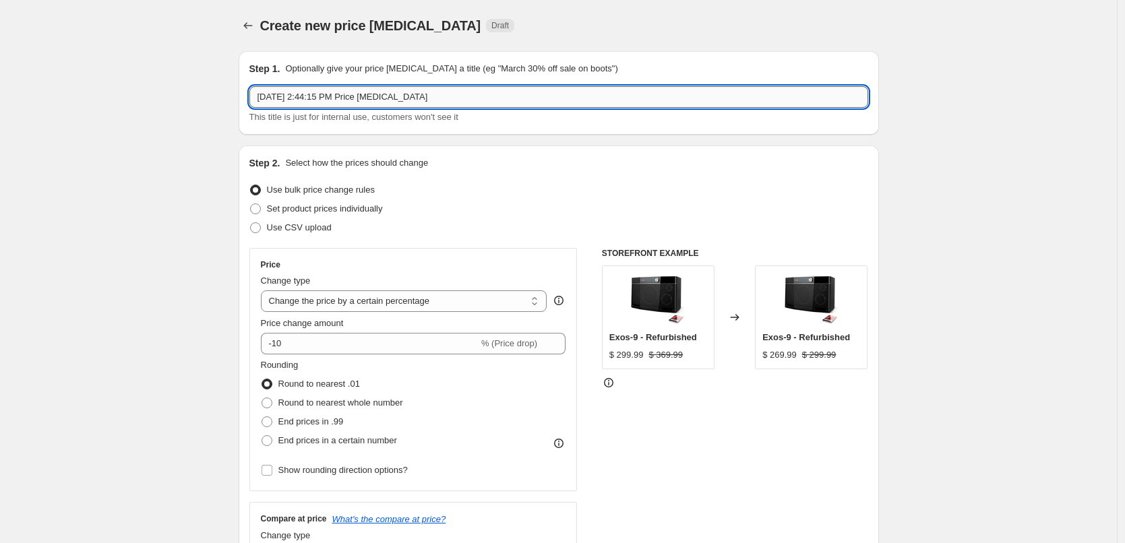
click at [442, 100] on input "[DATE] 2:44:15 PM Price [MEDICAL_DATA]" at bounding box center [558, 97] width 619 height 22
type input "[DATE] to [DATE] Promo"
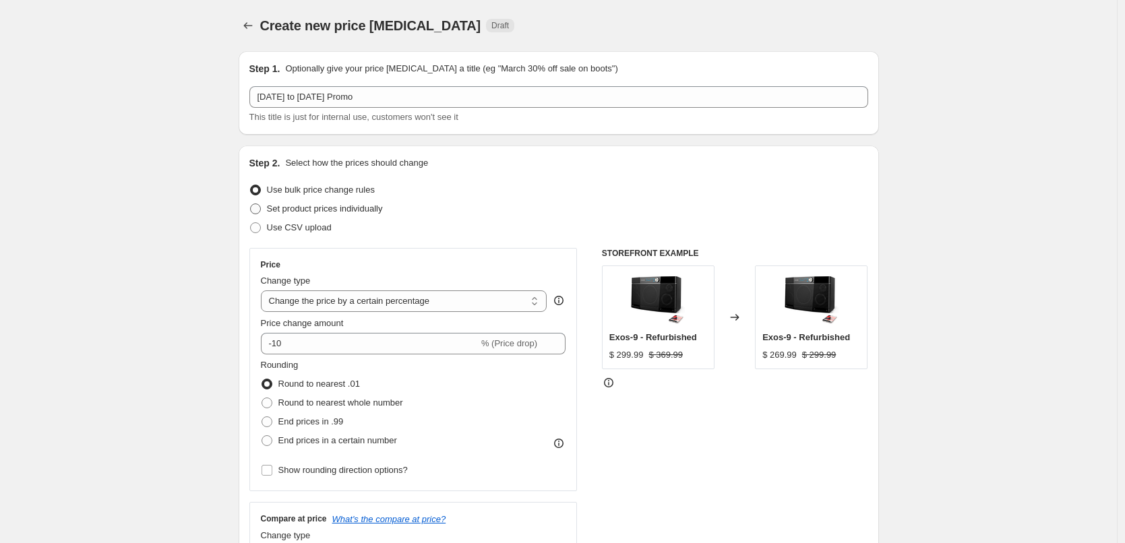
click at [307, 210] on span "Set product prices individually" at bounding box center [325, 209] width 116 height 10
click at [251, 204] on input "Set product prices individually" at bounding box center [250, 204] width 1 height 1
radio input "true"
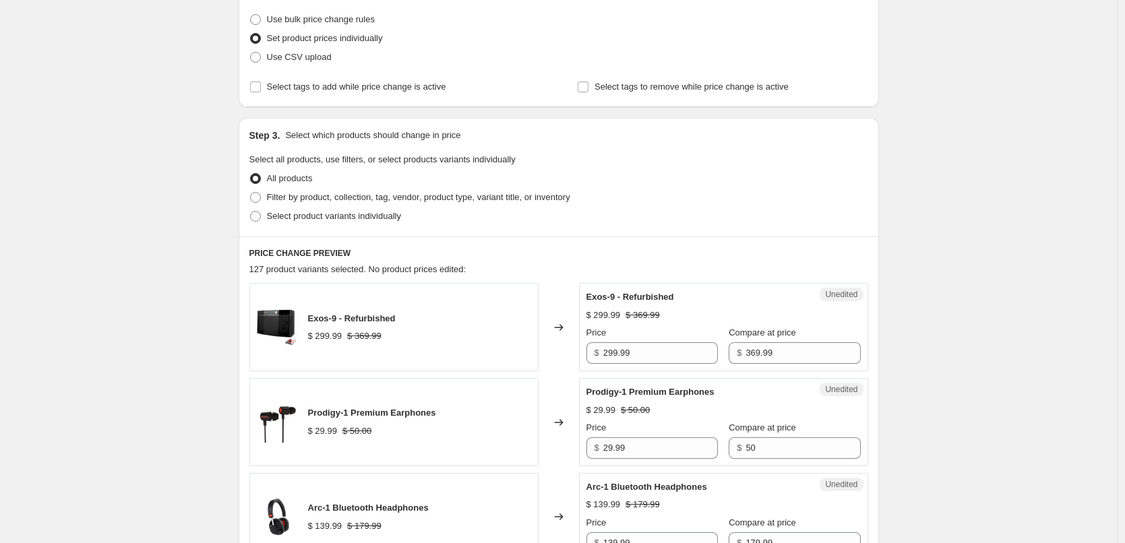
scroll to position [202, 0]
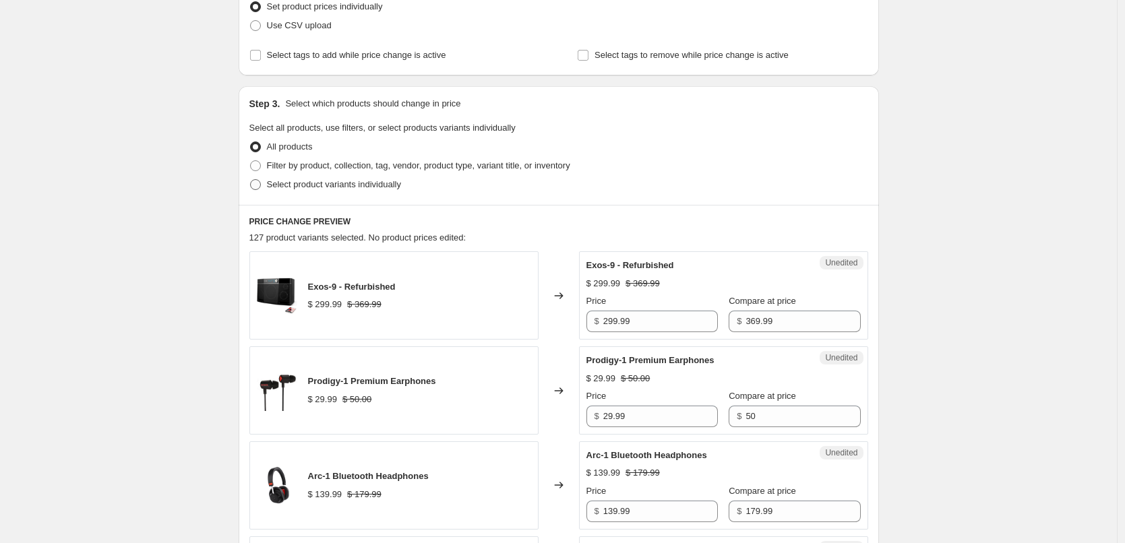
click at [359, 183] on span "Select product variants individually" at bounding box center [334, 184] width 134 height 10
click at [251, 180] on input "Select product variants individually" at bounding box center [250, 179] width 1 height 1
radio input "true"
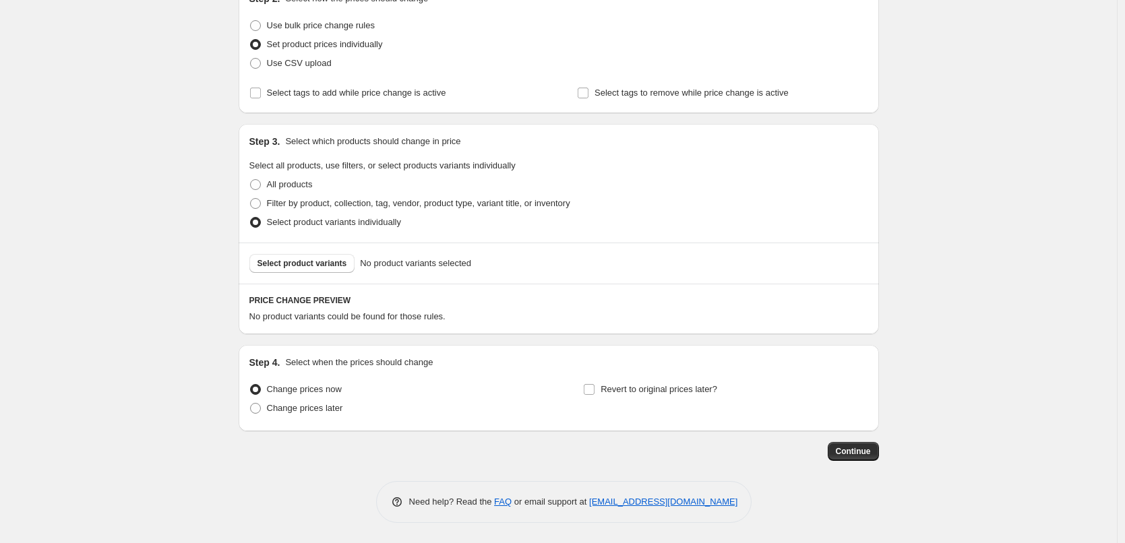
scroll to position [164, 0]
click at [320, 269] on button "Select product variants" at bounding box center [302, 263] width 106 height 19
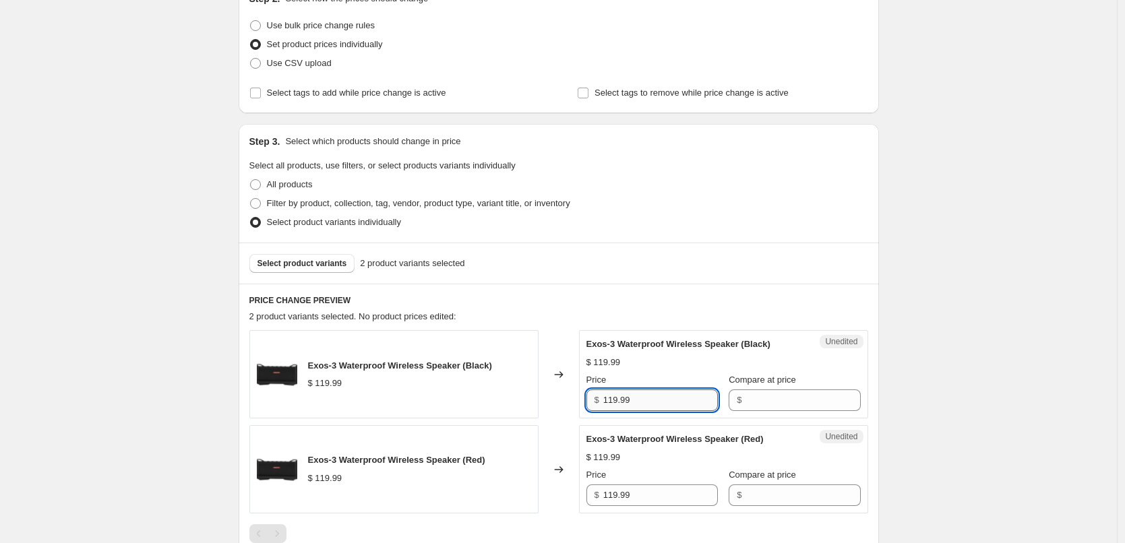
click at [650, 396] on input "119.99" at bounding box center [660, 400] width 115 height 22
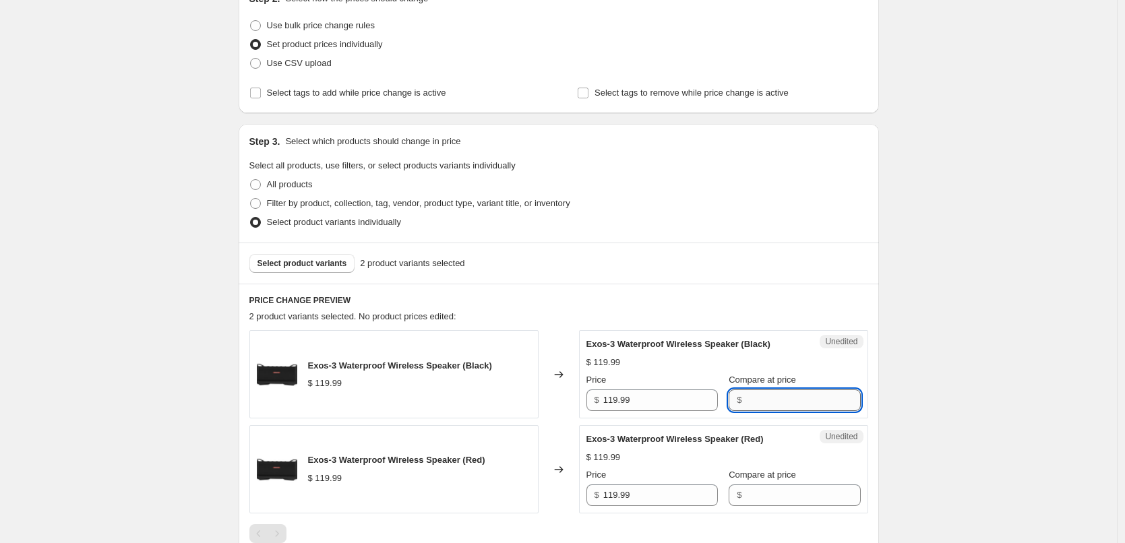
click at [797, 400] on input "Compare at price" at bounding box center [802, 400] width 115 height 22
paste input "119.99"
type input "119.99"
click at [790, 494] on input "Compare at price" at bounding box center [802, 495] width 115 height 22
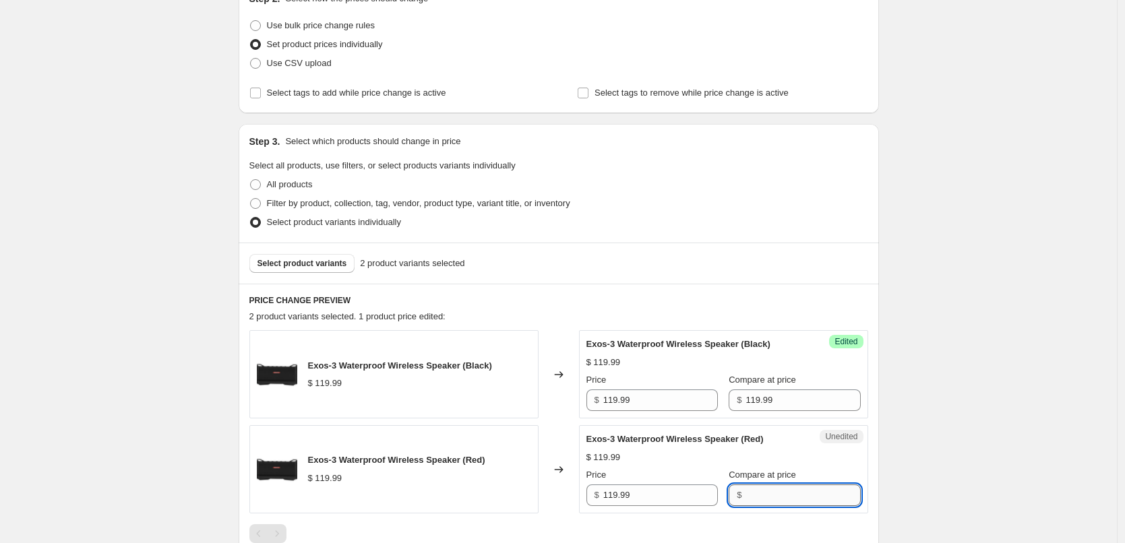
paste input "119.99"
type input "119.99"
click at [656, 497] on input "119.99" at bounding box center [660, 495] width 115 height 22
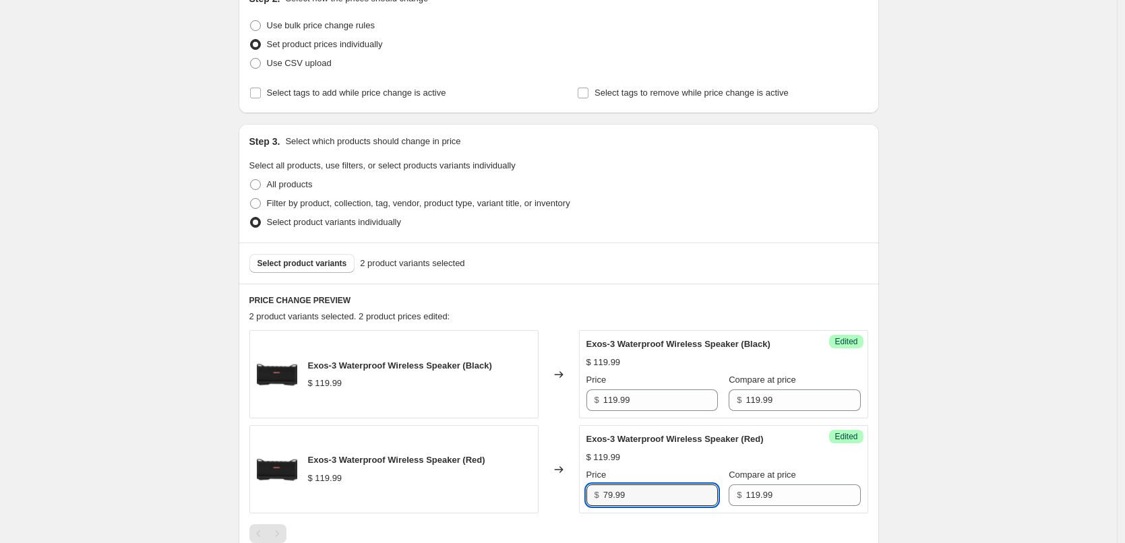
type input "79.99"
click at [670, 468] on div "Price" at bounding box center [651, 474] width 131 height 13
click at [642, 501] on input "79.99" at bounding box center [660, 495] width 115 height 22
click at [659, 404] on input "119.99" at bounding box center [660, 400] width 115 height 22
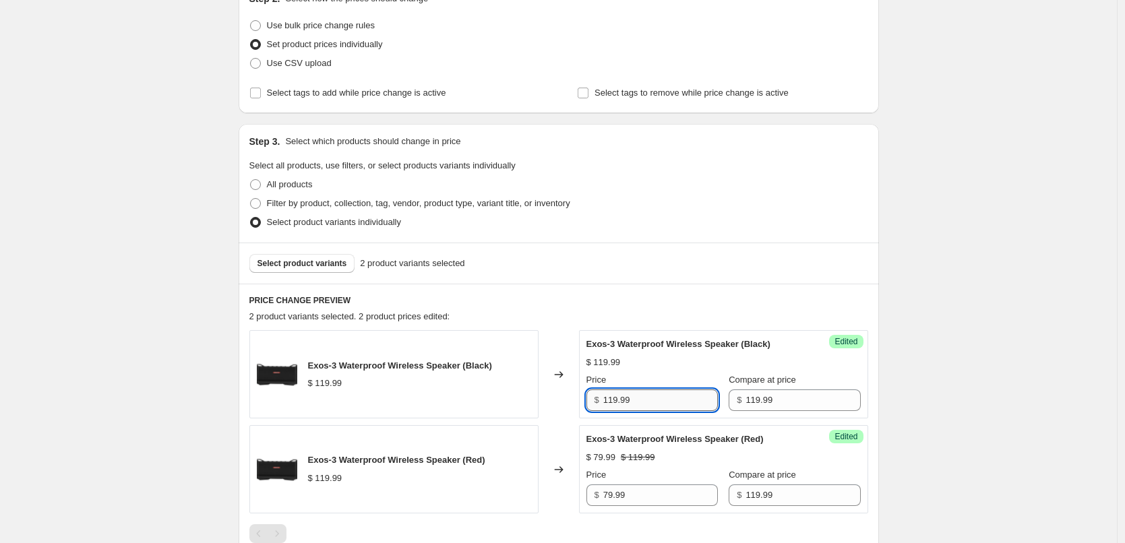
paste input "7"
type input "79.99"
click at [677, 356] on div "$ 119.99" at bounding box center [723, 362] width 274 height 13
click at [322, 255] on button "Select product variants" at bounding box center [302, 263] width 106 height 19
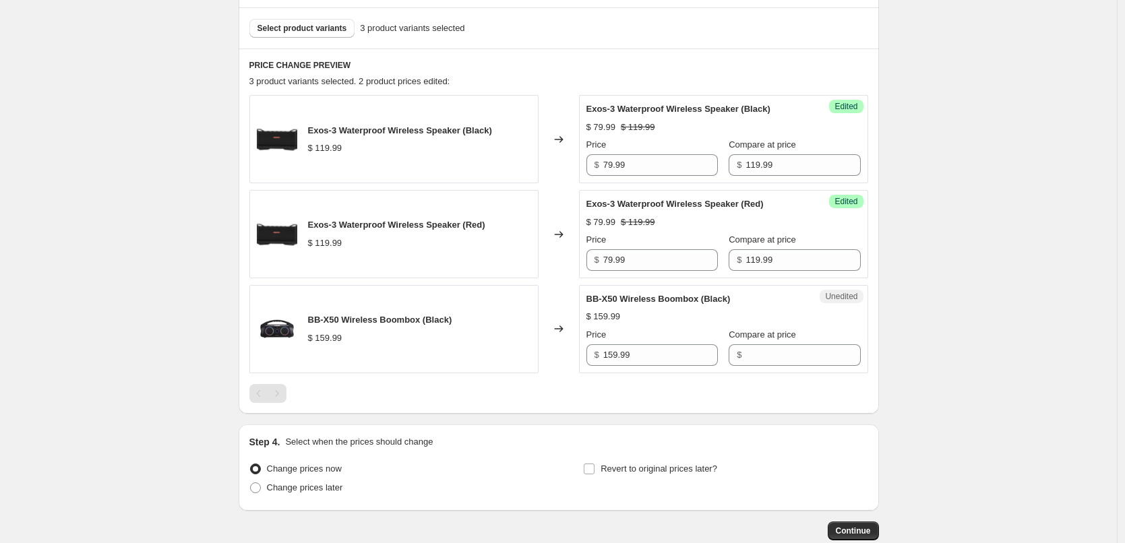
scroll to position [479, 0]
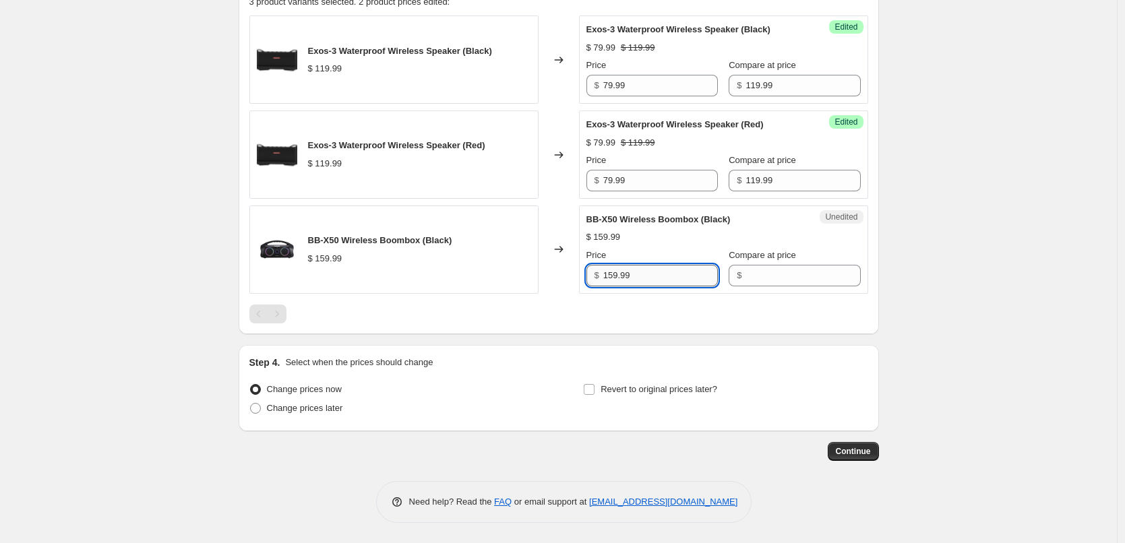
click at [660, 275] on input "159.99" at bounding box center [660, 276] width 115 height 22
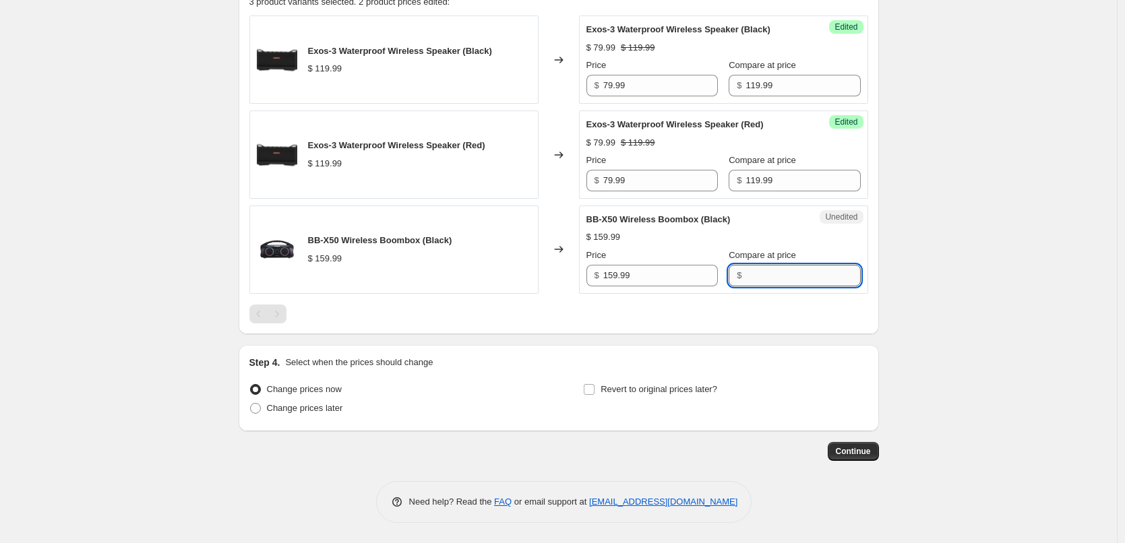
click at [774, 268] on input "Compare at price" at bounding box center [802, 276] width 115 height 22
paste input "159.99"
type input "159.99"
click at [646, 281] on input "159.99" at bounding box center [660, 276] width 115 height 22
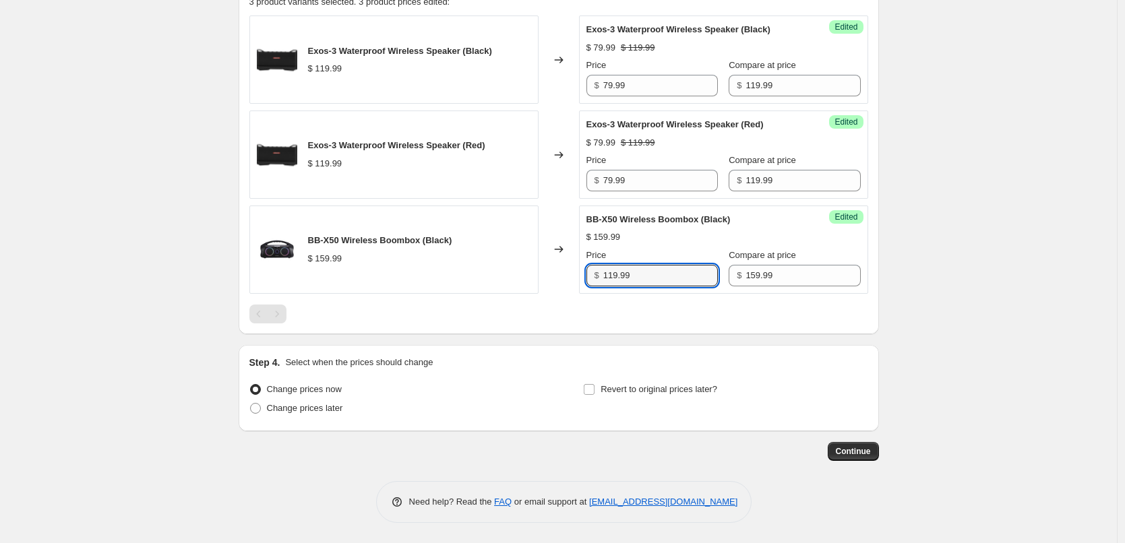
type input "119.99"
click at [699, 238] on div "$ 119.99 $ 159.99" at bounding box center [723, 236] width 274 height 13
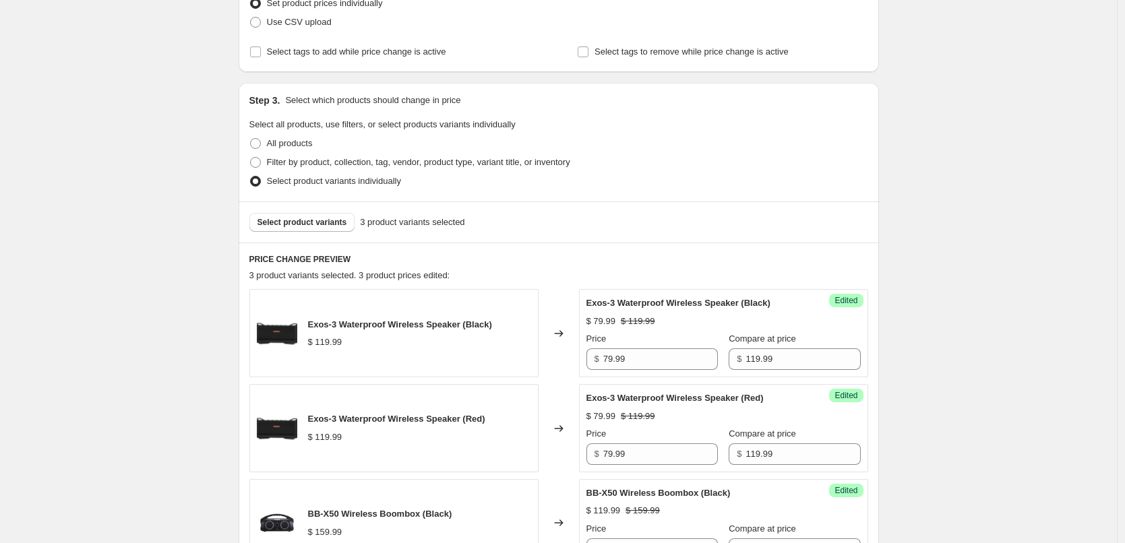
scroll to position [75, 0]
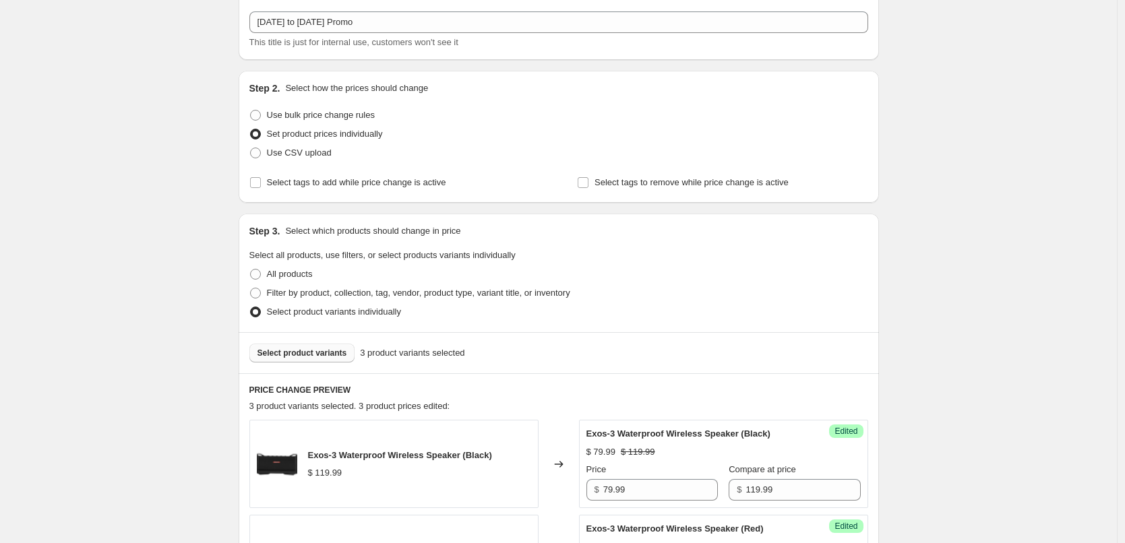
click at [295, 356] on span "Select product variants" at bounding box center [302, 353] width 90 height 11
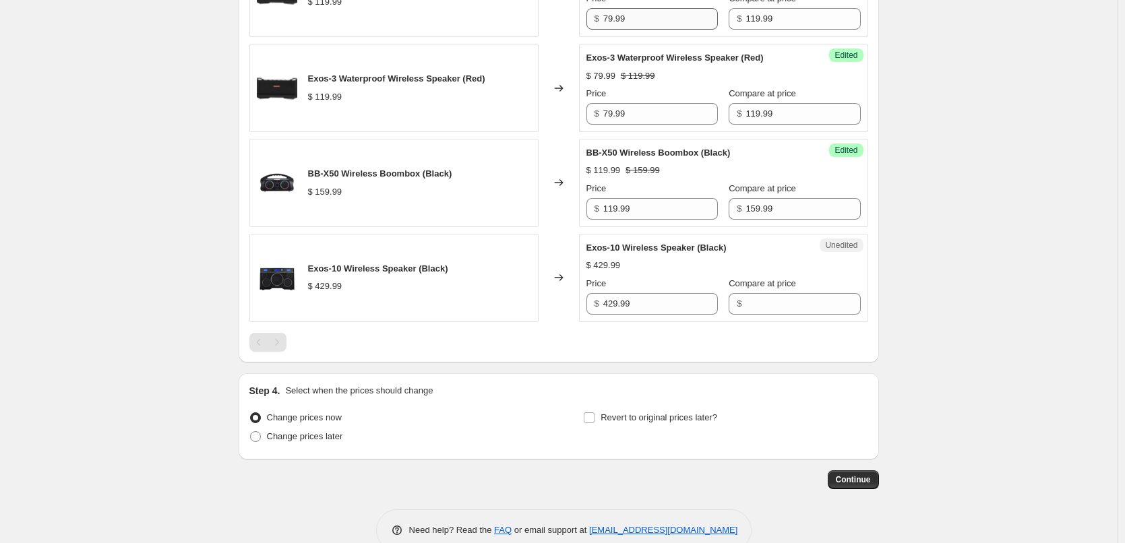
scroll to position [546, 0]
click at [670, 303] on input "429.99" at bounding box center [660, 303] width 115 height 22
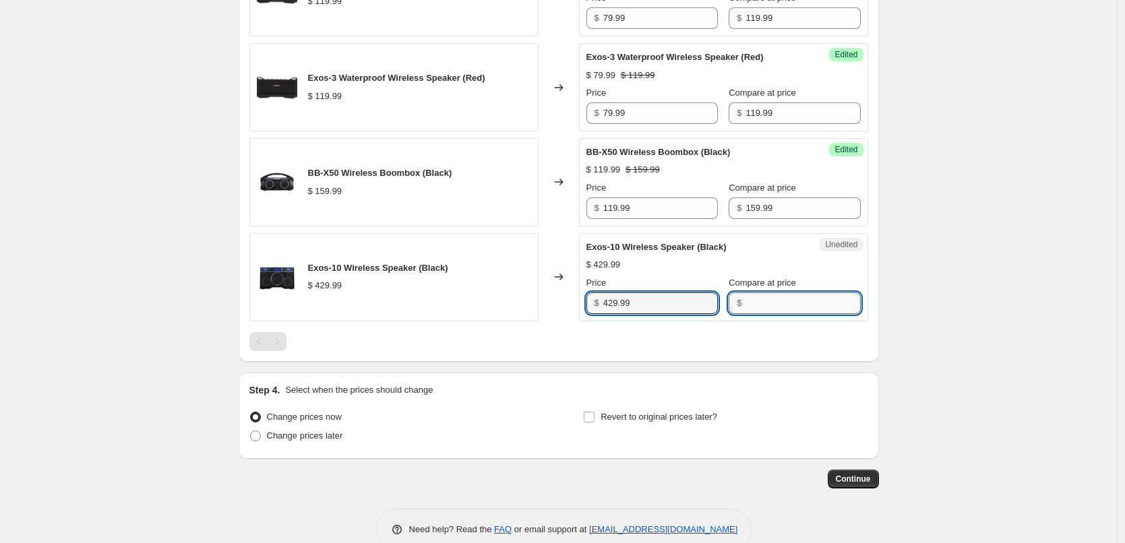
click at [764, 308] on input "Compare at price" at bounding box center [802, 303] width 115 height 22
paste input "429.99"
type input "429.99"
click at [637, 305] on input "429.99" at bounding box center [660, 303] width 115 height 22
type input "379.99"
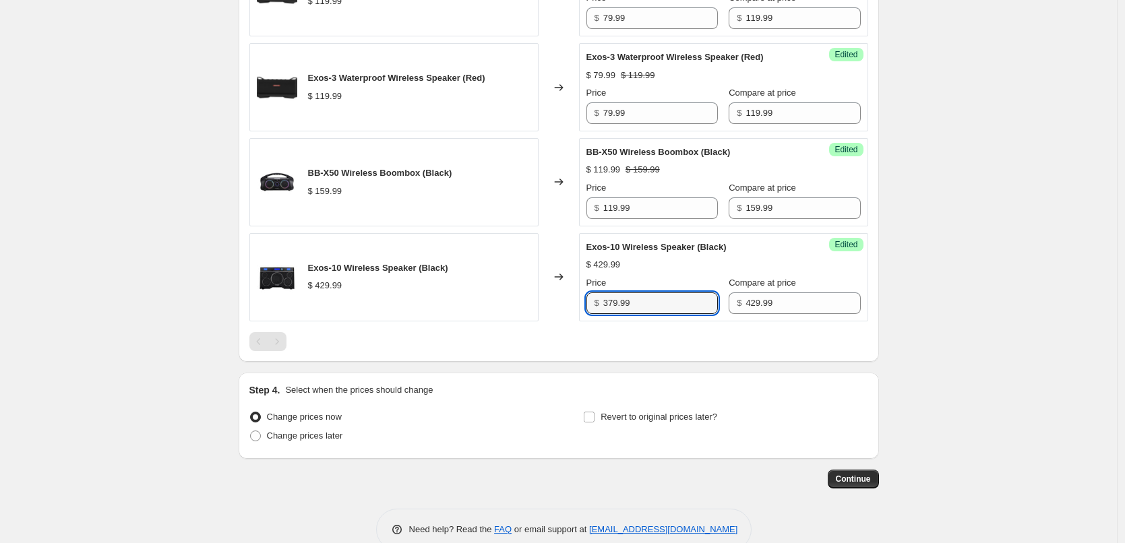
click at [669, 267] on div "$ 429.99" at bounding box center [723, 264] width 274 height 13
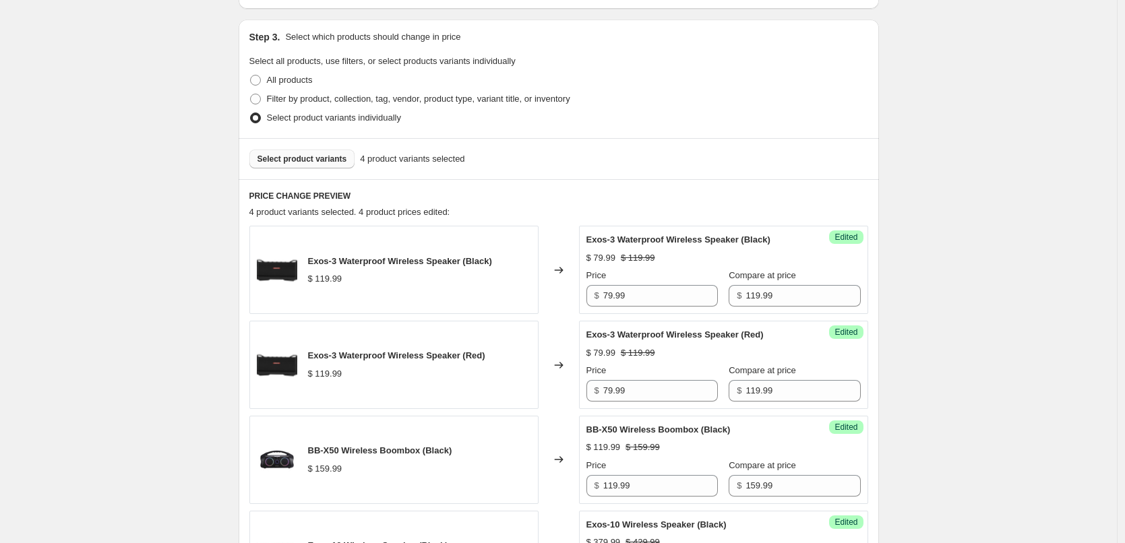
scroll to position [270, 0]
click at [313, 158] on span "Select product variants" at bounding box center [302, 158] width 90 height 11
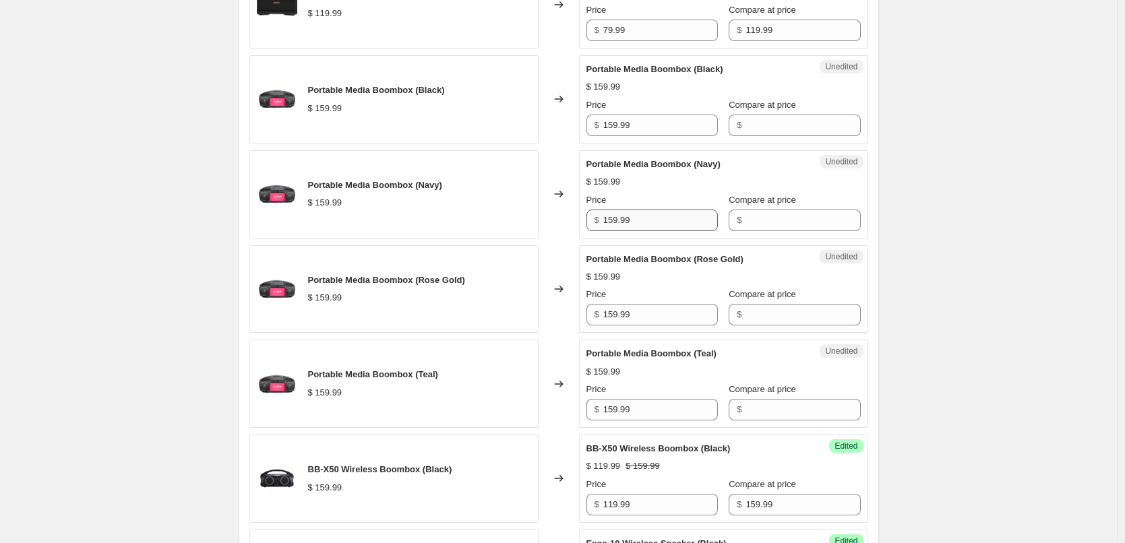
scroll to position [606, 0]
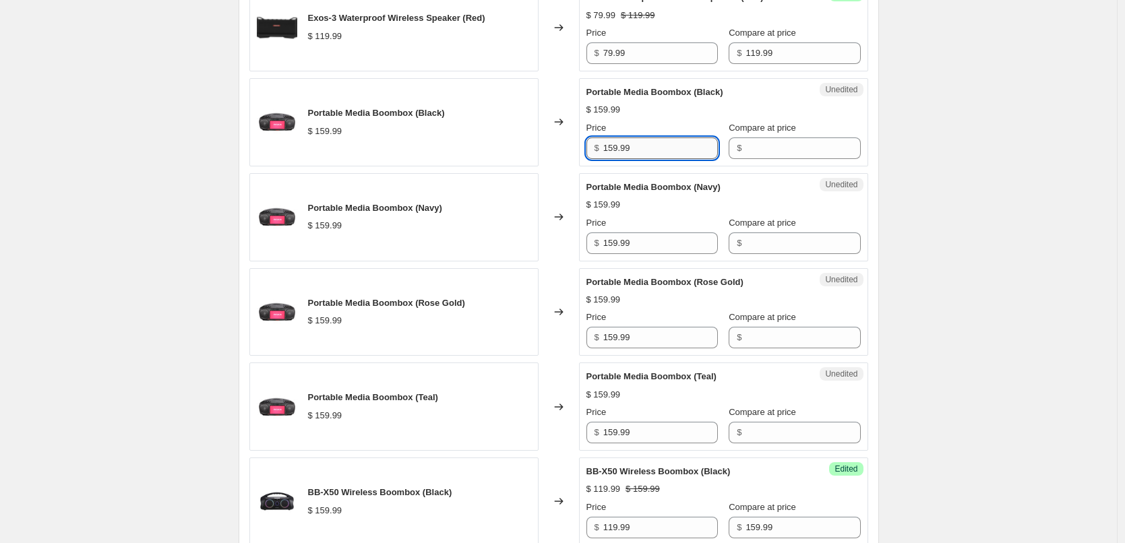
click at [649, 158] on input "159.99" at bounding box center [660, 148] width 115 height 22
click at [764, 151] on input "Compare at price" at bounding box center [802, 148] width 115 height 22
paste input "159.99"
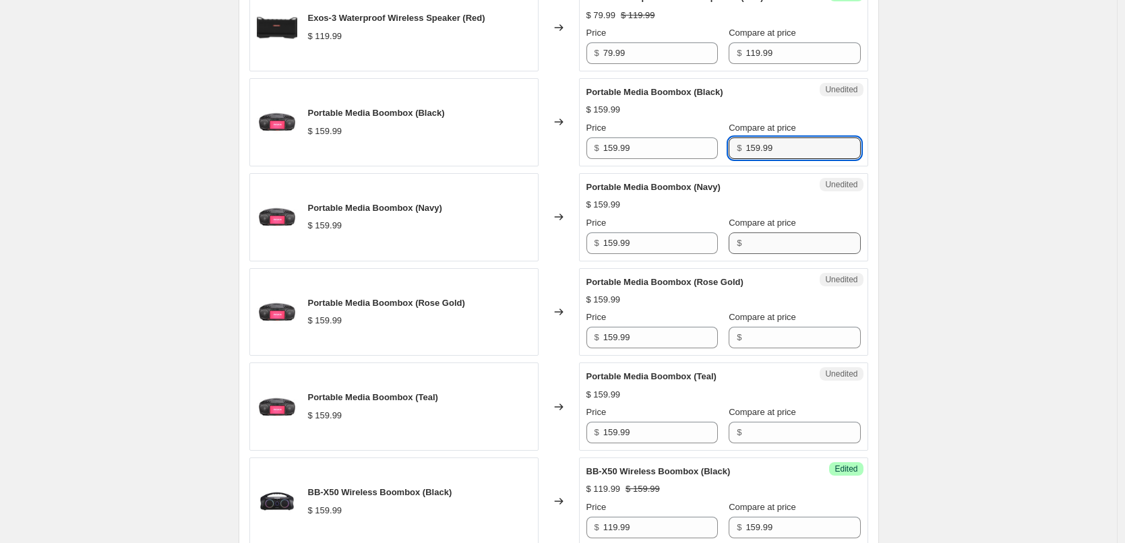
type input "159.99"
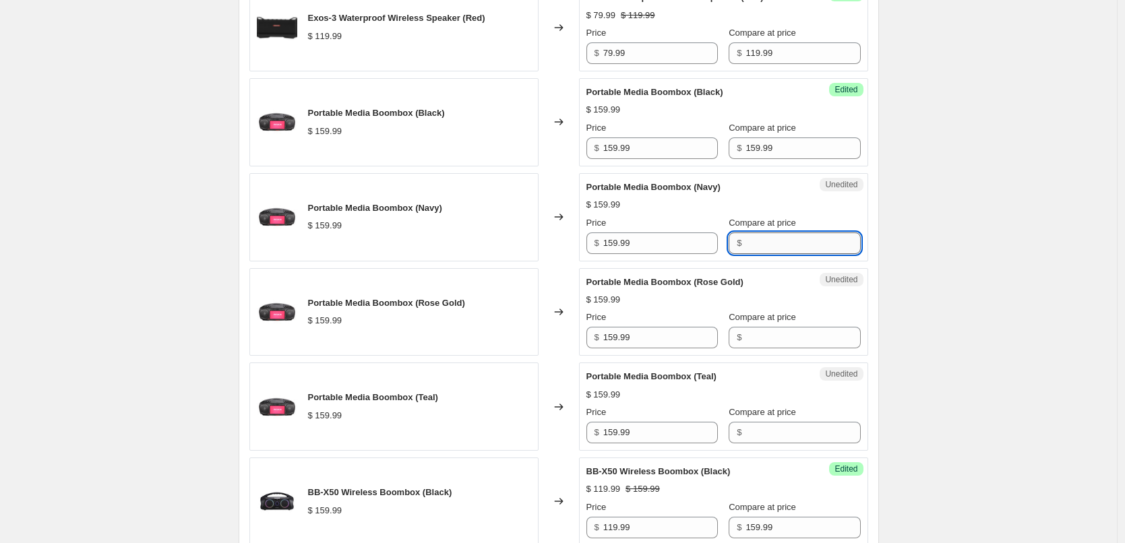
click at [762, 246] on input "Compare at price" at bounding box center [802, 243] width 115 height 22
paste input "159.99"
type input "159.99"
click at [780, 348] on input "Compare at price" at bounding box center [802, 338] width 115 height 22
paste input "159.99"
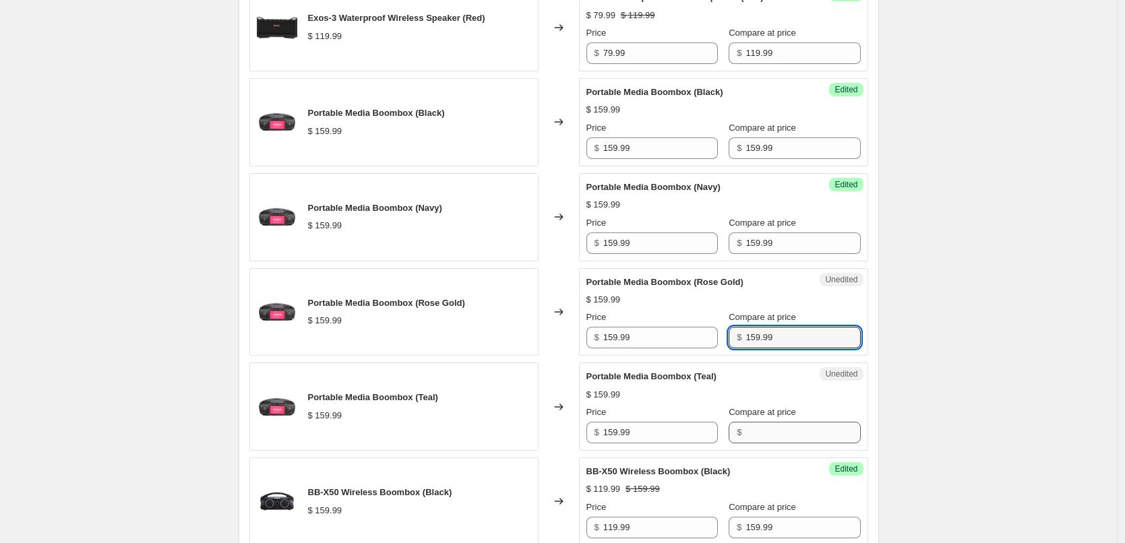
type input "159.99"
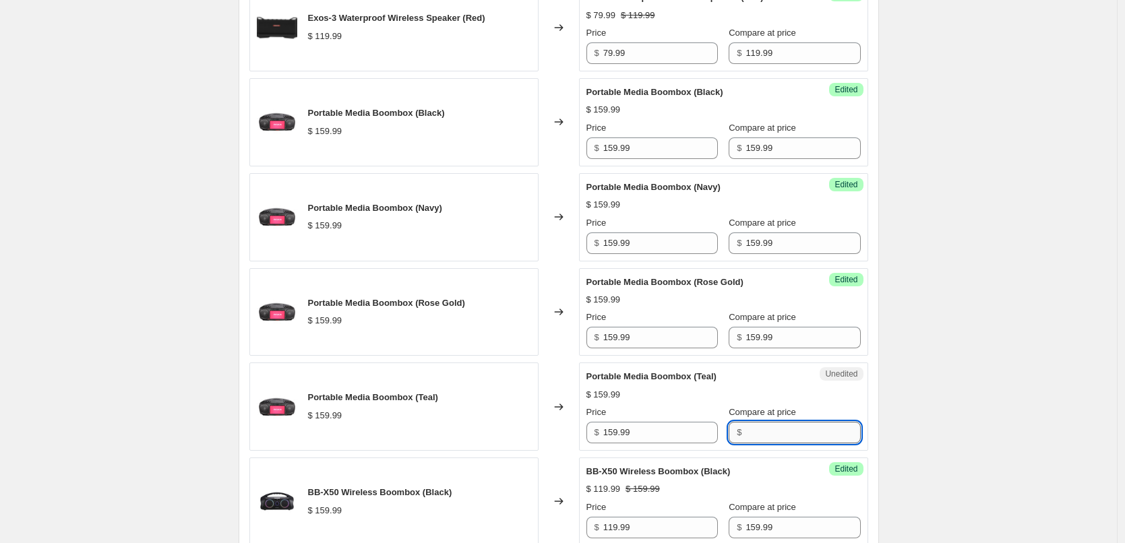
click at [776, 430] on input "Compare at price" at bounding box center [802, 433] width 115 height 22
paste input "159.99"
type input "159.99"
click at [642, 439] on input "159.99" at bounding box center [660, 433] width 115 height 22
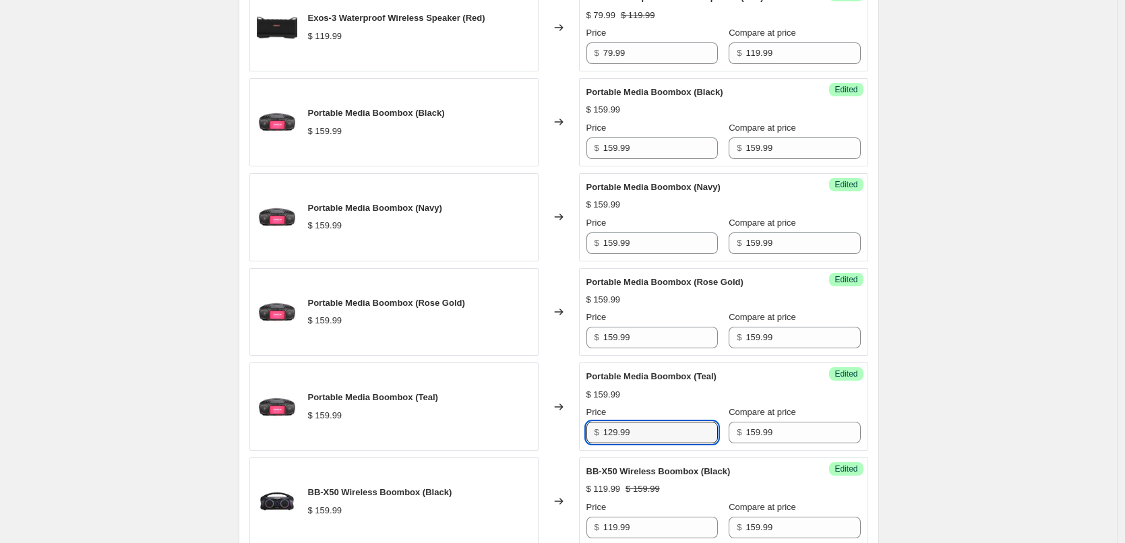
type input "129.99"
click at [677, 399] on div "$ 159.99" at bounding box center [723, 394] width 274 height 13
click at [652, 431] on input "129.99" at bounding box center [660, 433] width 115 height 22
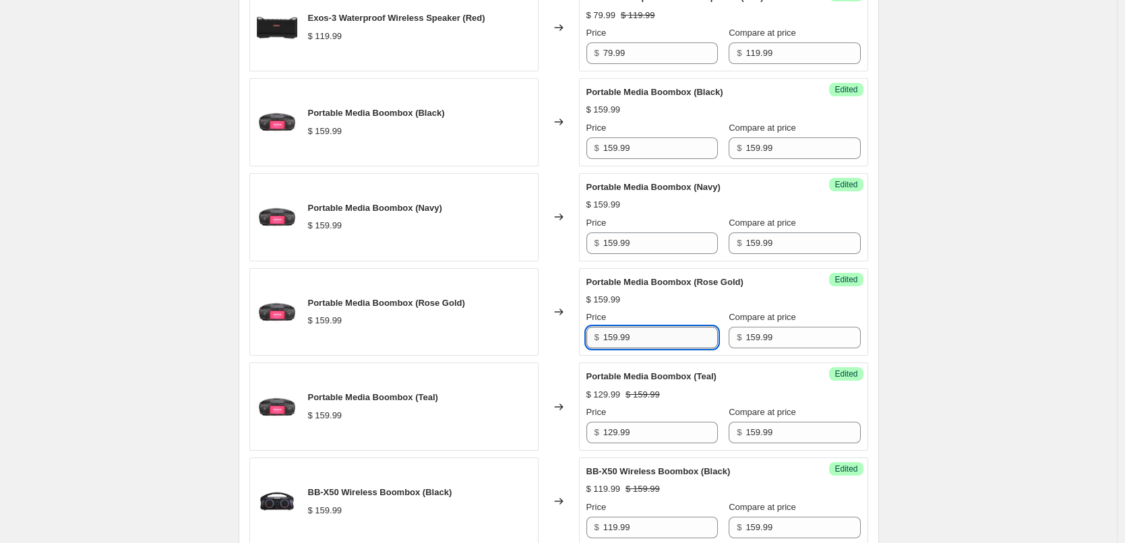
click at [661, 344] on input "159.99" at bounding box center [660, 338] width 115 height 22
paste input "2"
type input "129.99"
click at [683, 309] on div "Portable Media Boombox (Rose Gold) $ 129.99 $ 159.99 Price $ 129.99 Compare at …" at bounding box center [723, 312] width 274 height 73
click at [651, 246] on input "159.99" at bounding box center [660, 243] width 115 height 22
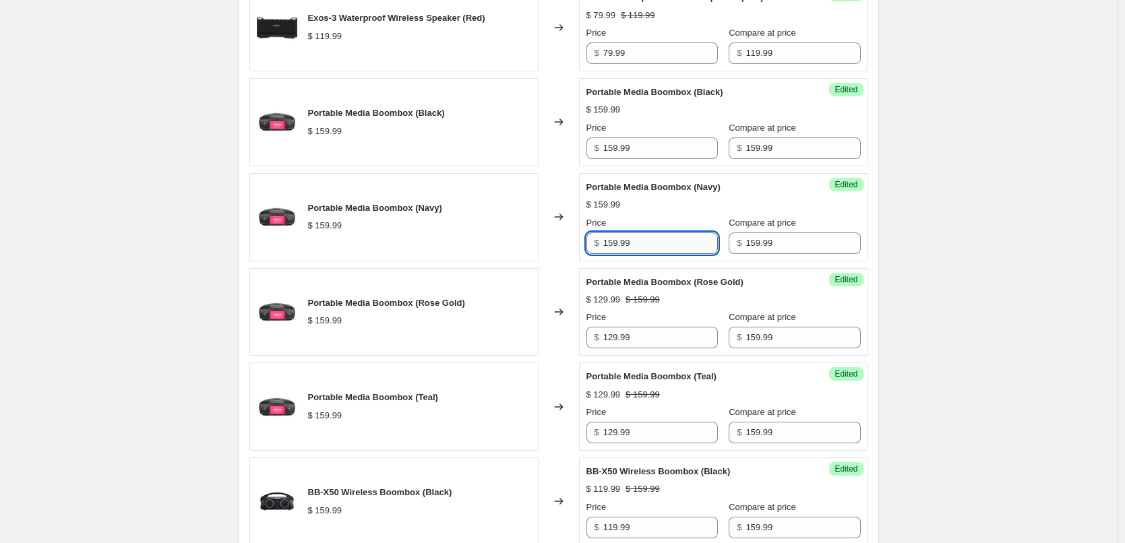
paste input "2"
type input "129.99"
click at [656, 220] on div "Price" at bounding box center [651, 222] width 131 height 13
click at [637, 150] on input "159.99" at bounding box center [660, 148] width 115 height 22
paste input "2"
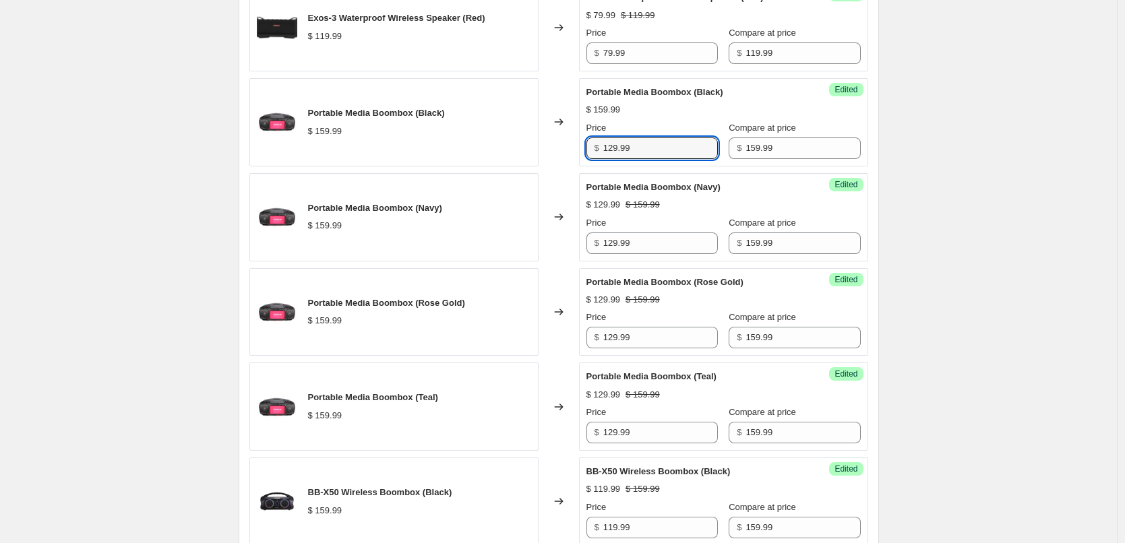
type input "129.99"
click at [658, 122] on div "Price" at bounding box center [651, 127] width 131 height 13
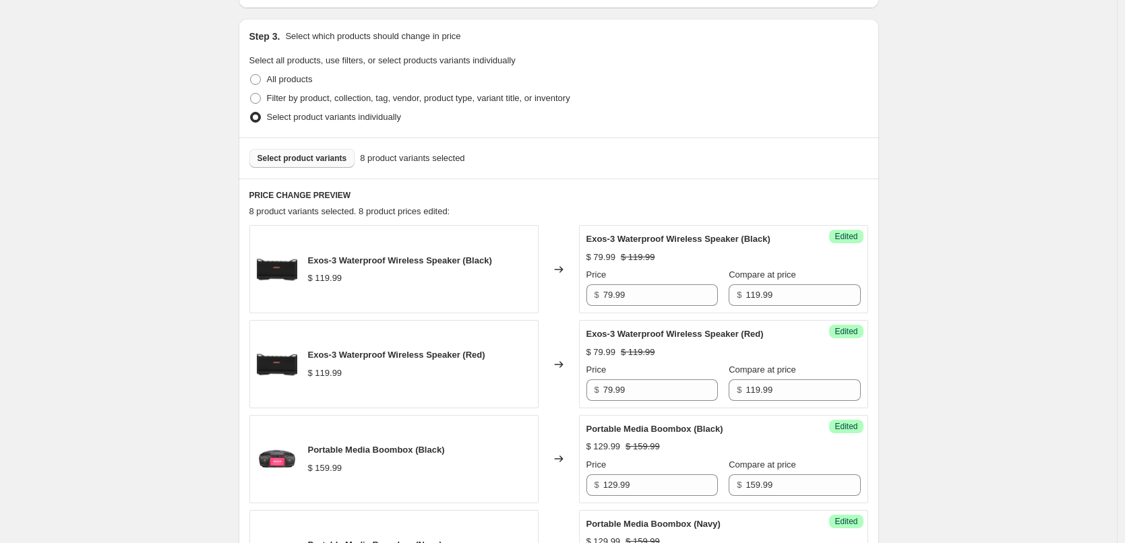
click at [311, 161] on span "Select product variants" at bounding box center [302, 158] width 90 height 11
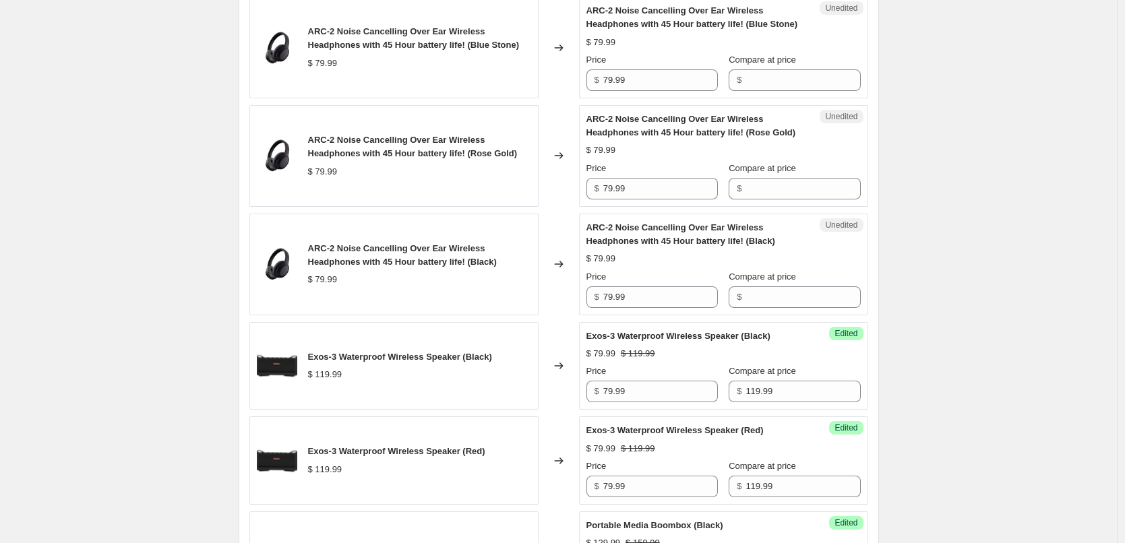
scroll to position [404, 0]
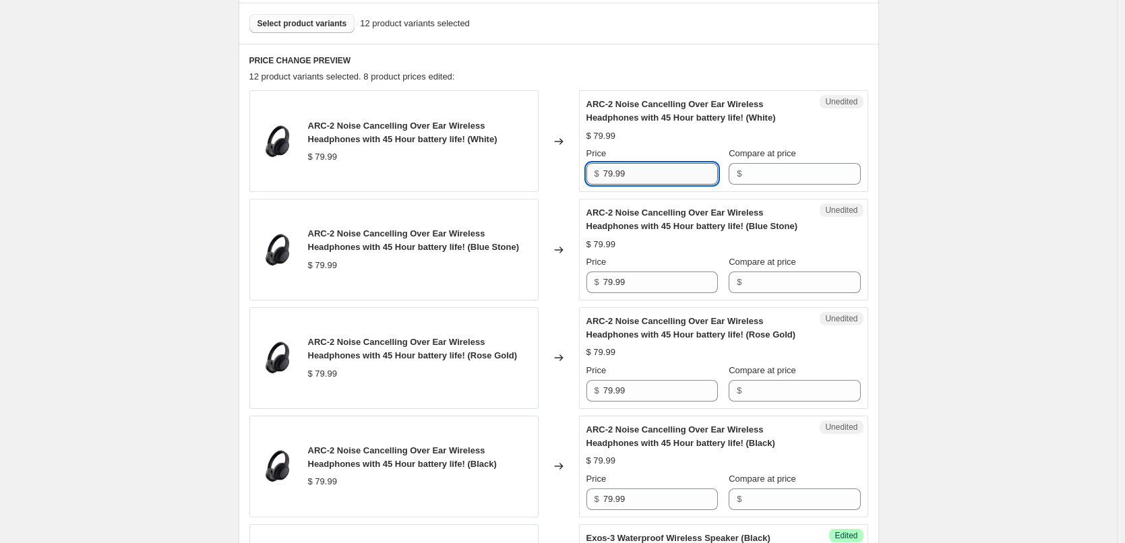
click at [637, 174] on input "79.99" at bounding box center [660, 174] width 115 height 22
click at [801, 181] on input "Compare at price" at bounding box center [802, 174] width 115 height 22
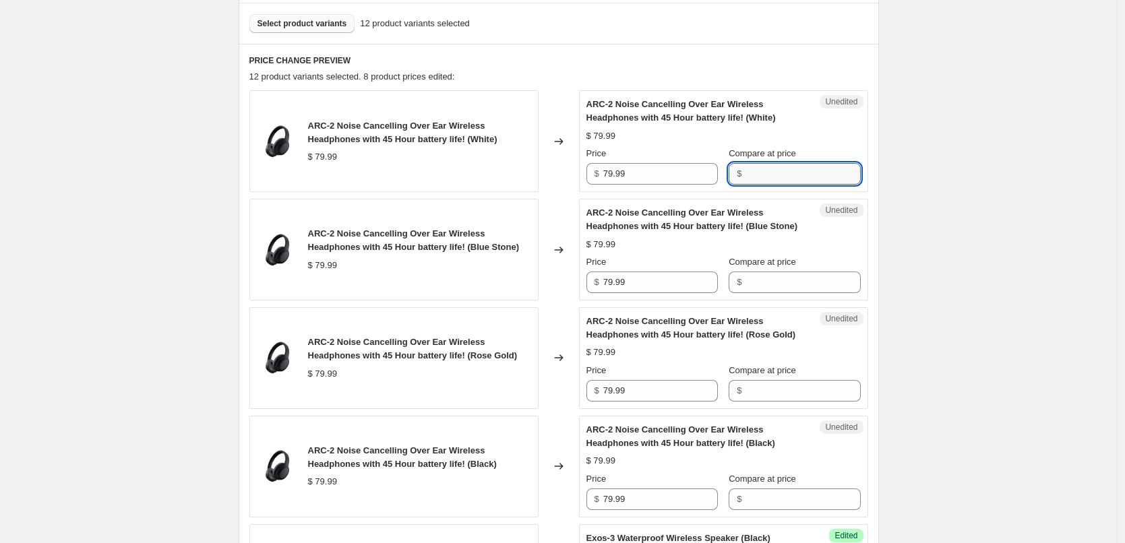
paste input "79.99"
type input "79.99"
click at [782, 288] on input "Compare at price" at bounding box center [802, 283] width 115 height 22
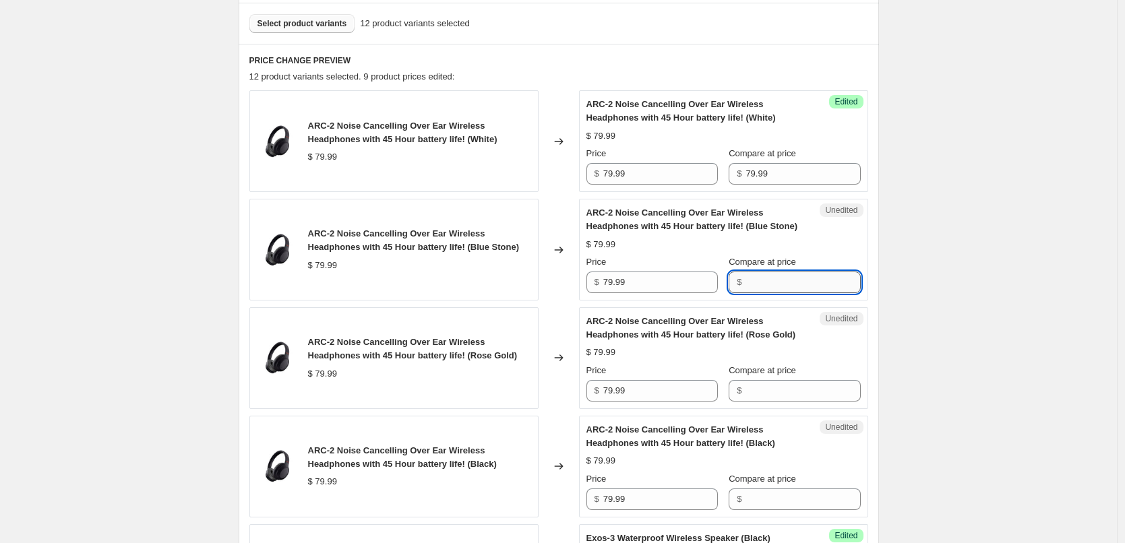
paste input "79.99"
type input "79.99"
click at [786, 390] on input "Compare at price" at bounding box center [802, 391] width 115 height 22
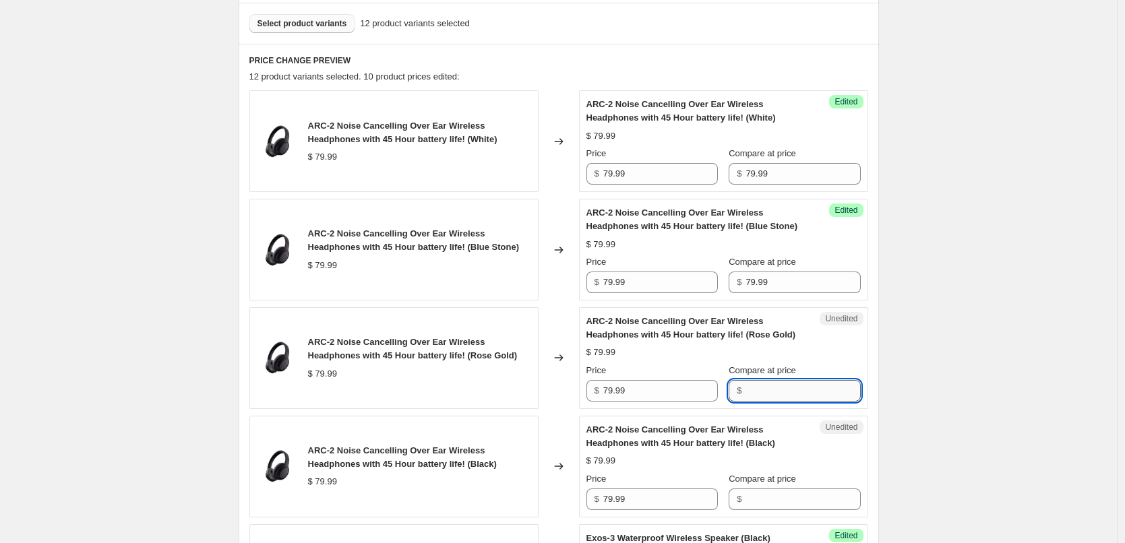
paste input "79.99"
type input "79.99"
click at [779, 495] on input "Compare at price" at bounding box center [802, 500] width 115 height 22
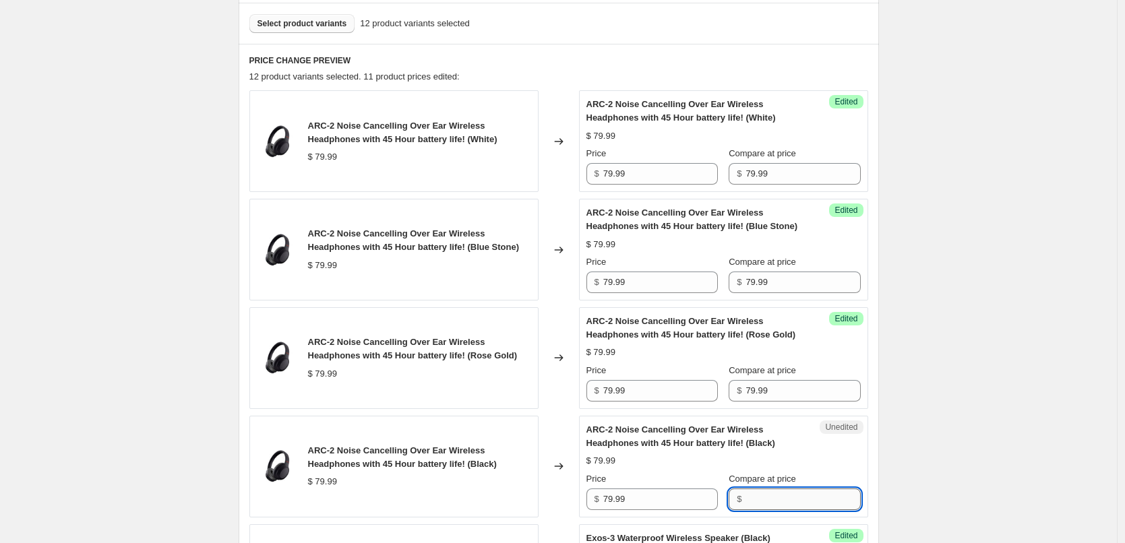
paste input "79.99"
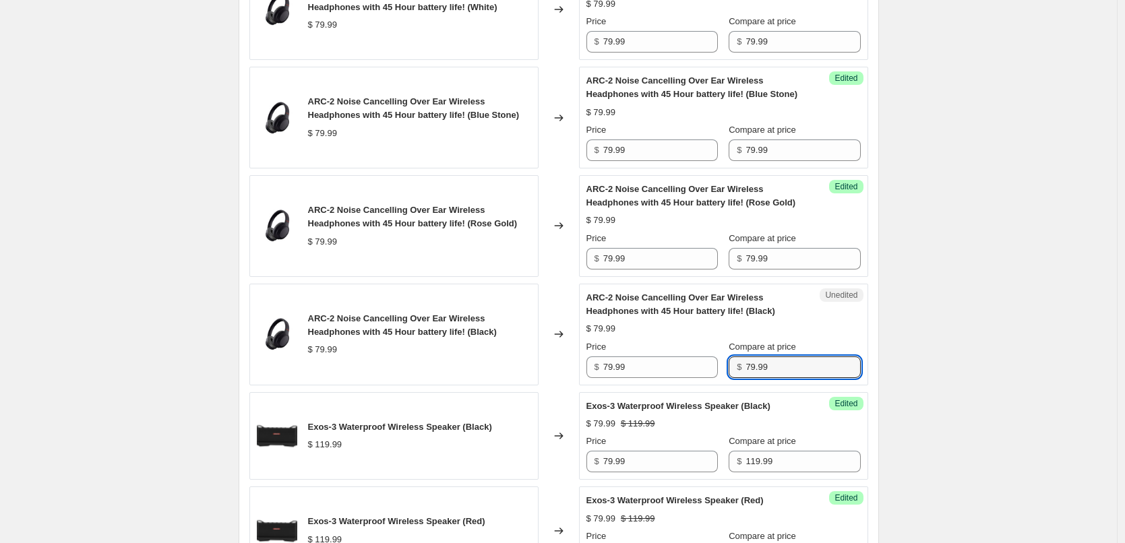
scroll to position [539, 0]
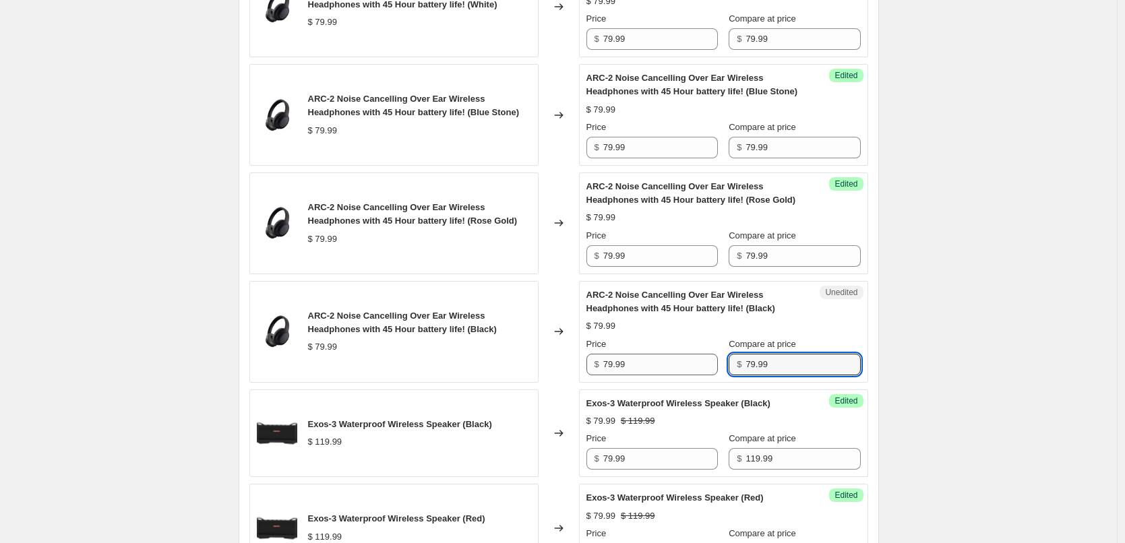
type input "79.99"
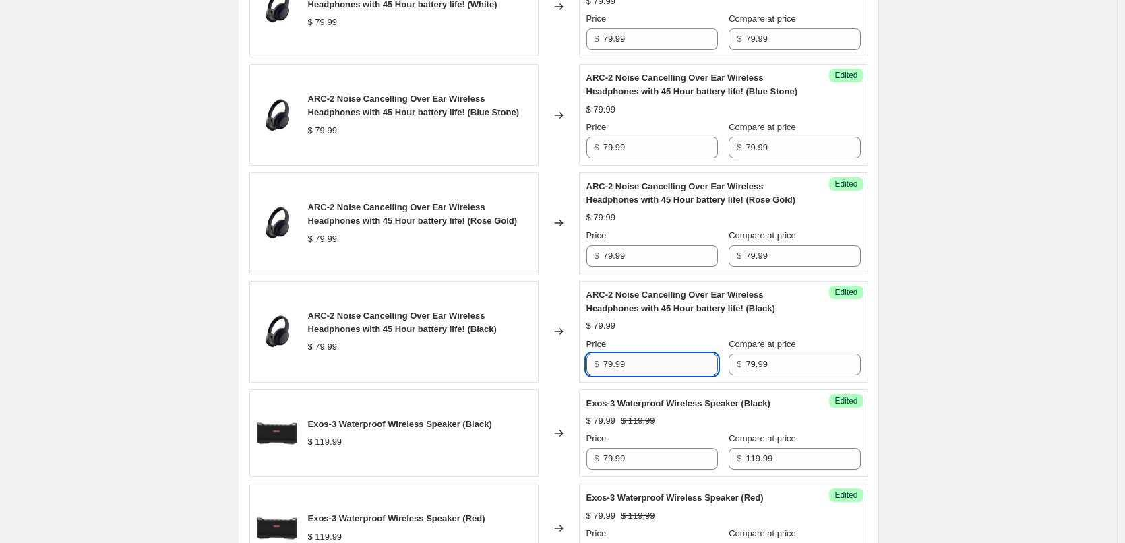
click at [658, 373] on input "79.99" at bounding box center [660, 365] width 115 height 22
type input "24.99"
click at [695, 319] on div "ARC-2 Noise Cancelling Over Ear Wireless Headphones with 45 Hour battery life! …" at bounding box center [723, 331] width 274 height 87
click at [654, 360] on input "24.99" at bounding box center [660, 365] width 115 height 22
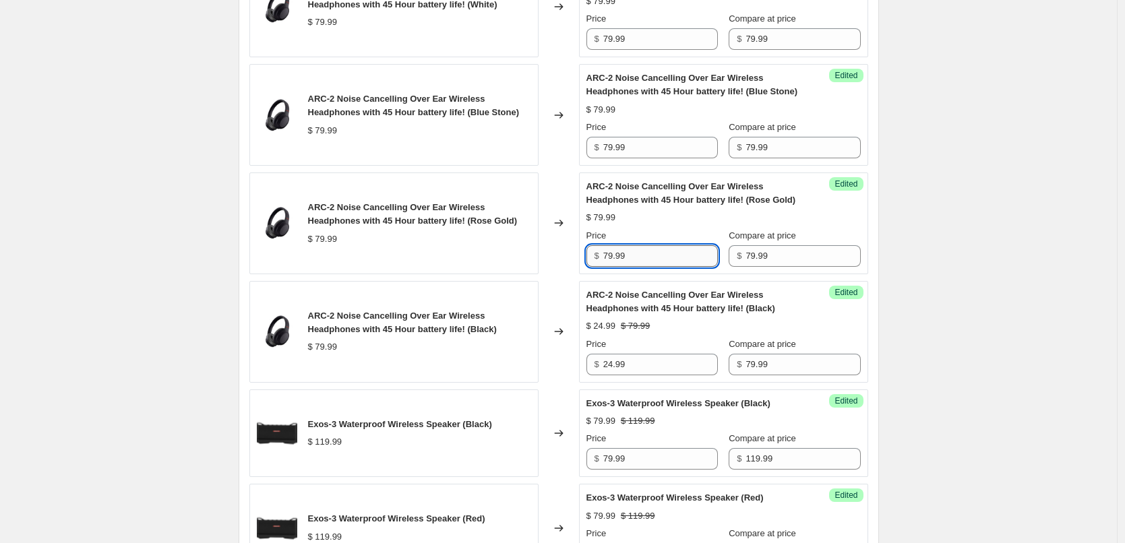
click at [633, 258] on input "79.99" at bounding box center [660, 256] width 115 height 22
paste input "24"
type input "24.99"
click at [652, 230] on div "Price" at bounding box center [651, 235] width 131 height 13
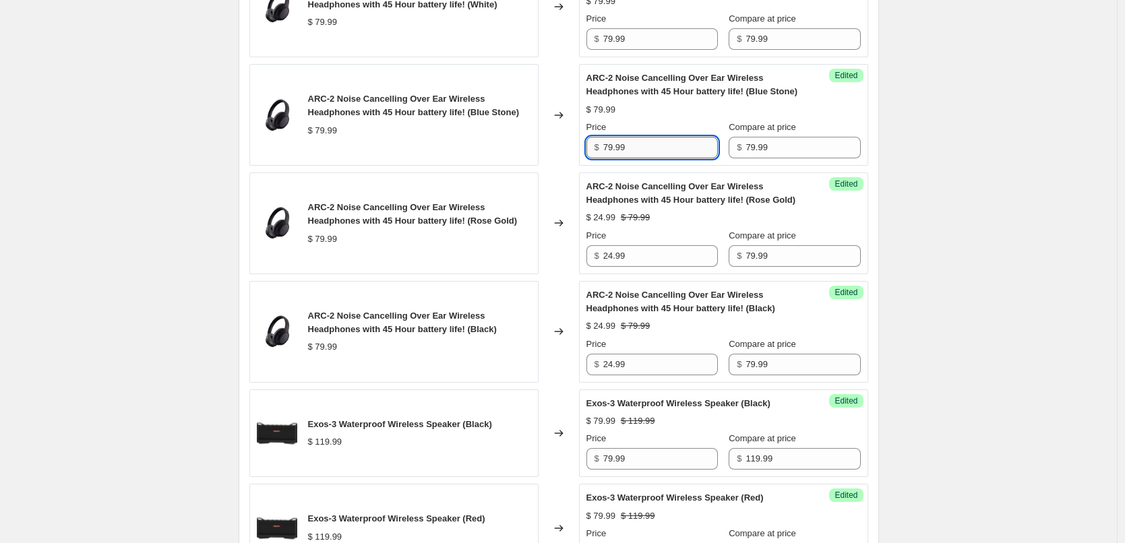
click at [647, 149] on input "79.99" at bounding box center [660, 148] width 115 height 22
paste input "24"
type input "24.99"
click at [668, 123] on div "Price" at bounding box center [651, 127] width 131 height 13
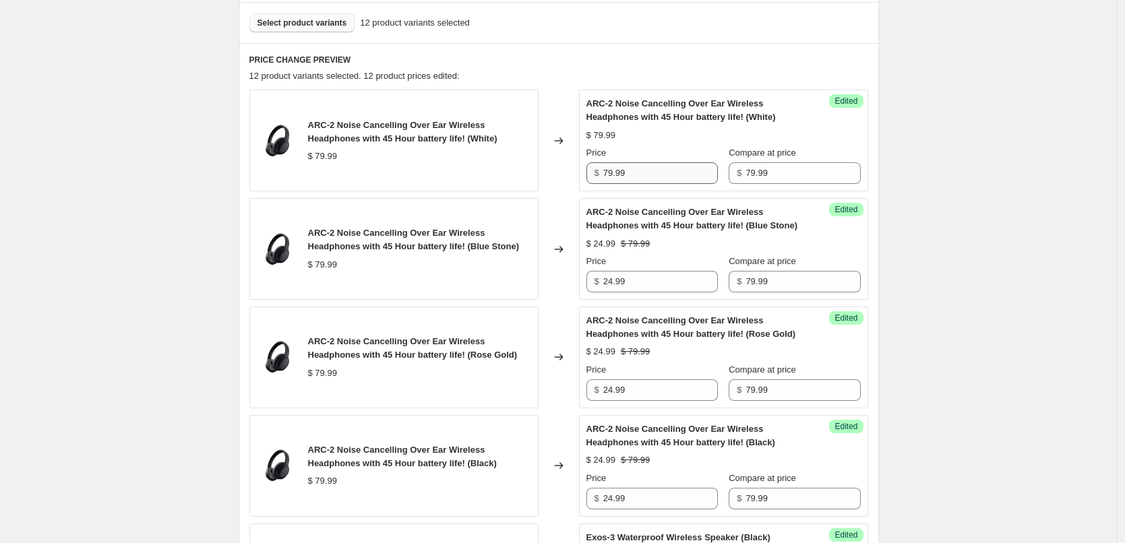
scroll to position [404, 0]
click at [652, 186] on div "Success Edited ARC-2 Noise Cancelling Over Ear Wireless Headphones with 45 Hour…" at bounding box center [723, 141] width 289 height 102
click at [652, 184] on input "79.99" at bounding box center [660, 174] width 115 height 22
paste input "24"
type input "24.99"
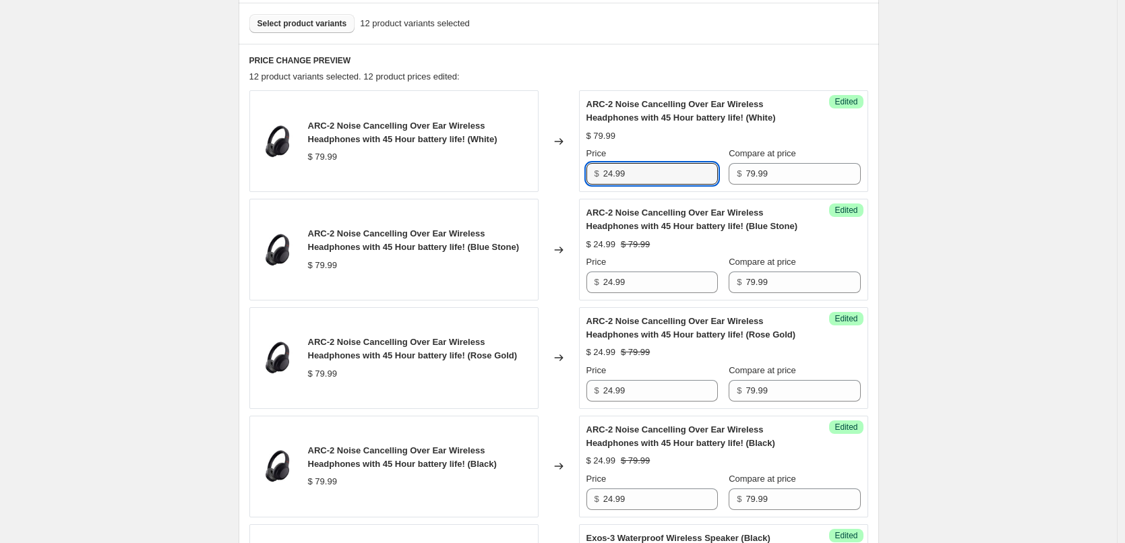
click at [674, 142] on div "$ 79.99" at bounding box center [723, 135] width 274 height 13
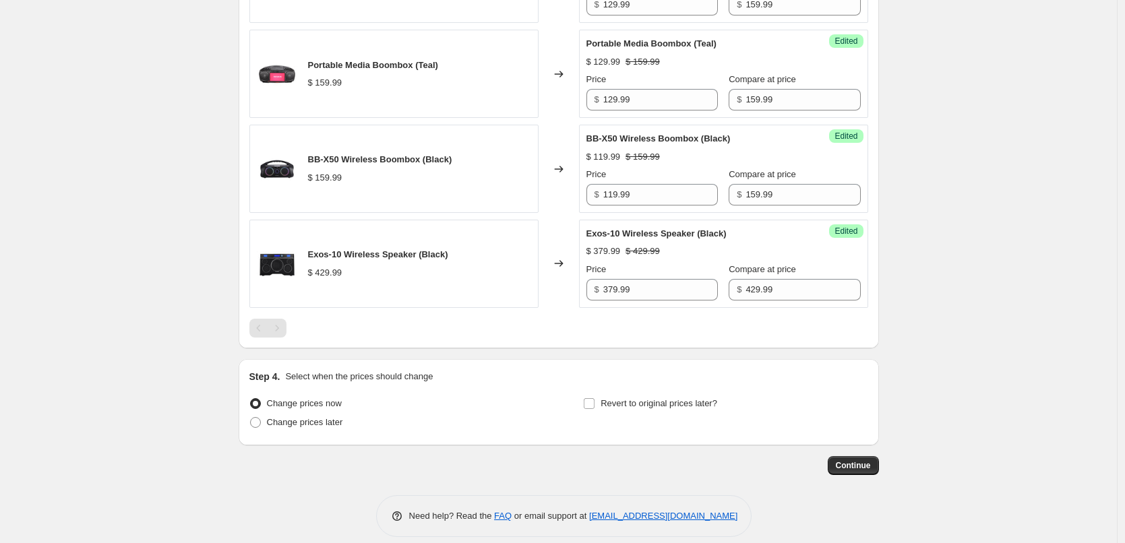
scroll to position [1387, 0]
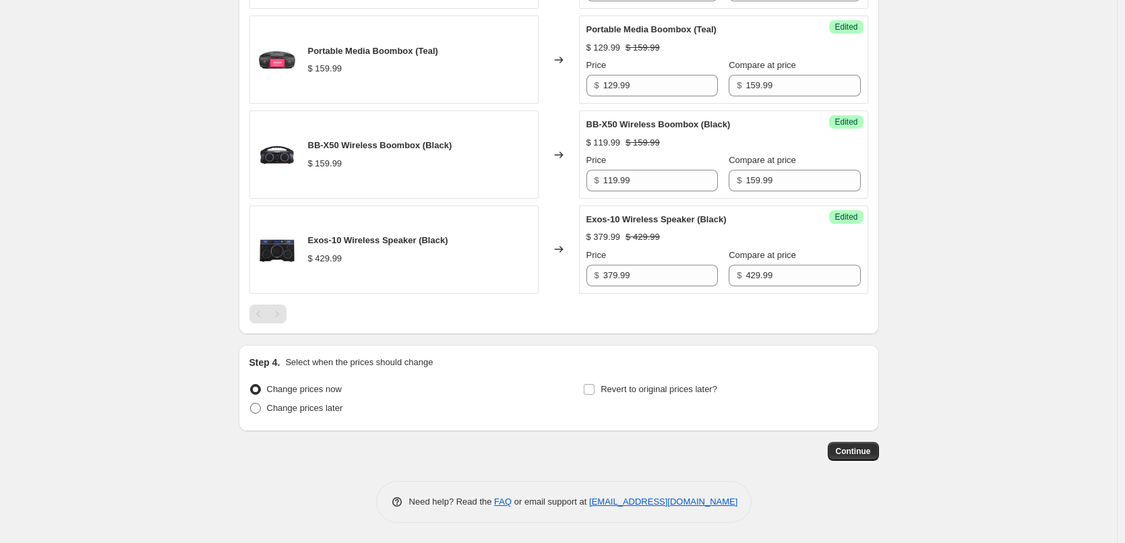
click at [258, 411] on span at bounding box center [255, 408] width 11 height 11
click at [251, 404] on input "Change prices later" at bounding box center [250, 403] width 1 height 1
radio input "true"
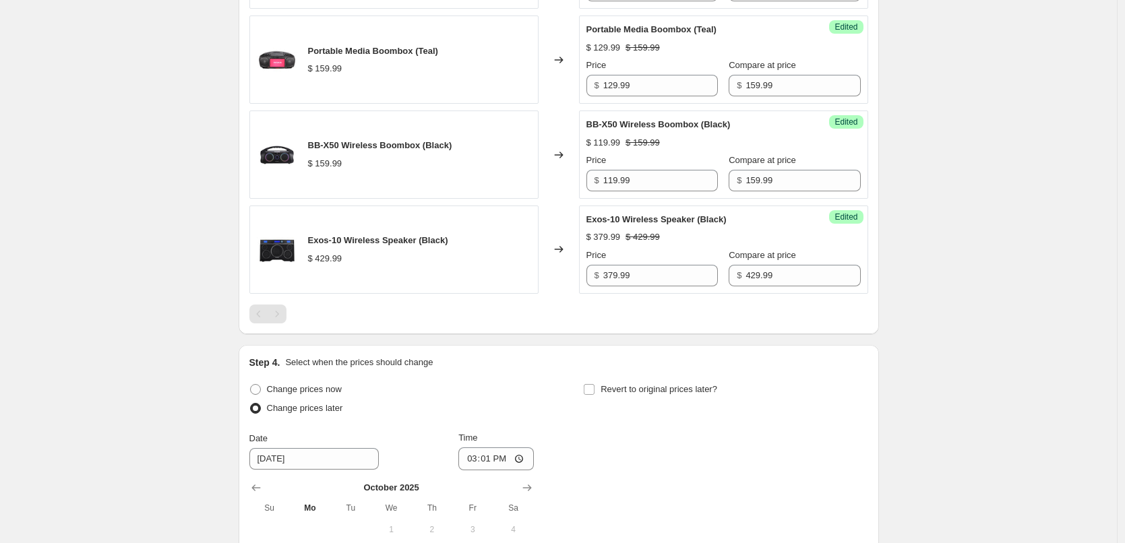
scroll to position [1617, 0]
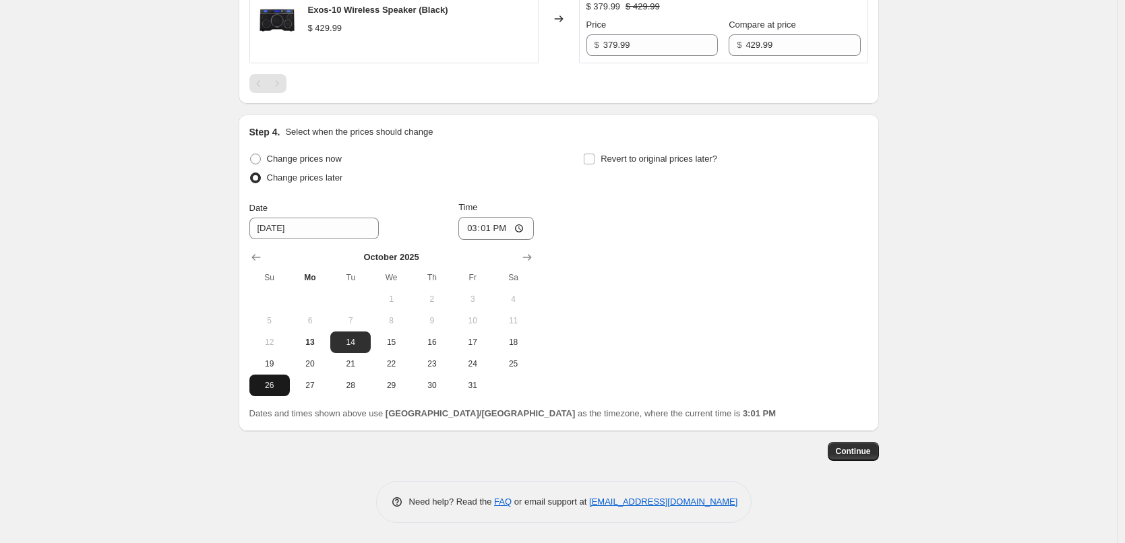
click at [268, 391] on button "26" at bounding box center [269, 386] width 40 height 22
type input "[DATE]"
click at [487, 228] on input "15:01" at bounding box center [495, 228] width 75 height 23
type input "00:05"
click at [599, 247] on div "Change prices now Change prices later Date [DATE] Time 00:[DATE] Mo Tu We Th Fr…" at bounding box center [558, 273] width 619 height 247
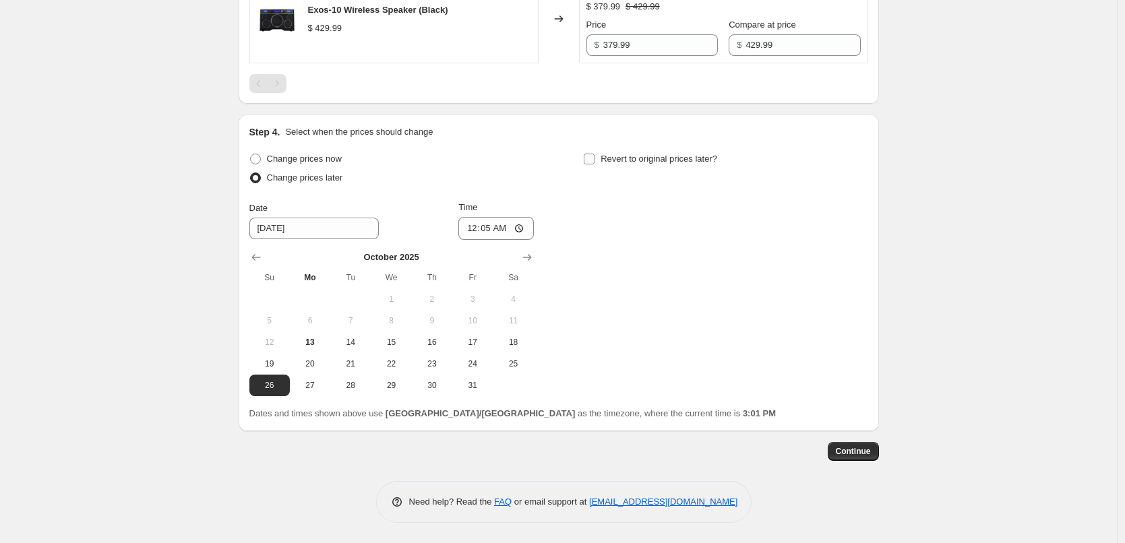
click at [594, 158] on input "Revert to original prices later?" at bounding box center [589, 159] width 11 height 11
checkbox input "true"
click at [867, 261] on icon "Show next month, November 2025" at bounding box center [860, 257] width 13 height 13
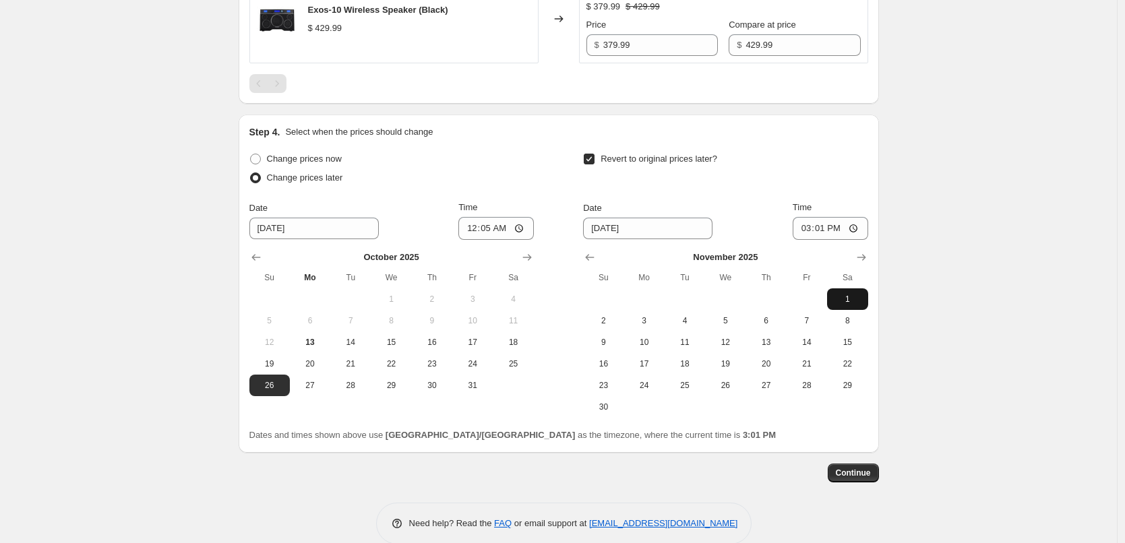
click at [854, 297] on span "1" at bounding box center [847, 299] width 30 height 11
type input "[DATE]"
click at [829, 222] on input "15:01" at bounding box center [829, 228] width 75 height 23
type input "23:55"
click at [753, 222] on div "Date [DATE] Time 23:55" at bounding box center [725, 220] width 284 height 39
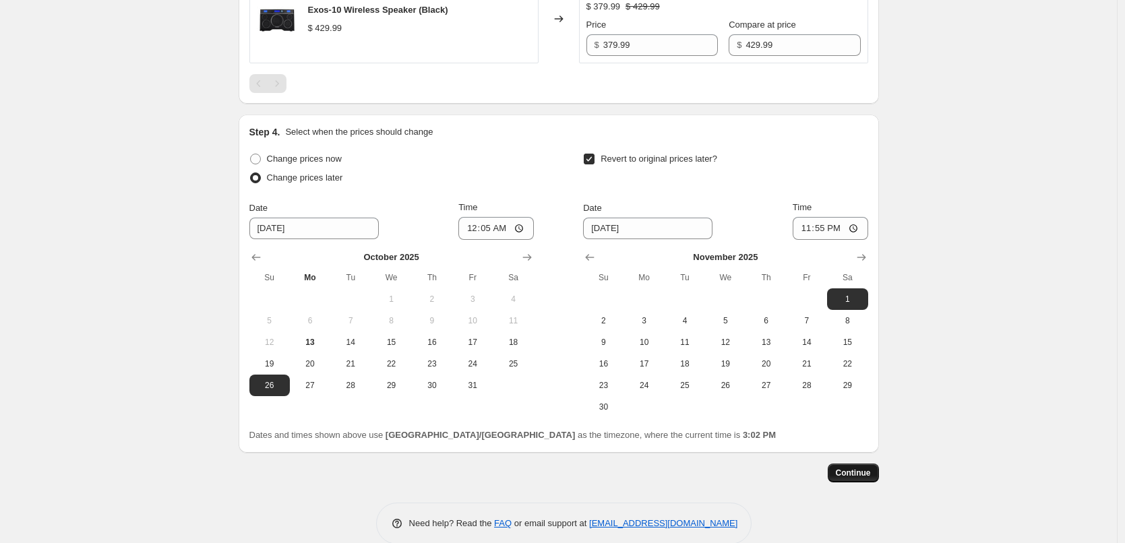
click at [871, 476] on span "Continue" at bounding box center [853, 473] width 35 height 11
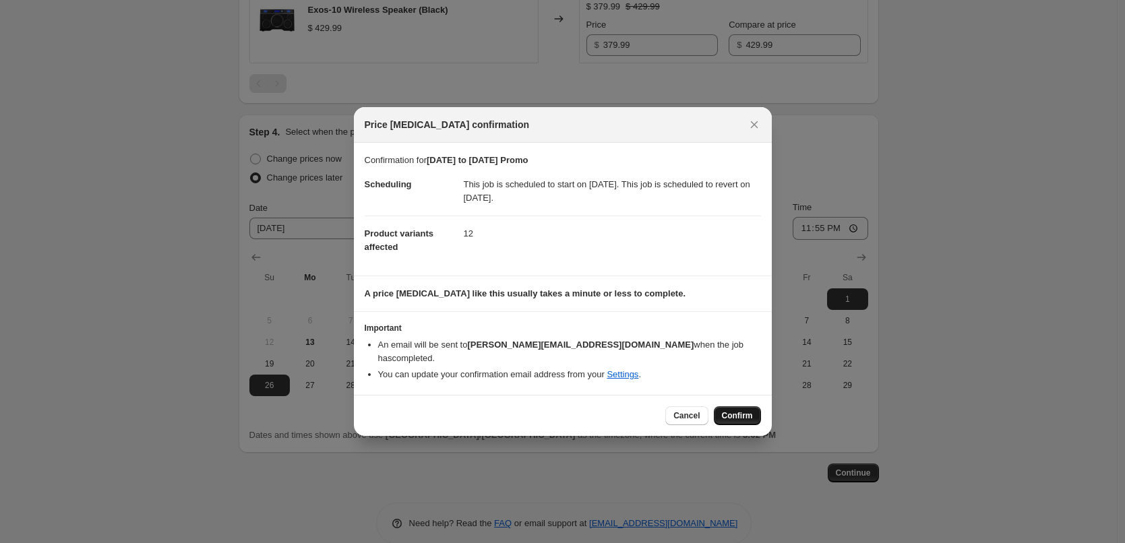
click at [739, 410] on span "Confirm" at bounding box center [737, 415] width 31 height 11
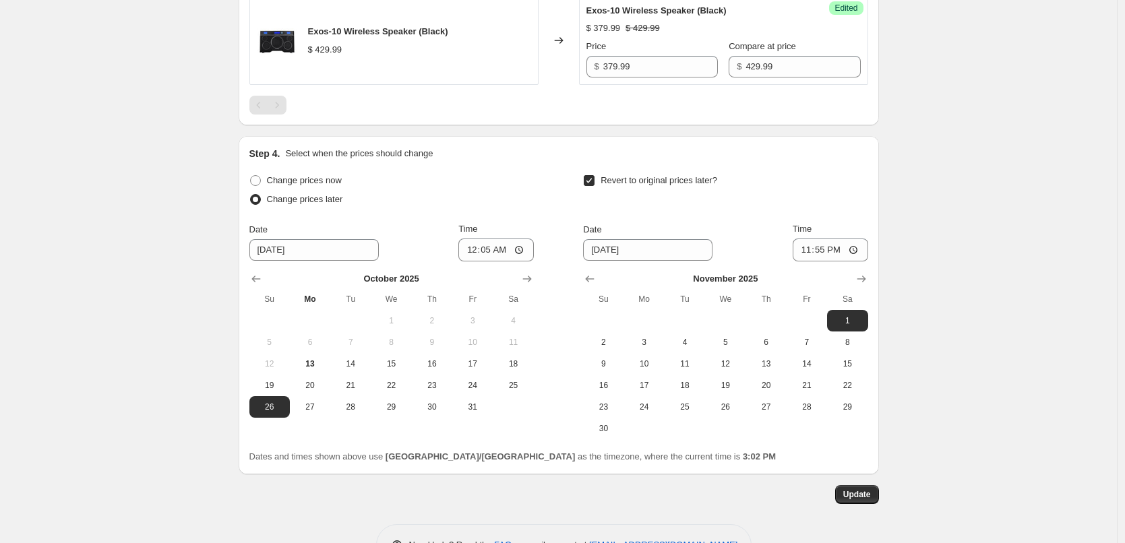
scroll to position [1721, 0]
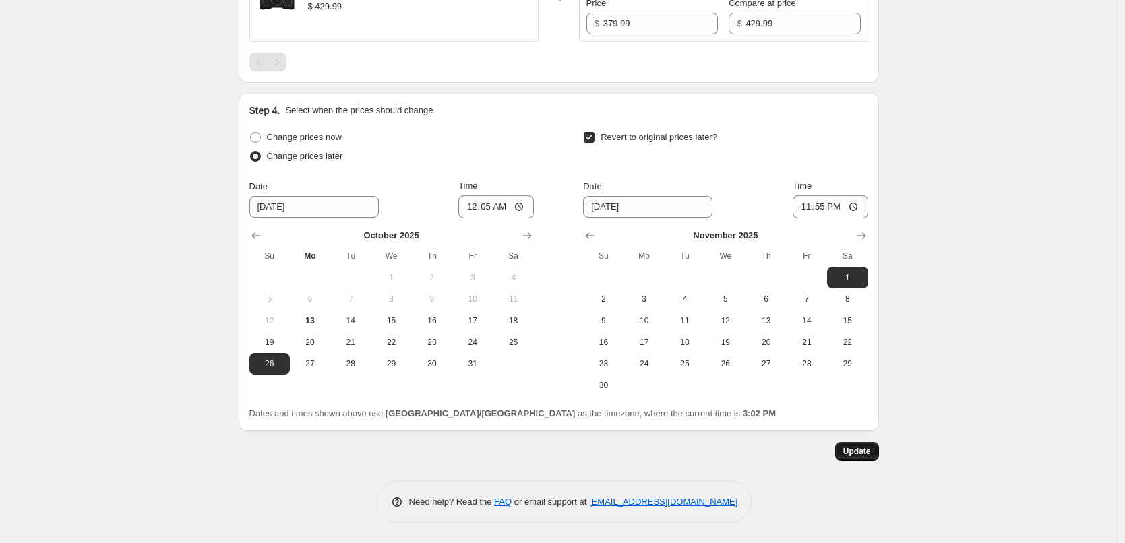
click at [863, 452] on span "Update" at bounding box center [857, 451] width 28 height 11
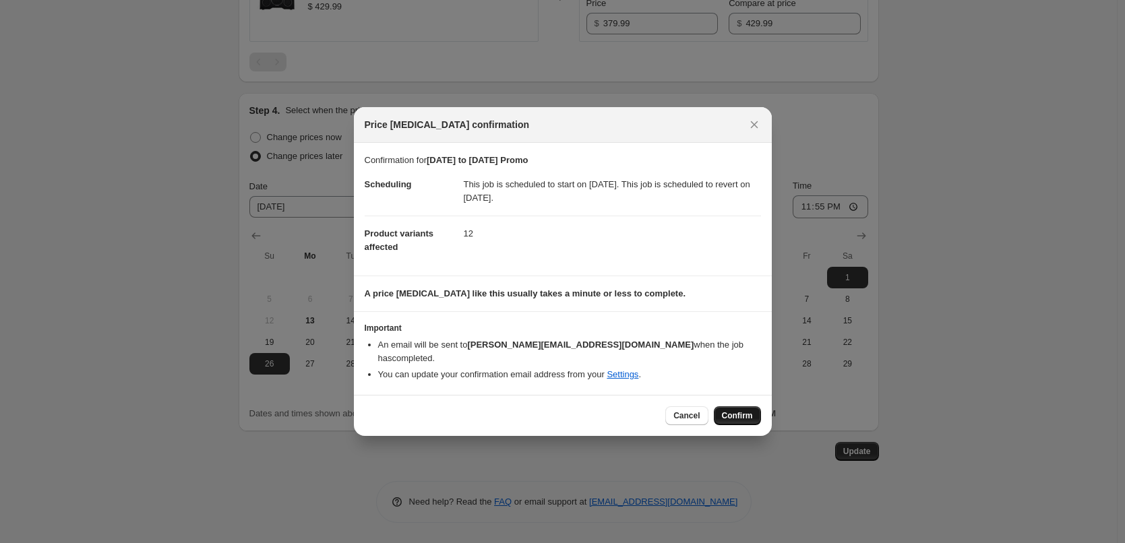
click at [735, 410] on span "Confirm" at bounding box center [737, 415] width 31 height 11
